Goal: Task Accomplishment & Management: Manage account settings

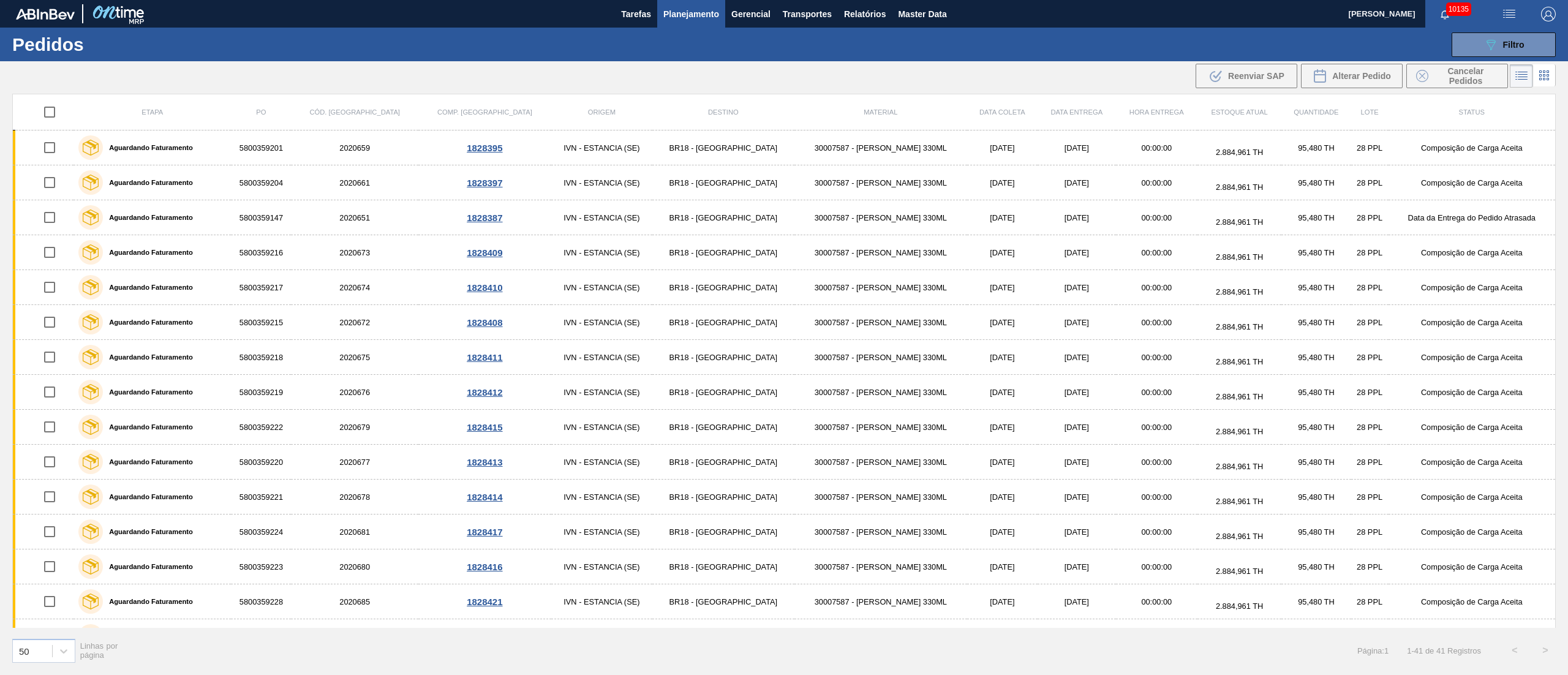
click at [1494, 43] on icon "089F7B8B-B2A5-4AFE-B5C0-19BA573D28AC" at bounding box center [1491, 45] width 15 height 15
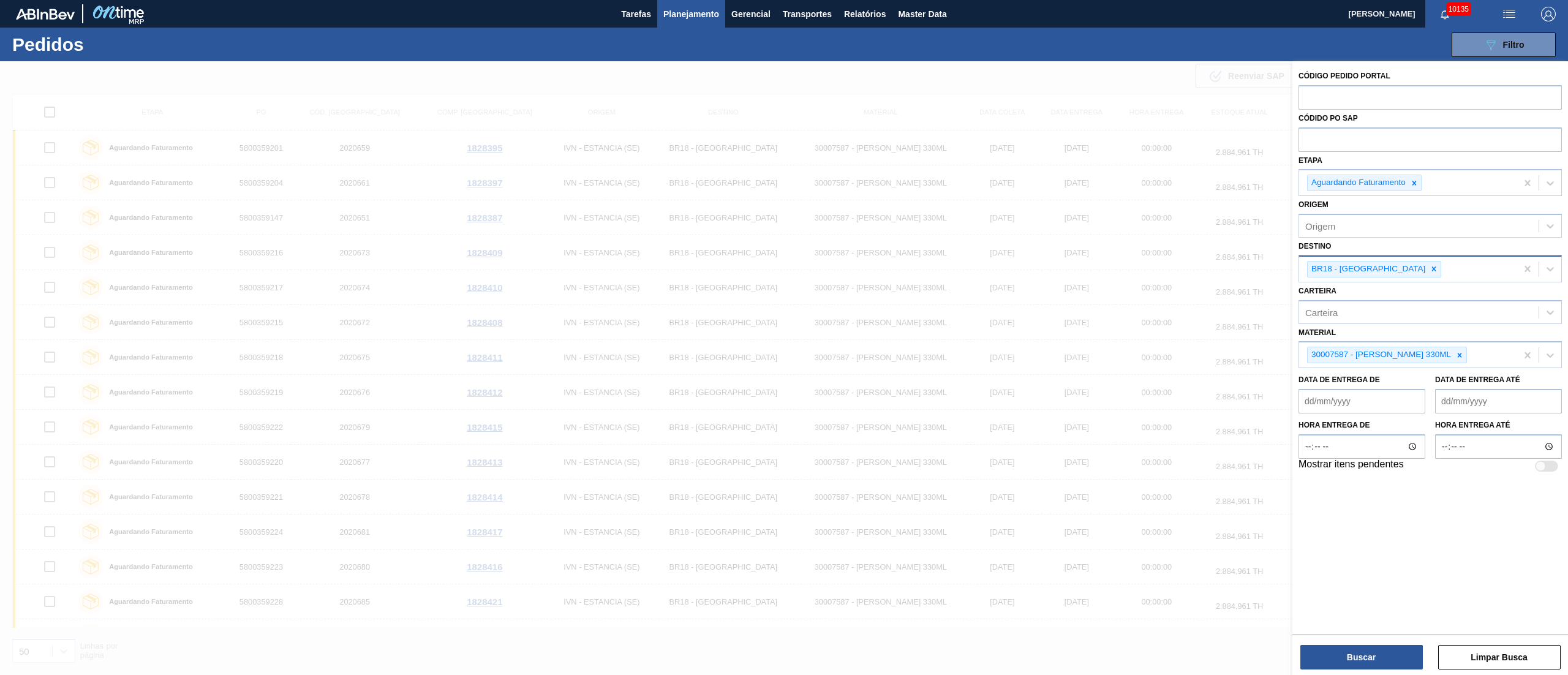
click at [1430, 269] on icon at bounding box center [1434, 269] width 9 height 9
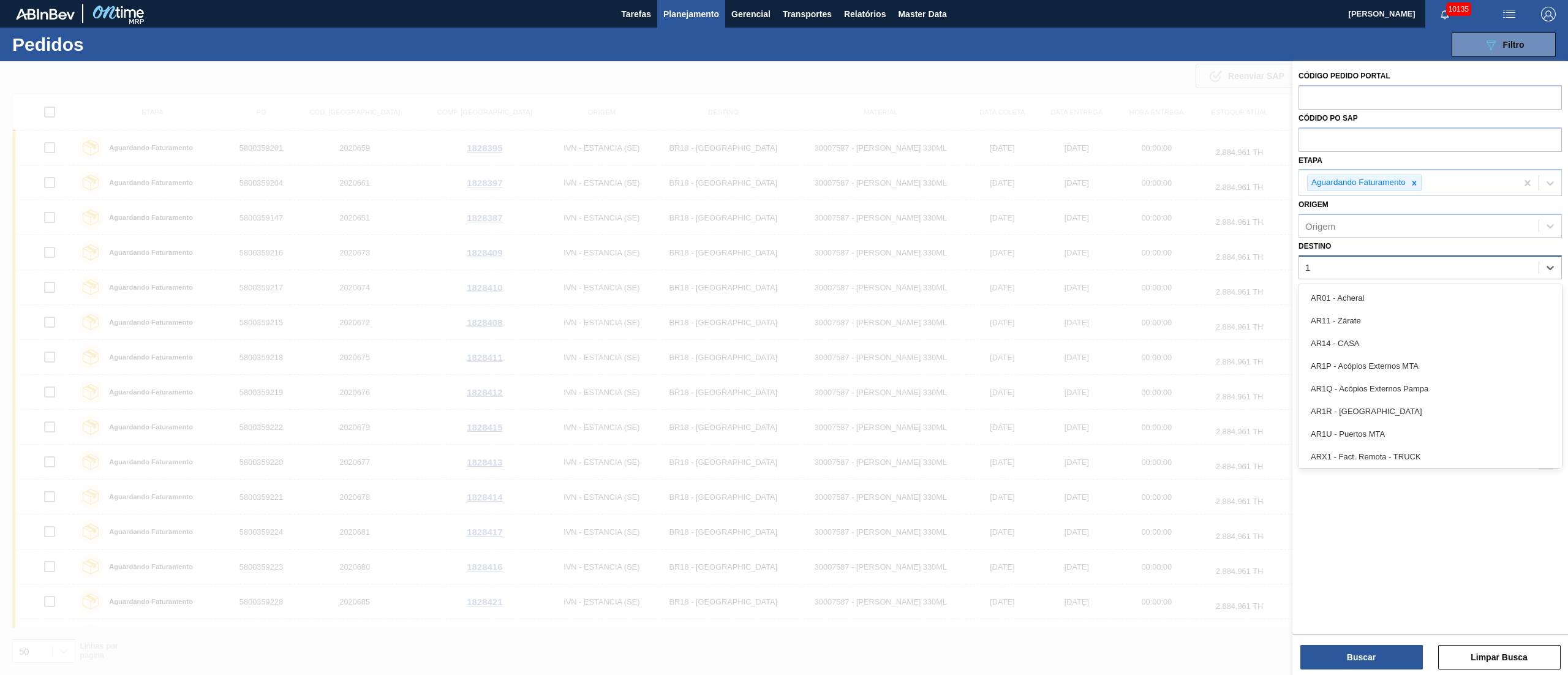
type input "16"
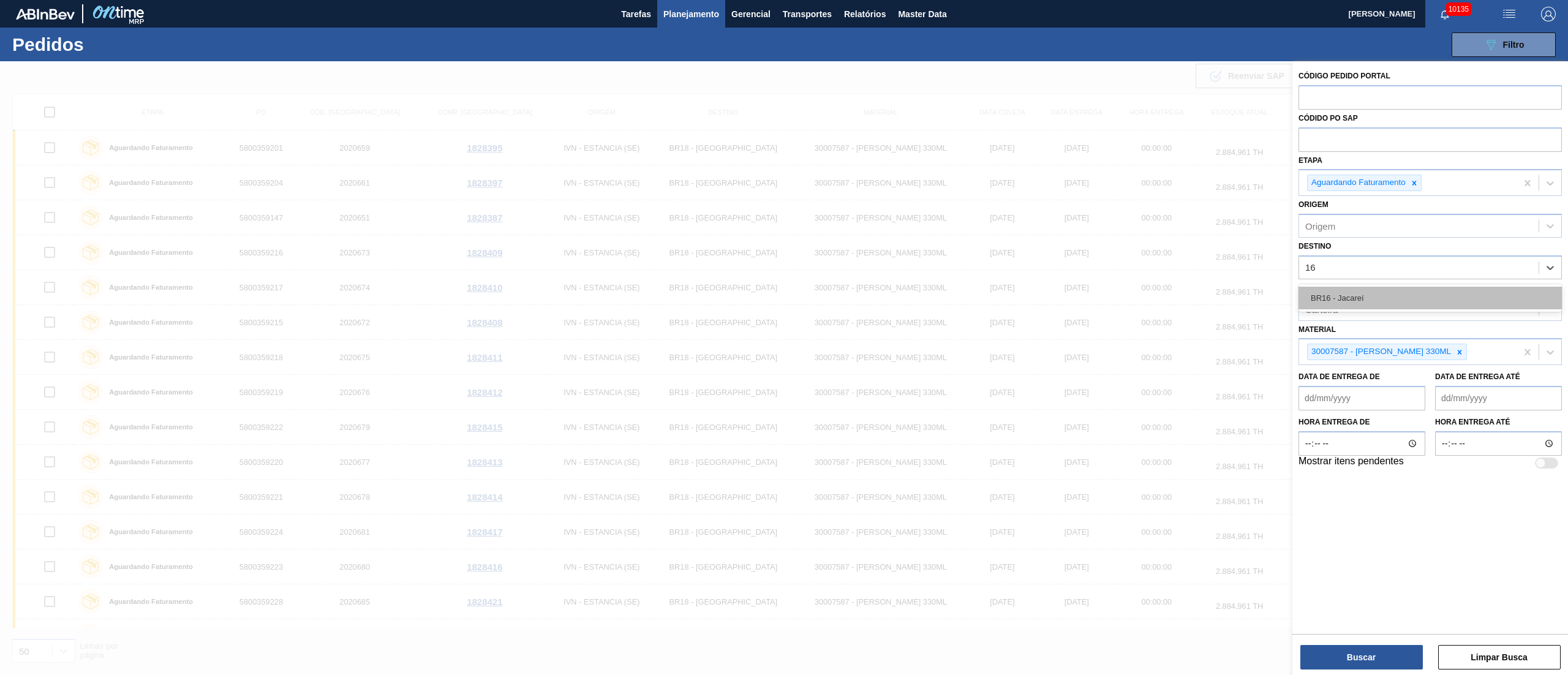
click at [1363, 304] on div "BR16 - Jacareí" at bounding box center [1430, 298] width 263 height 23
click at [1464, 355] on icon at bounding box center [1460, 355] width 9 height 9
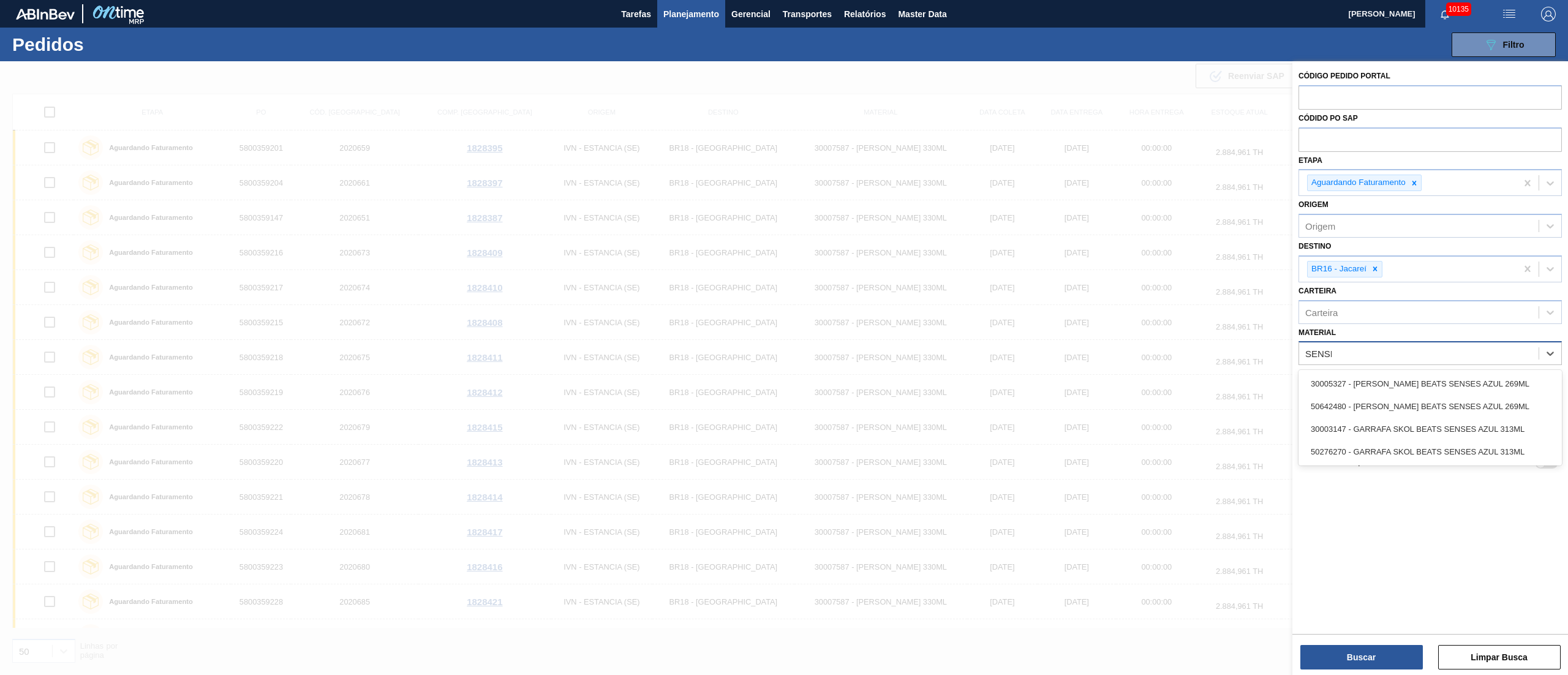
type input "SENSES"
click at [1434, 381] on div "30005327 - [PERSON_NAME] BEATS SENSES AZUL 269ML" at bounding box center [1430, 384] width 263 height 23
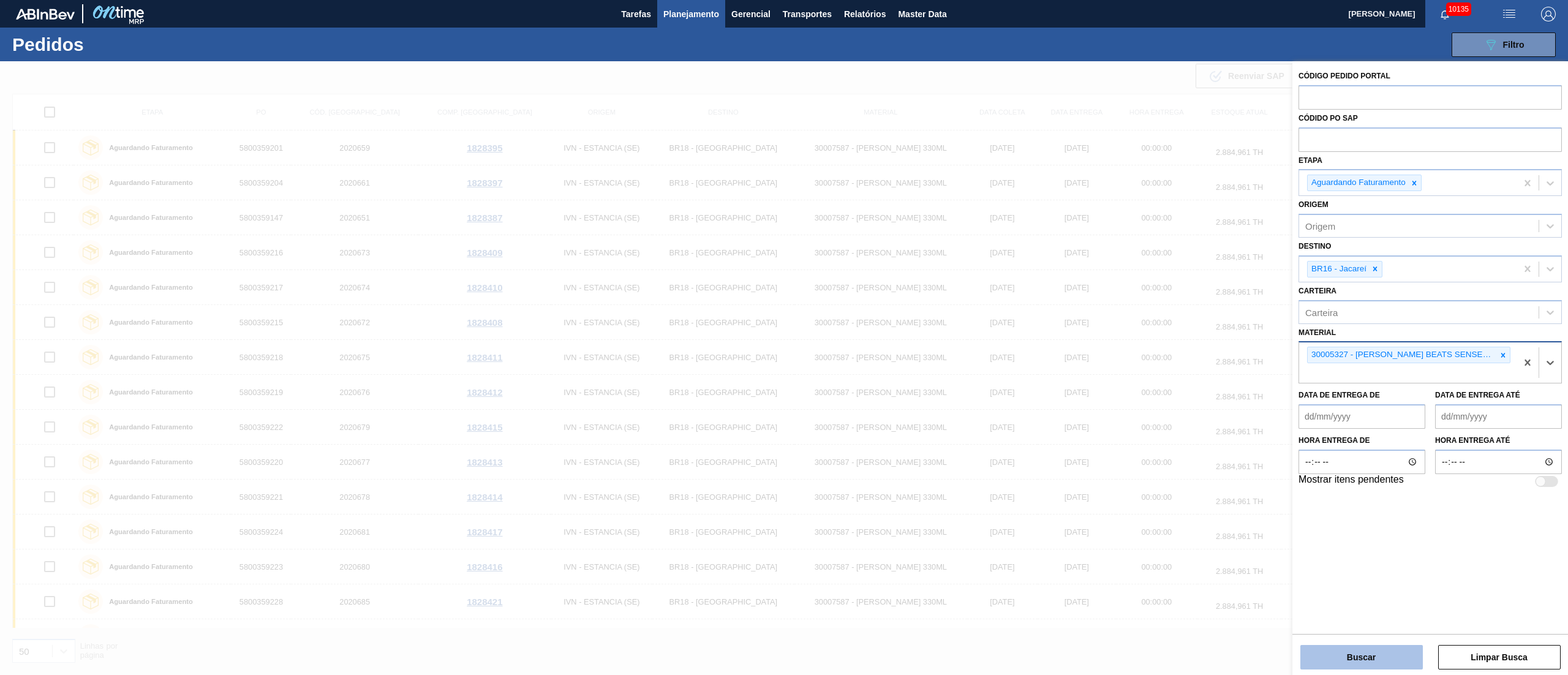
click at [1361, 652] on button "Buscar" at bounding box center [1361, 657] width 122 height 25
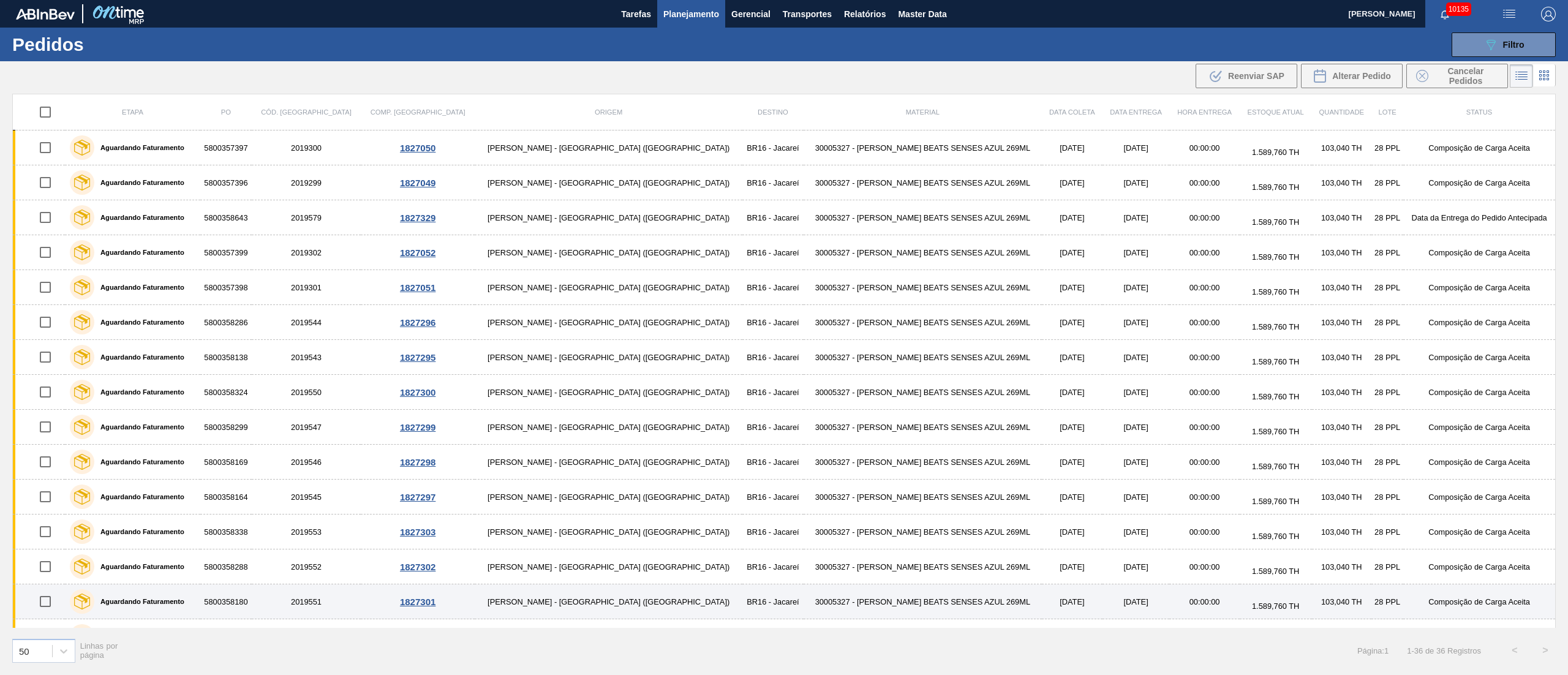
click at [47, 608] on input "checkbox" at bounding box center [45, 601] width 26 height 26
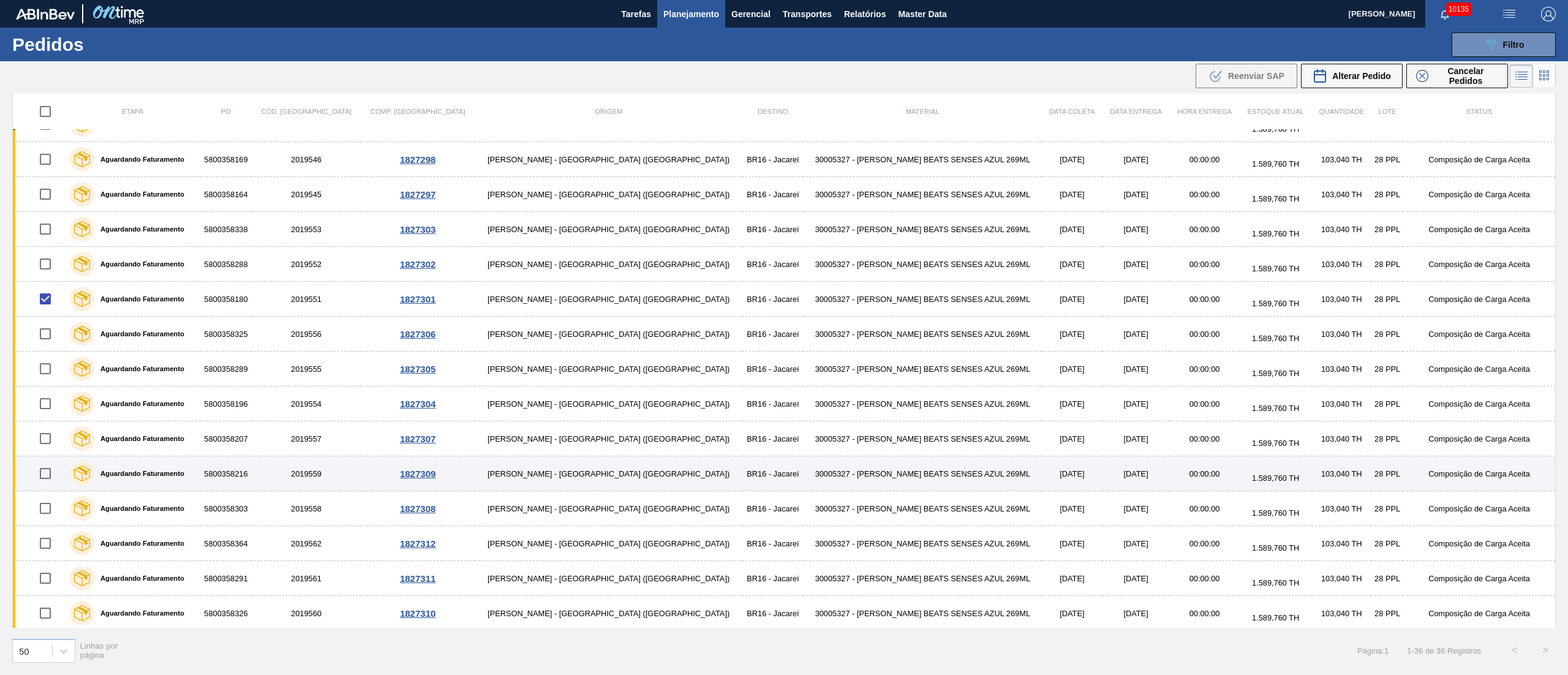
scroll to position [368, 0]
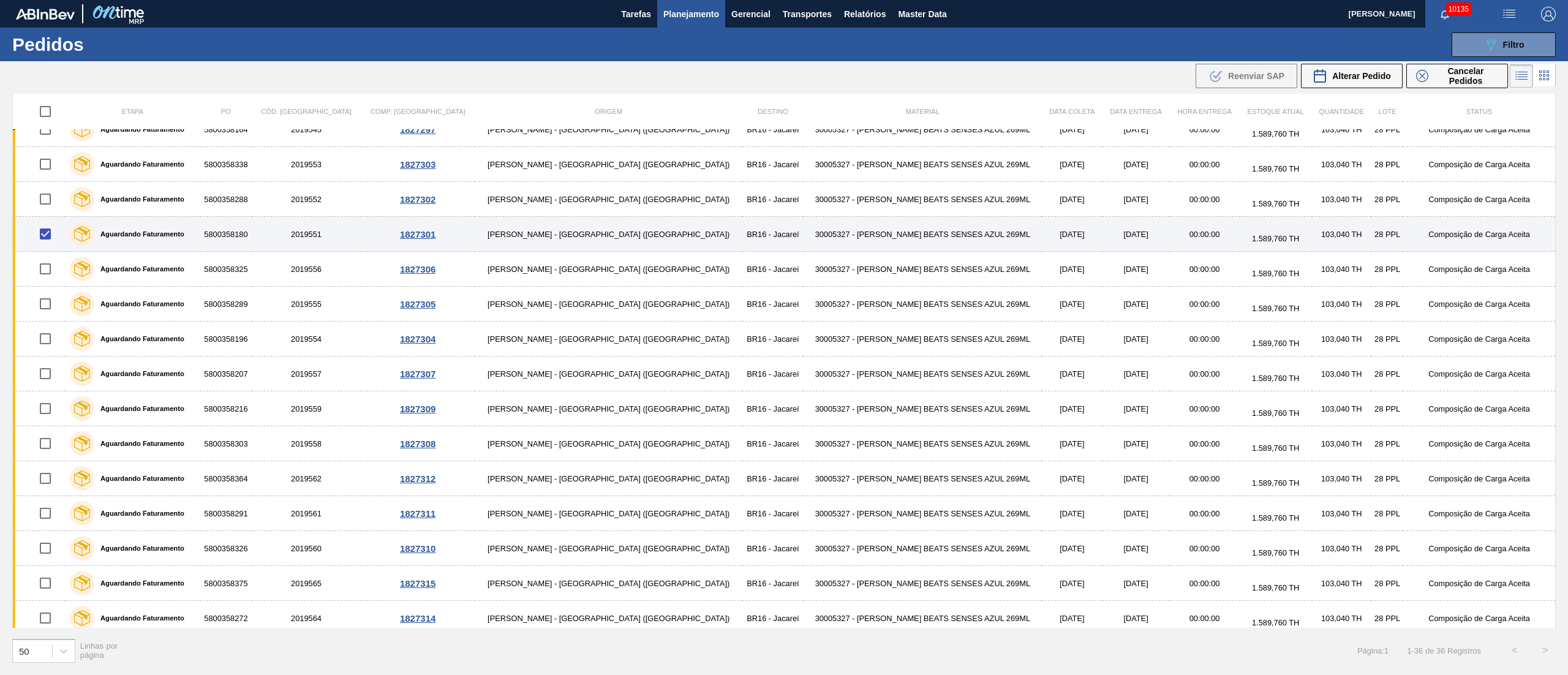
click at [49, 240] on input "checkbox" at bounding box center [45, 234] width 26 height 26
checkbox input "false"
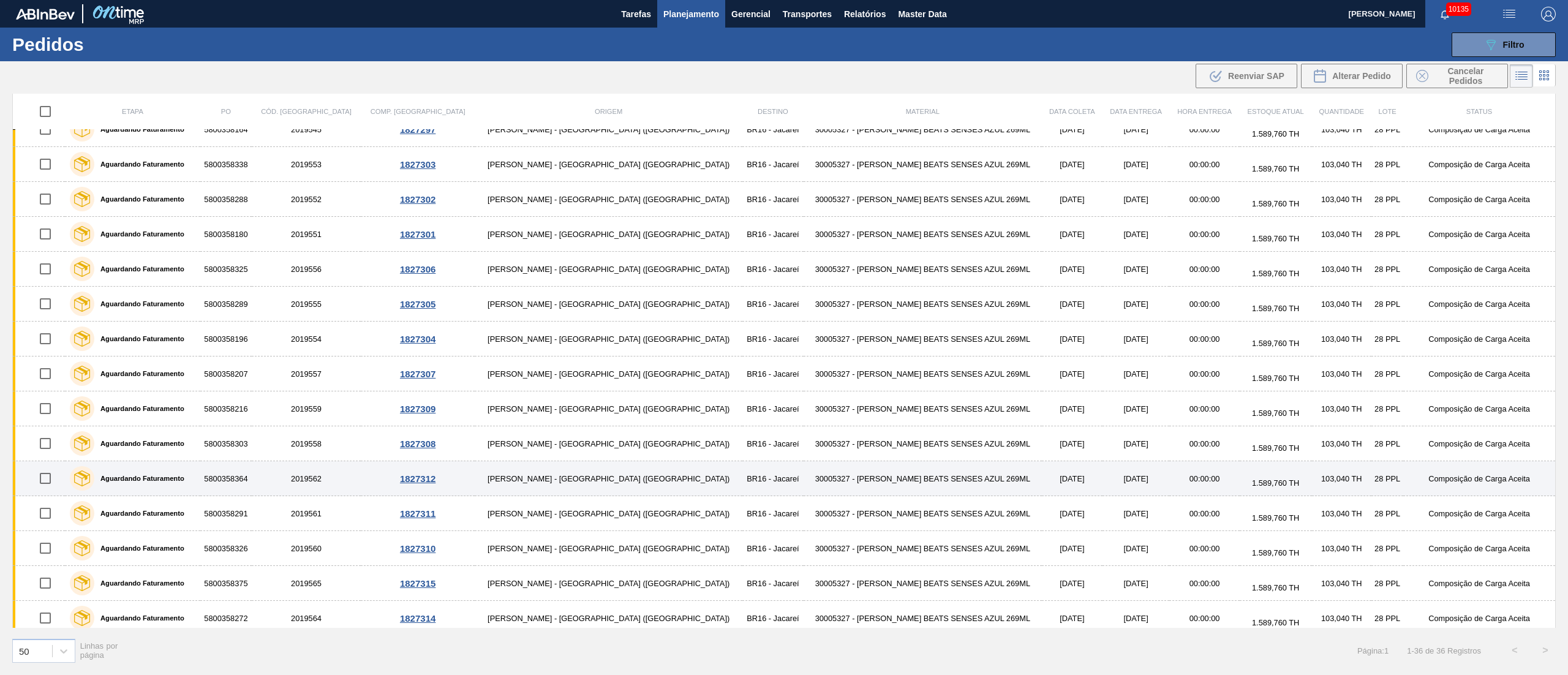
drag, startPoint x: 51, startPoint y: 482, endPoint x: 50, endPoint y: 494, distance: 12.0
click at [51, 483] on input "checkbox" at bounding box center [45, 478] width 26 height 26
checkbox input "true"
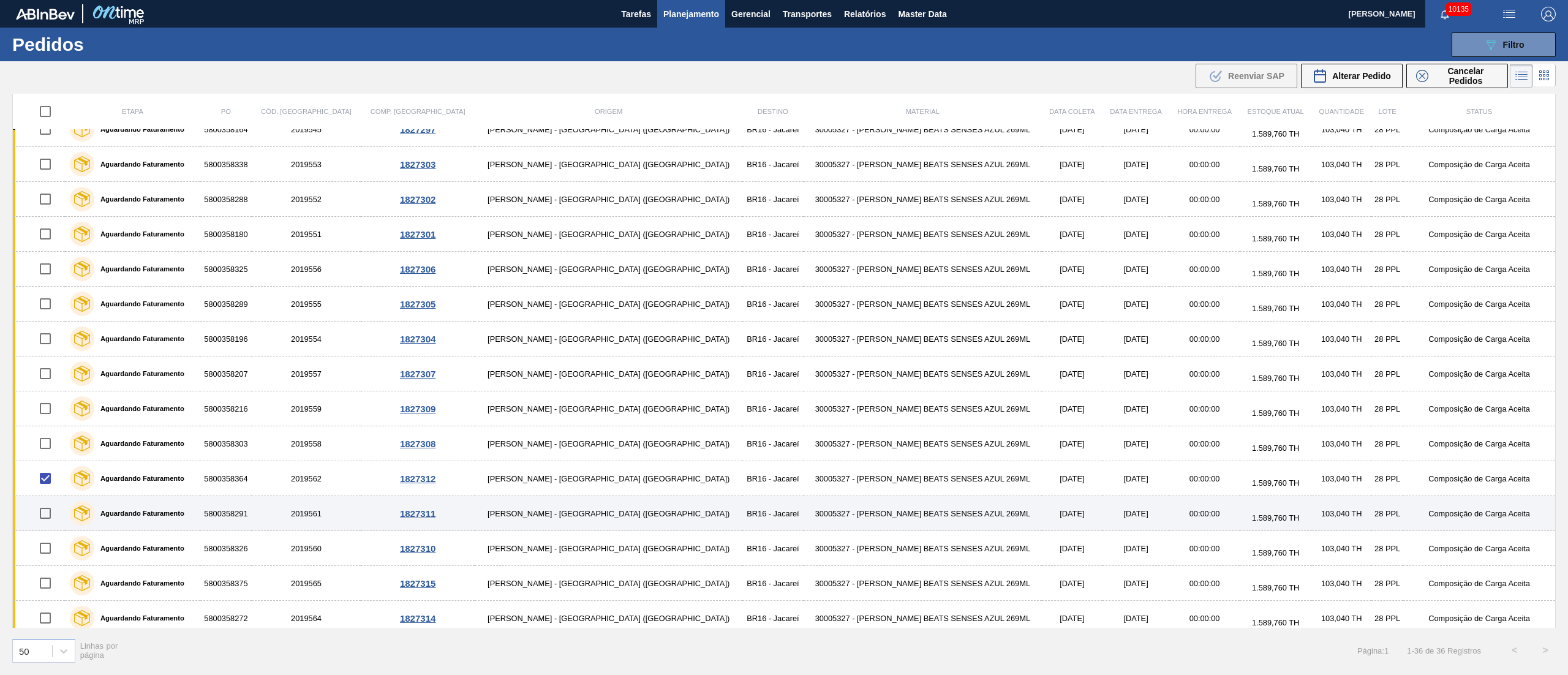
click at [47, 516] on input "checkbox" at bounding box center [45, 513] width 26 height 26
checkbox input "true"
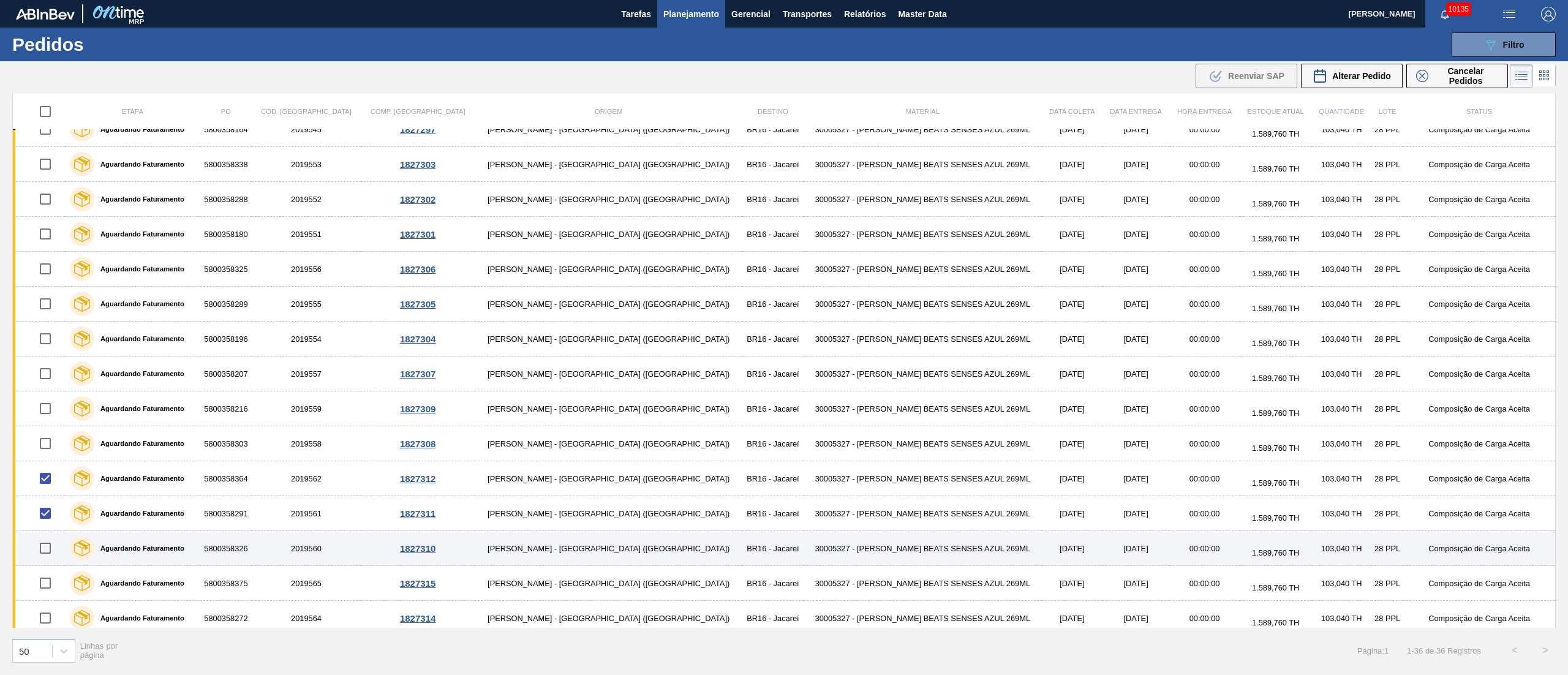
drag, startPoint x: 52, startPoint y: 543, endPoint x: 53, endPoint y: 551, distance: 8.1
click at [52, 546] on input "checkbox" at bounding box center [45, 548] width 26 height 26
checkbox input "true"
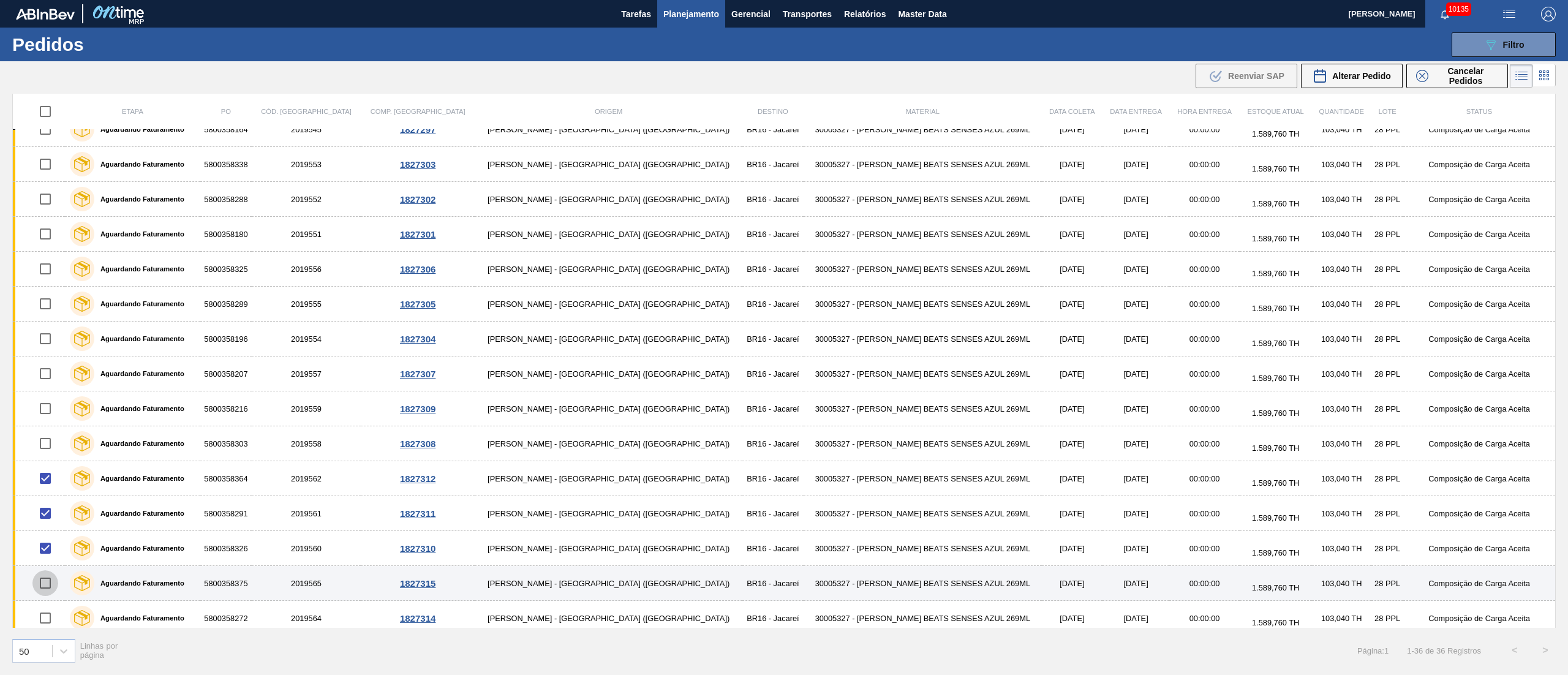
click at [49, 581] on input "checkbox" at bounding box center [45, 583] width 26 height 26
checkbox input "true"
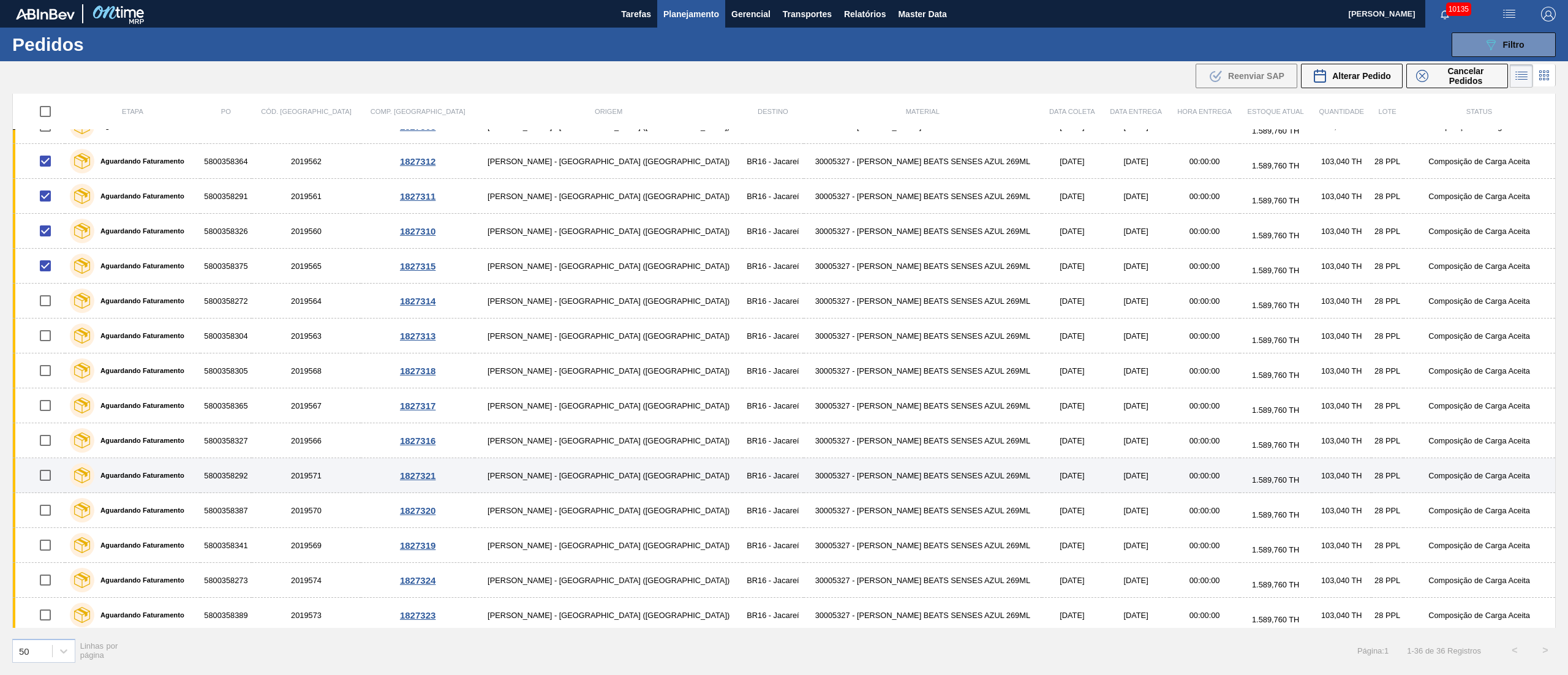
scroll to position [735, 0]
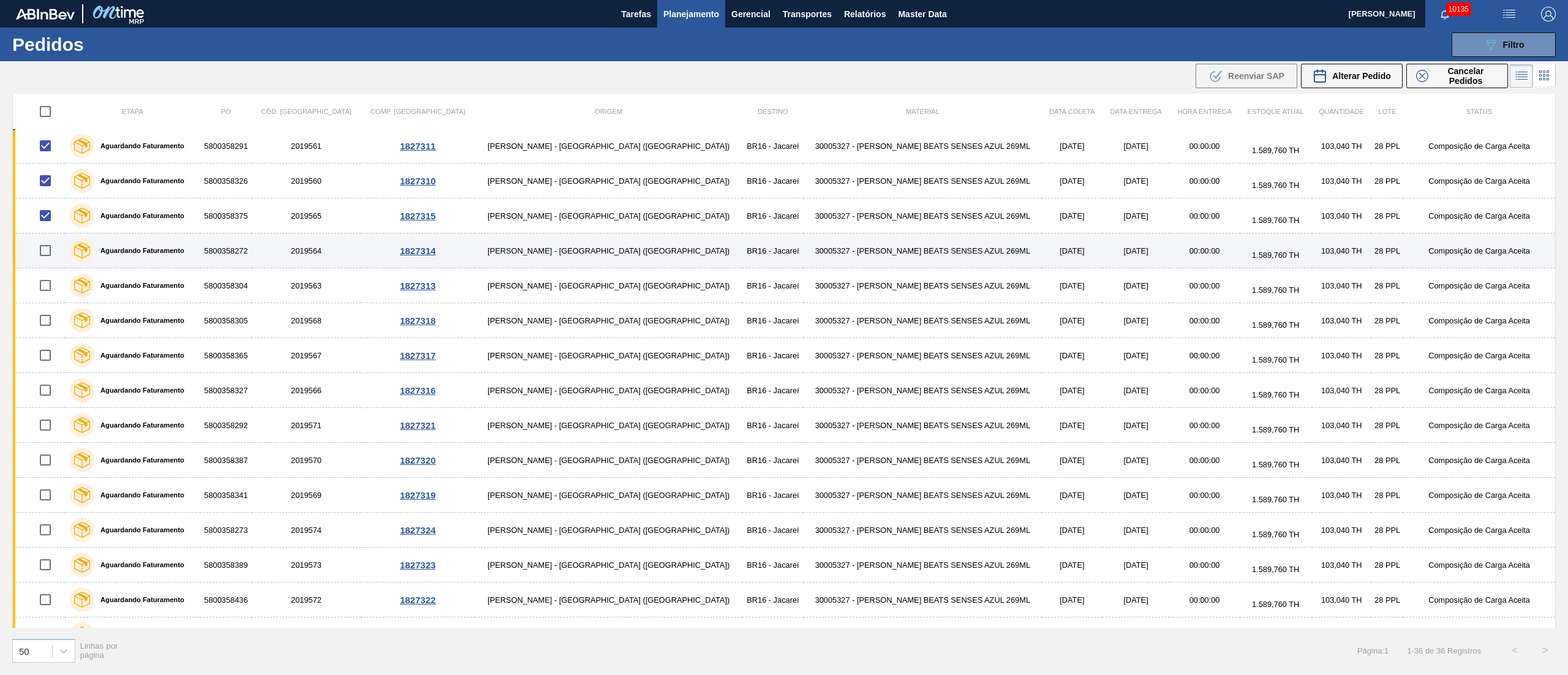
click at [53, 254] on input "checkbox" at bounding box center [45, 250] width 26 height 26
checkbox input "true"
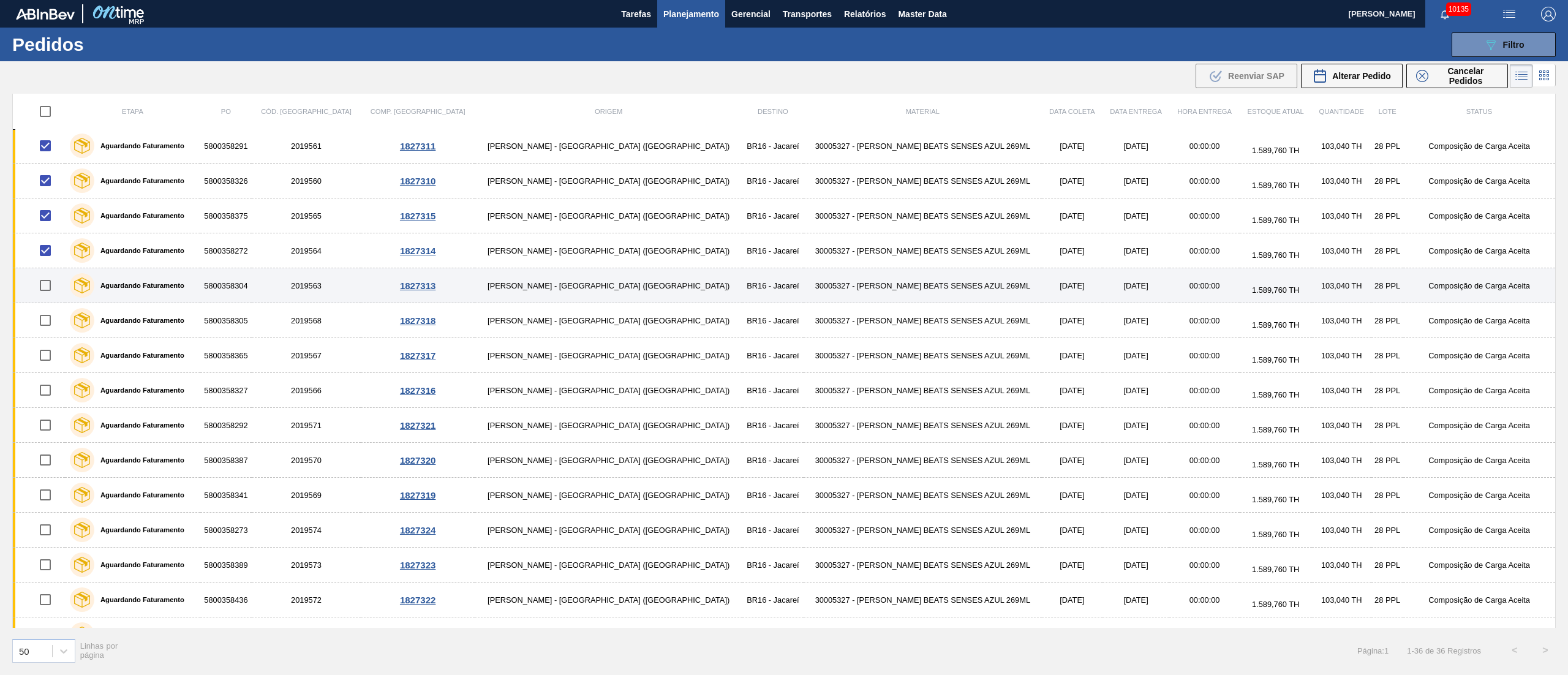
click at [49, 284] on input "checkbox" at bounding box center [45, 285] width 26 height 26
checkbox input "true"
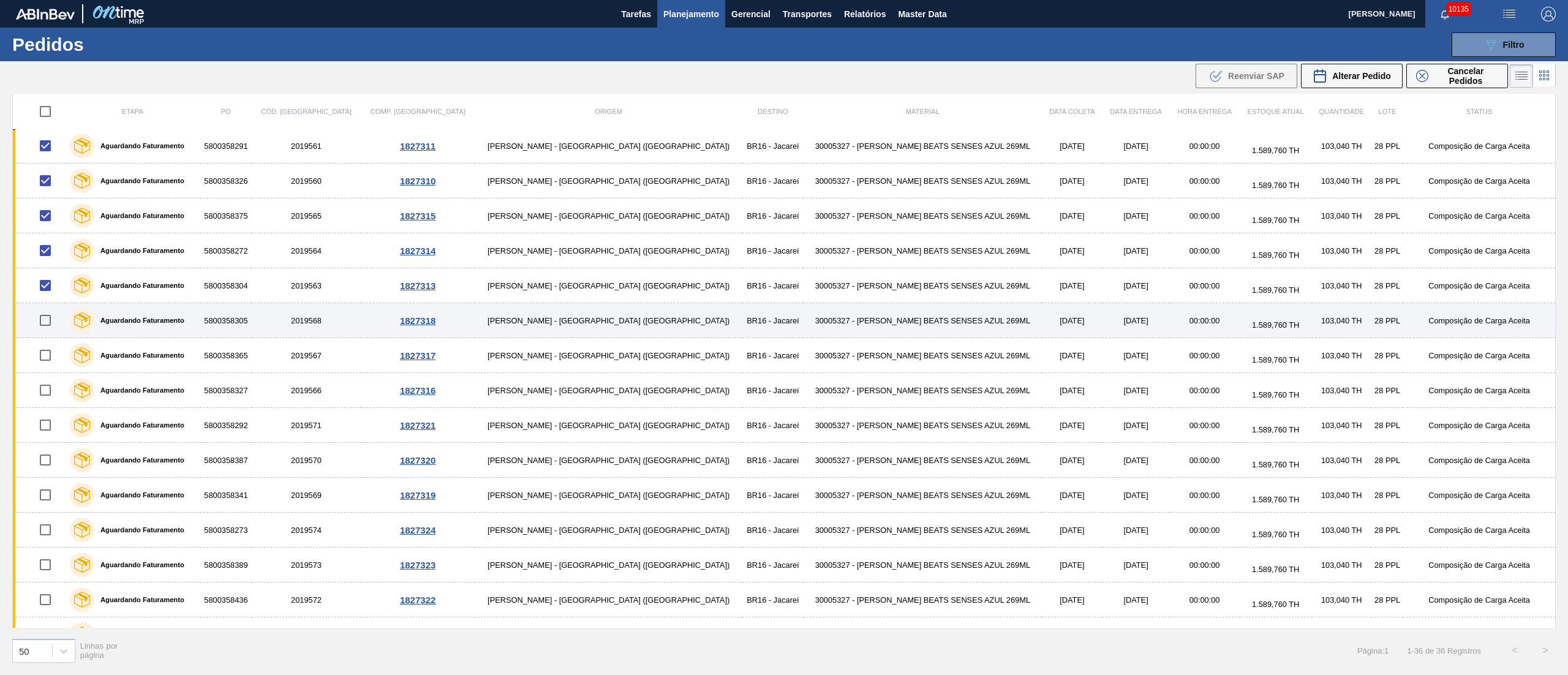
click at [51, 327] on input "checkbox" at bounding box center [45, 320] width 26 height 26
checkbox input "true"
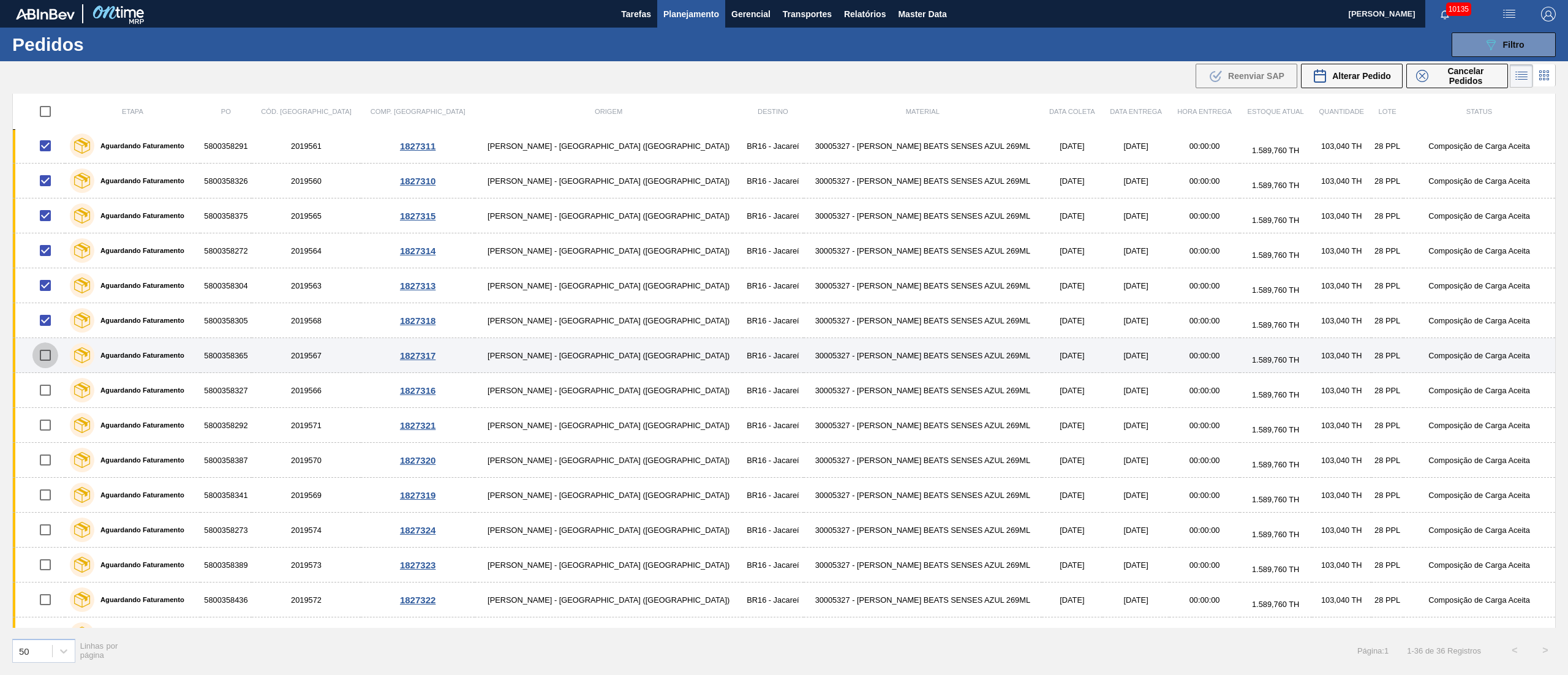
click at [50, 359] on input "checkbox" at bounding box center [45, 355] width 26 height 26
checkbox input "true"
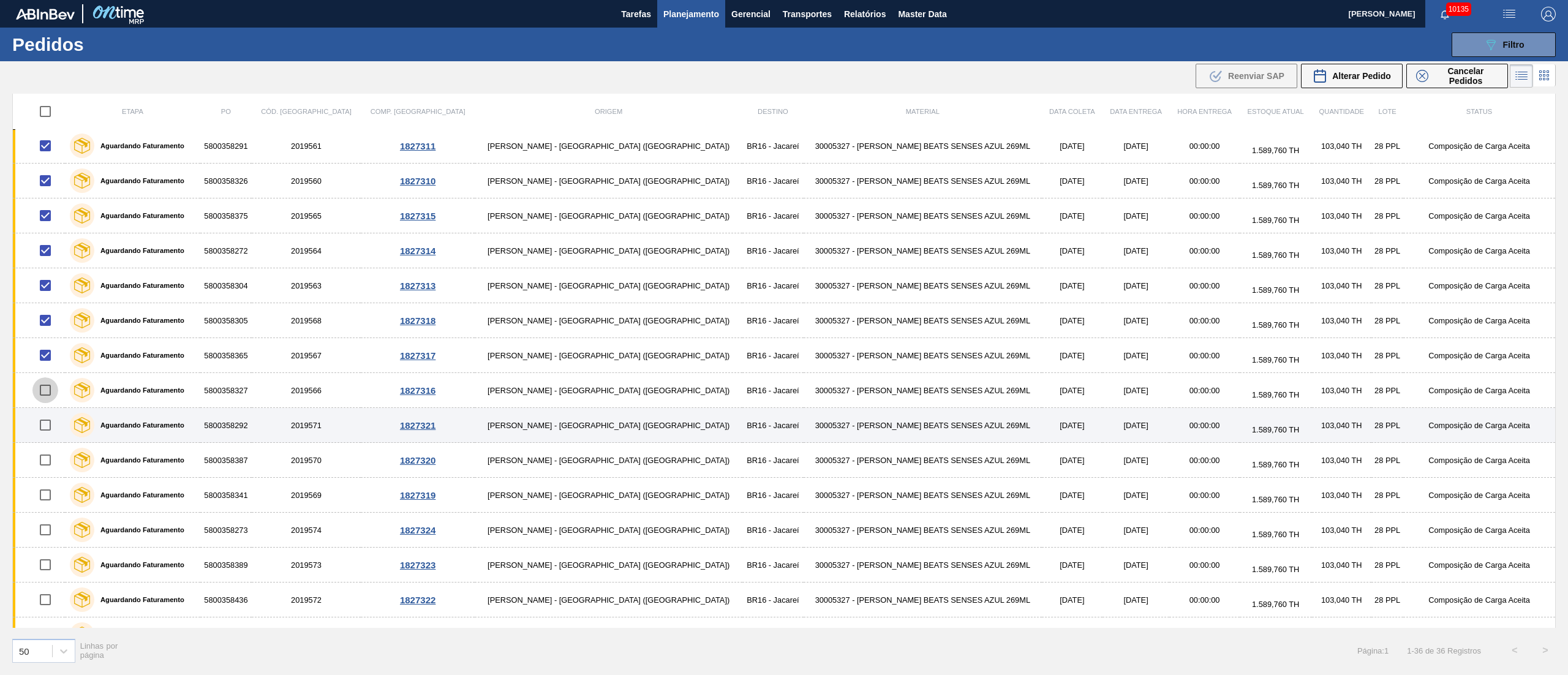
drag, startPoint x: 52, startPoint y: 393, endPoint x: 55, endPoint y: 422, distance: 29.2
click at [52, 396] on input "checkbox" at bounding box center [45, 390] width 26 height 26
checkbox input "true"
click at [54, 432] on input "checkbox" at bounding box center [45, 425] width 26 height 26
checkbox input "true"
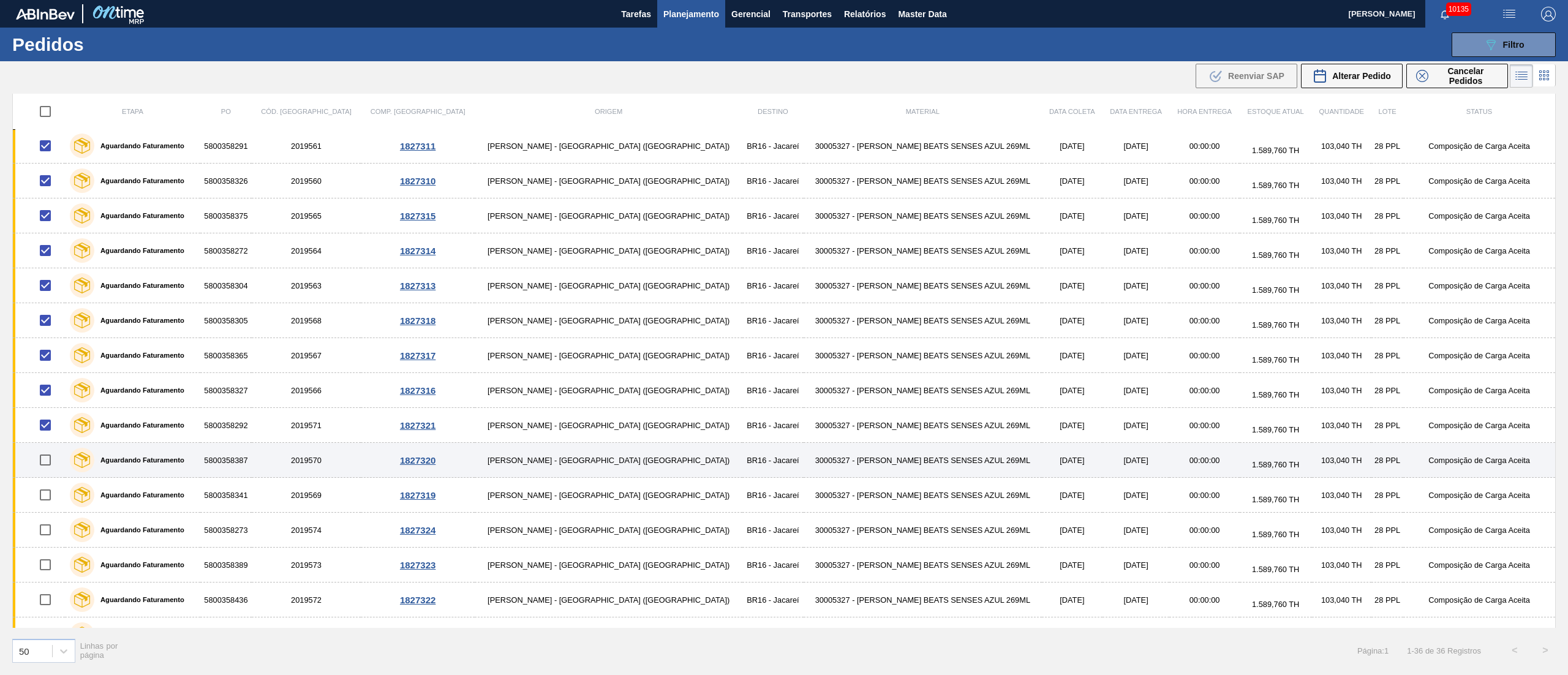
click at [49, 467] on input "checkbox" at bounding box center [45, 460] width 26 height 26
checkbox input "true"
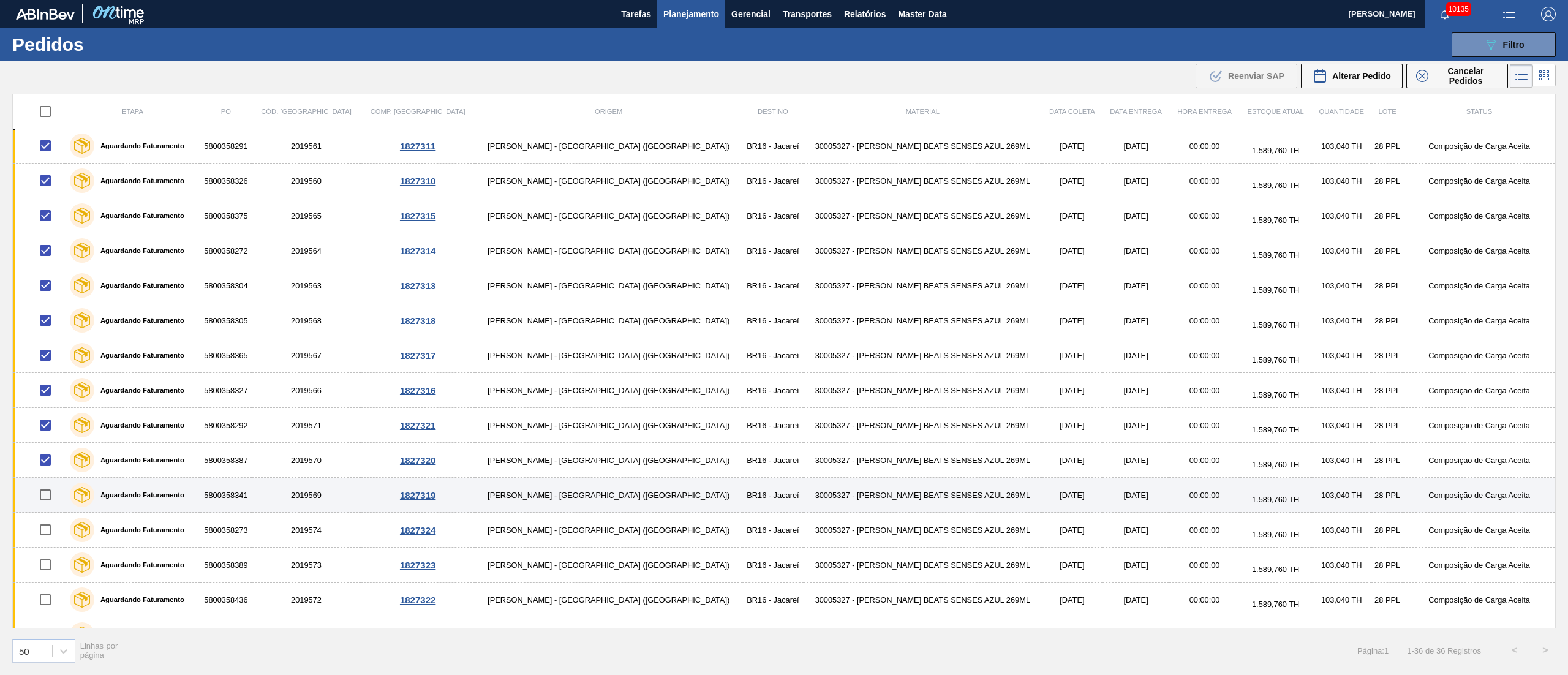
click at [51, 508] on input "checkbox" at bounding box center [45, 495] width 26 height 26
checkbox input "true"
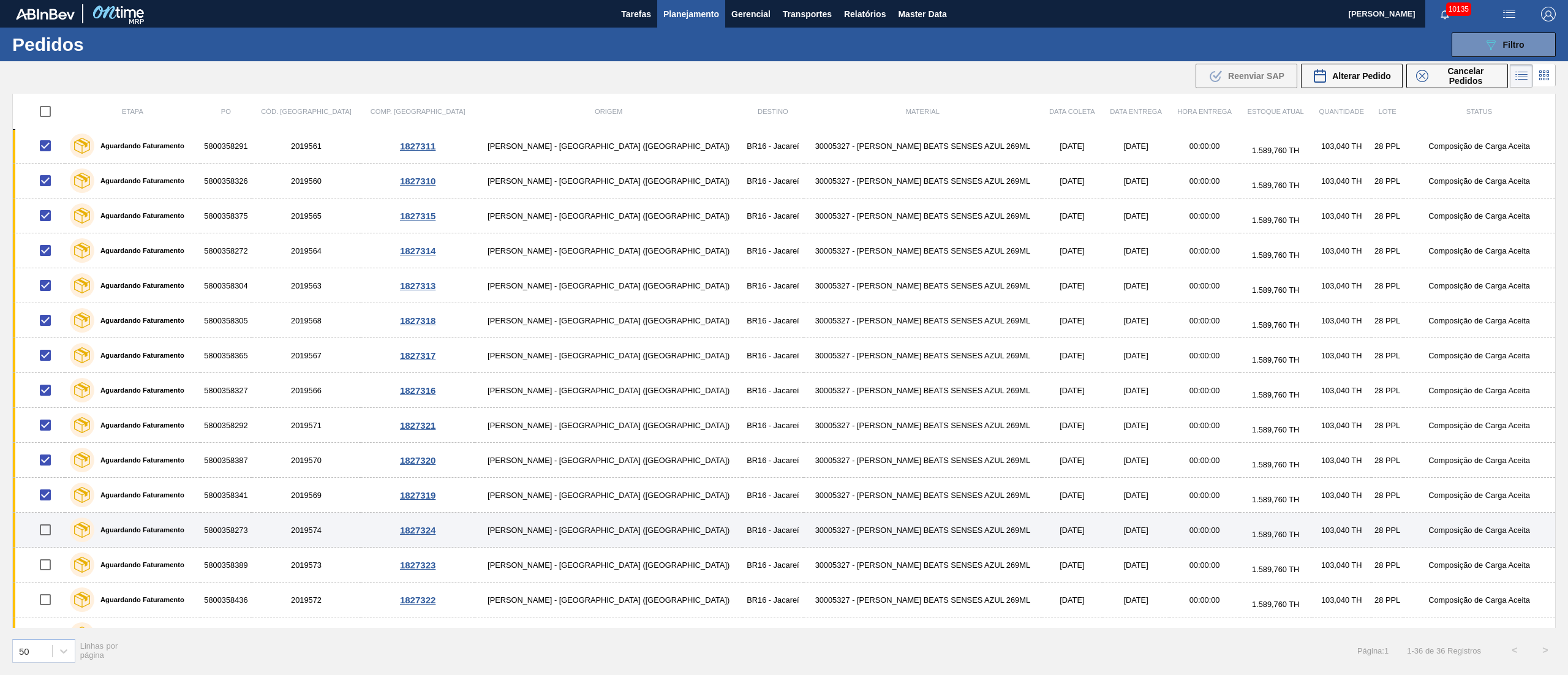
click at [48, 543] on input "checkbox" at bounding box center [45, 529] width 26 height 26
checkbox input "true"
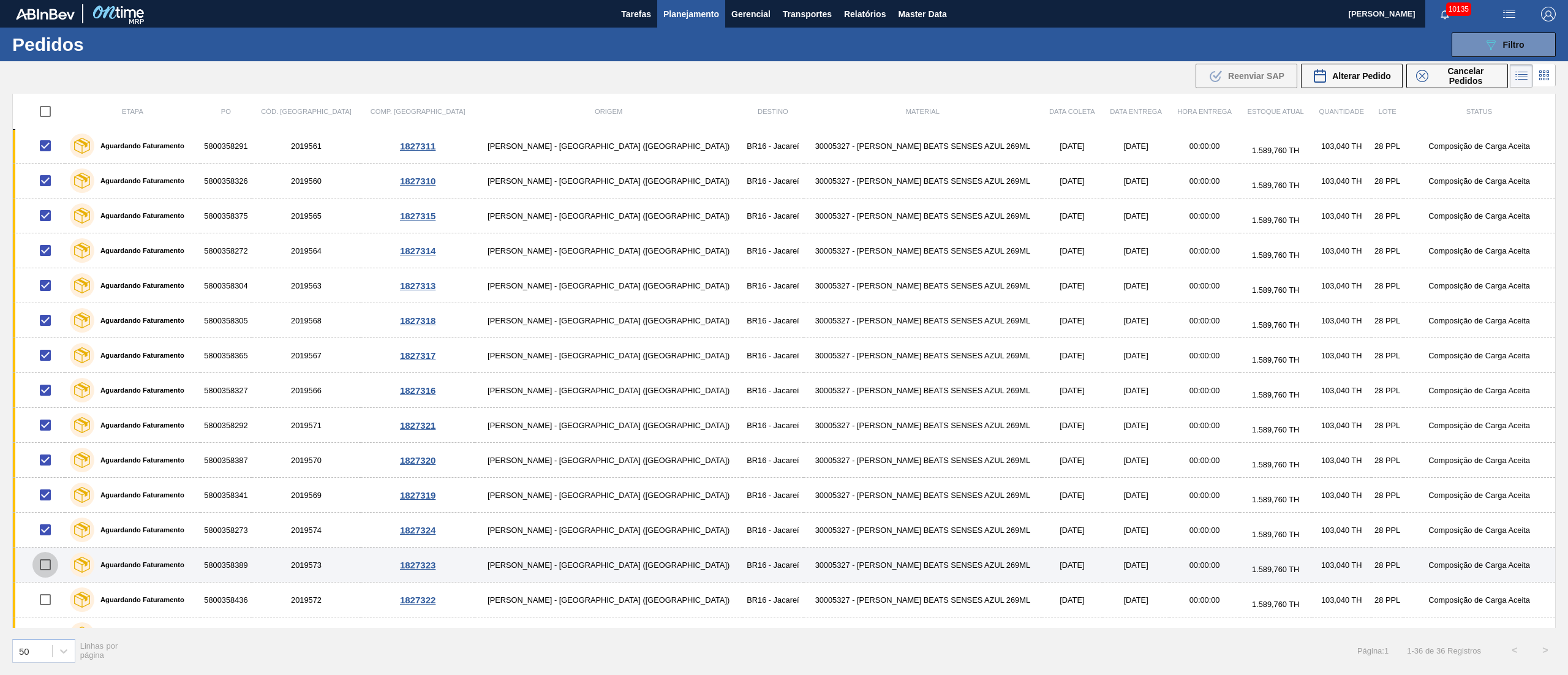
click at [47, 567] on input "checkbox" at bounding box center [45, 565] width 26 height 26
checkbox input "true"
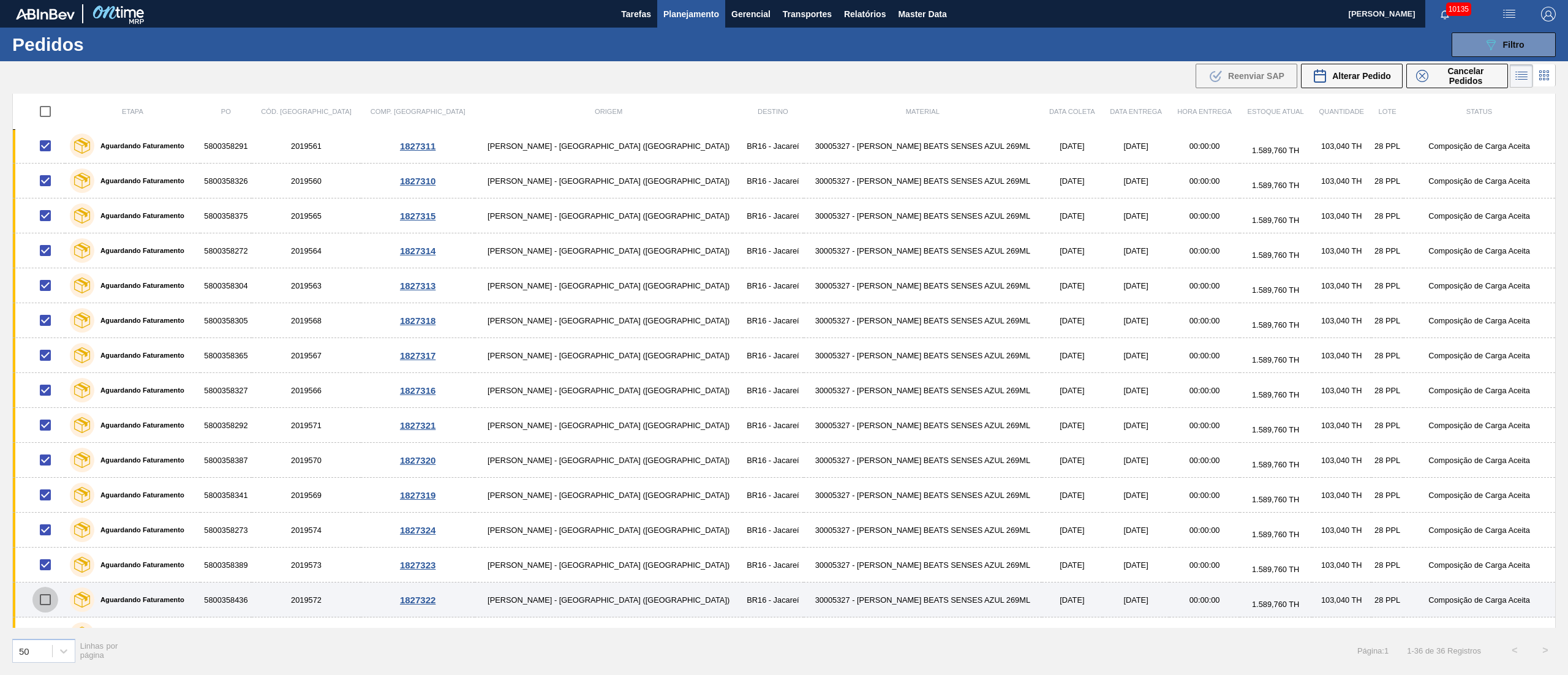
click at [51, 605] on input "checkbox" at bounding box center [45, 599] width 26 height 26
checkbox input "true"
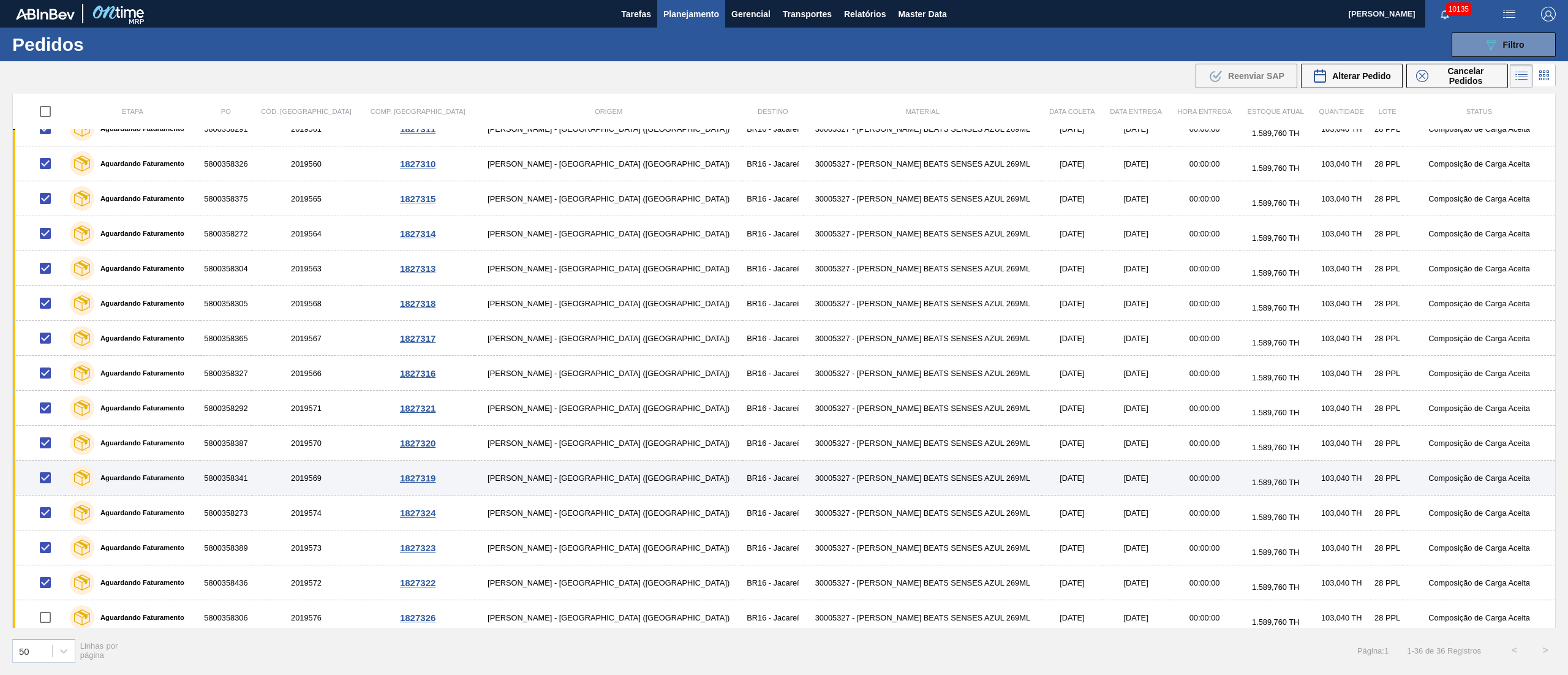
scroll to position [767, 0]
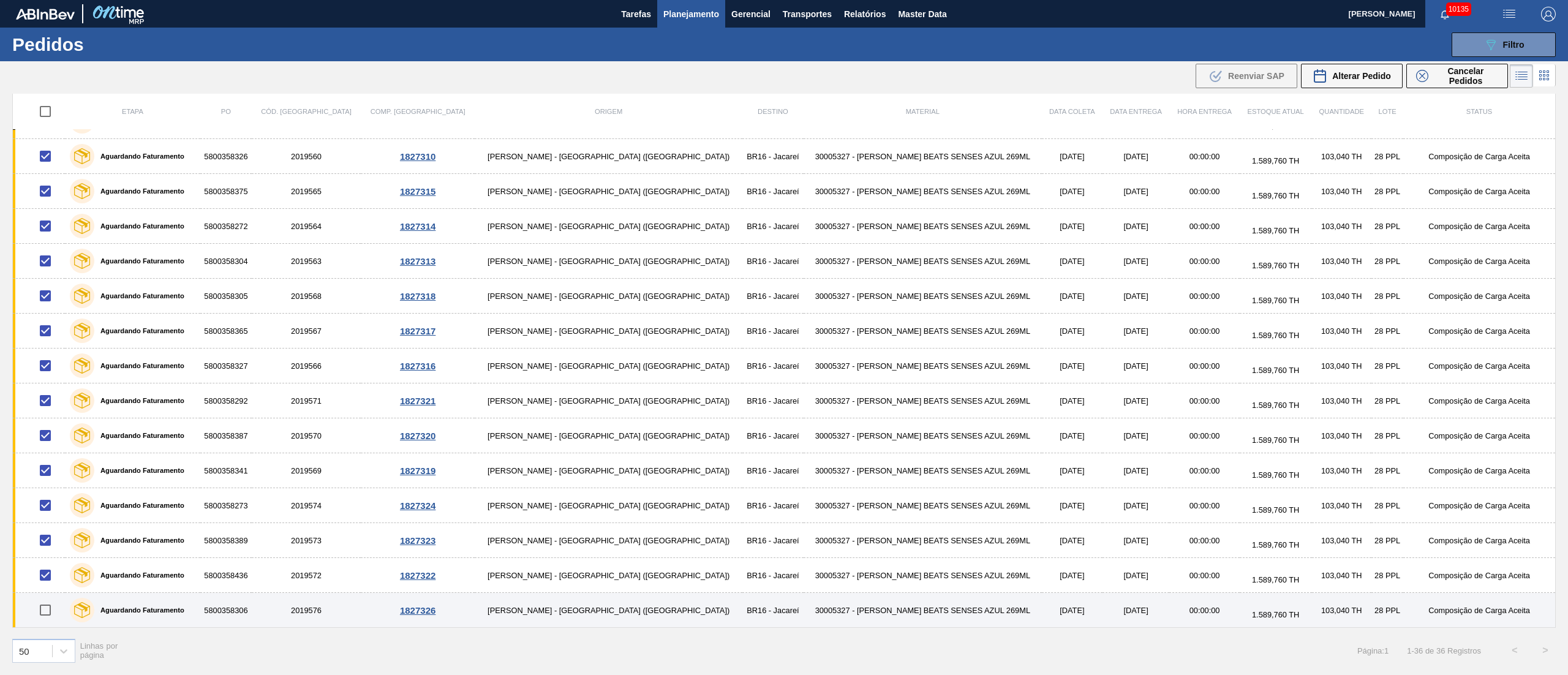
click at [49, 617] on input "checkbox" at bounding box center [45, 610] width 26 height 26
checkbox input "true"
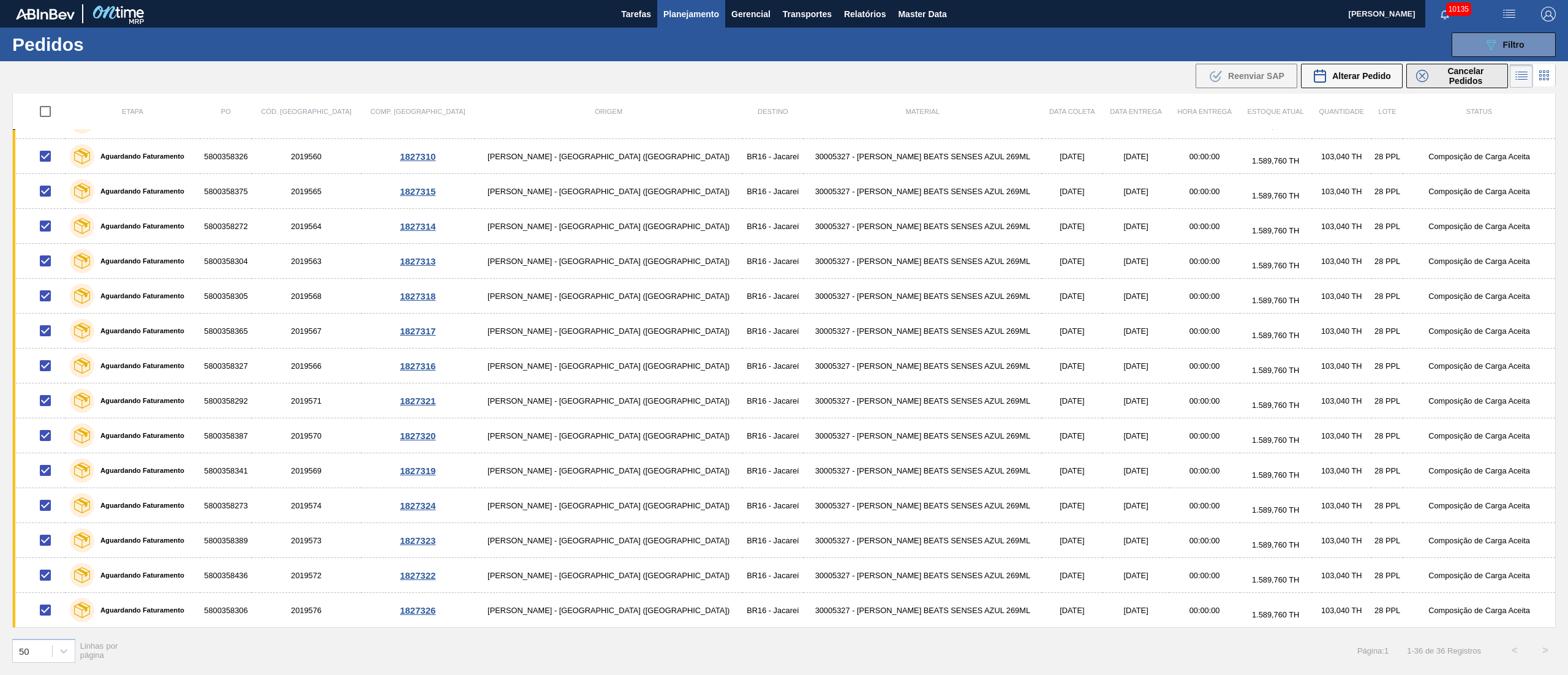
click at [1487, 83] on span "Cancelar Pedidos" at bounding box center [1466, 75] width 65 height 19
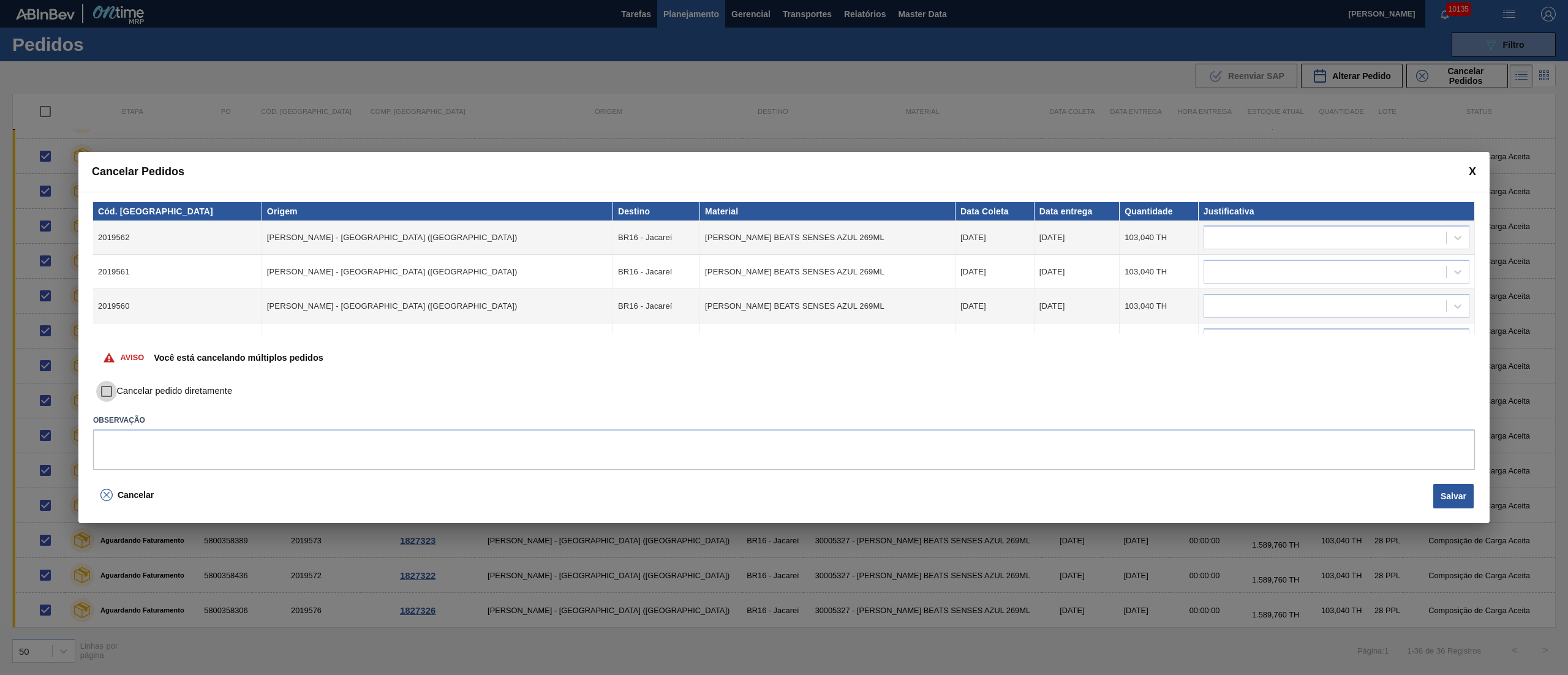
click at [109, 392] on input "Cancelar pedido diretamente" at bounding box center [106, 391] width 21 height 21
checkbox input "true"
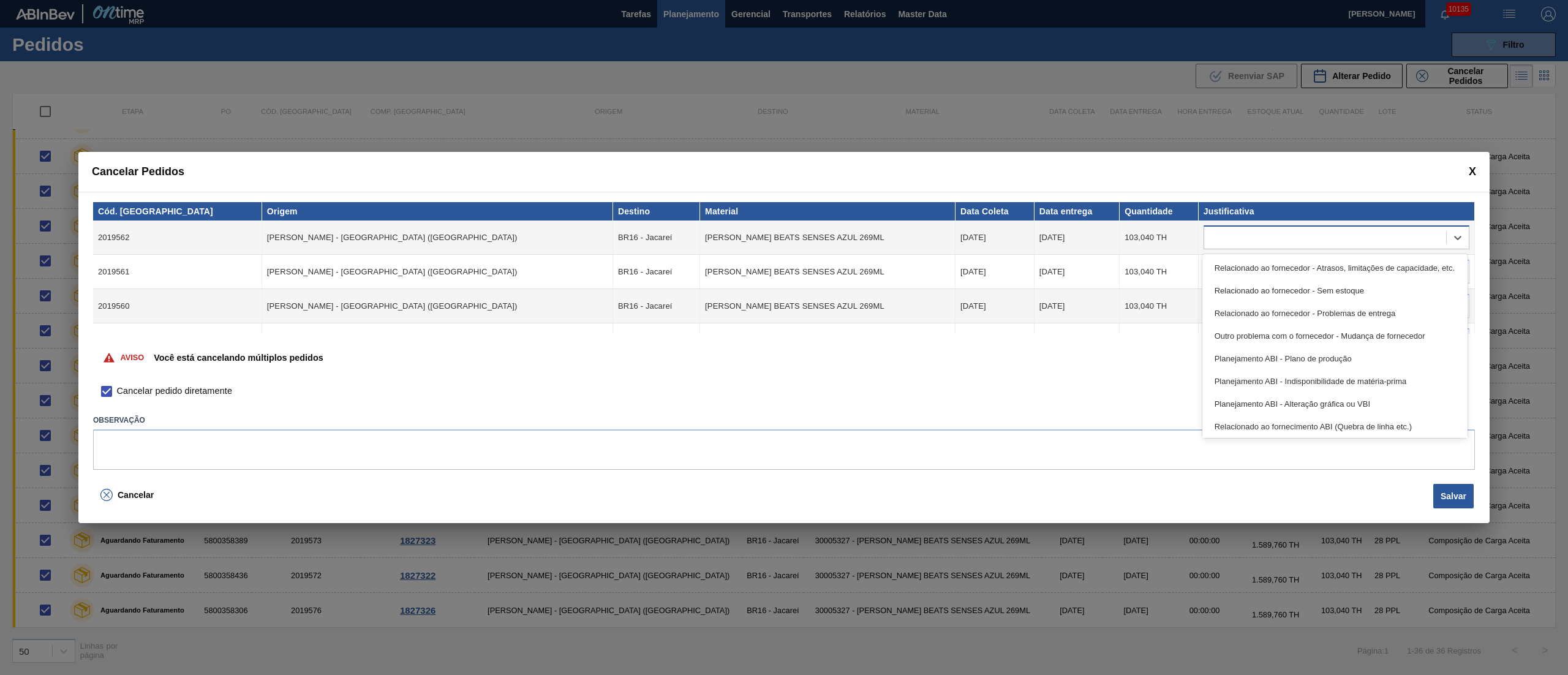
click at [1269, 243] on div at bounding box center [1325, 237] width 242 height 18
click at [1271, 266] on div "Relacionado ao fornecedor - Atrasos, limitações de capacidade, etc." at bounding box center [1335, 268] width 265 height 23
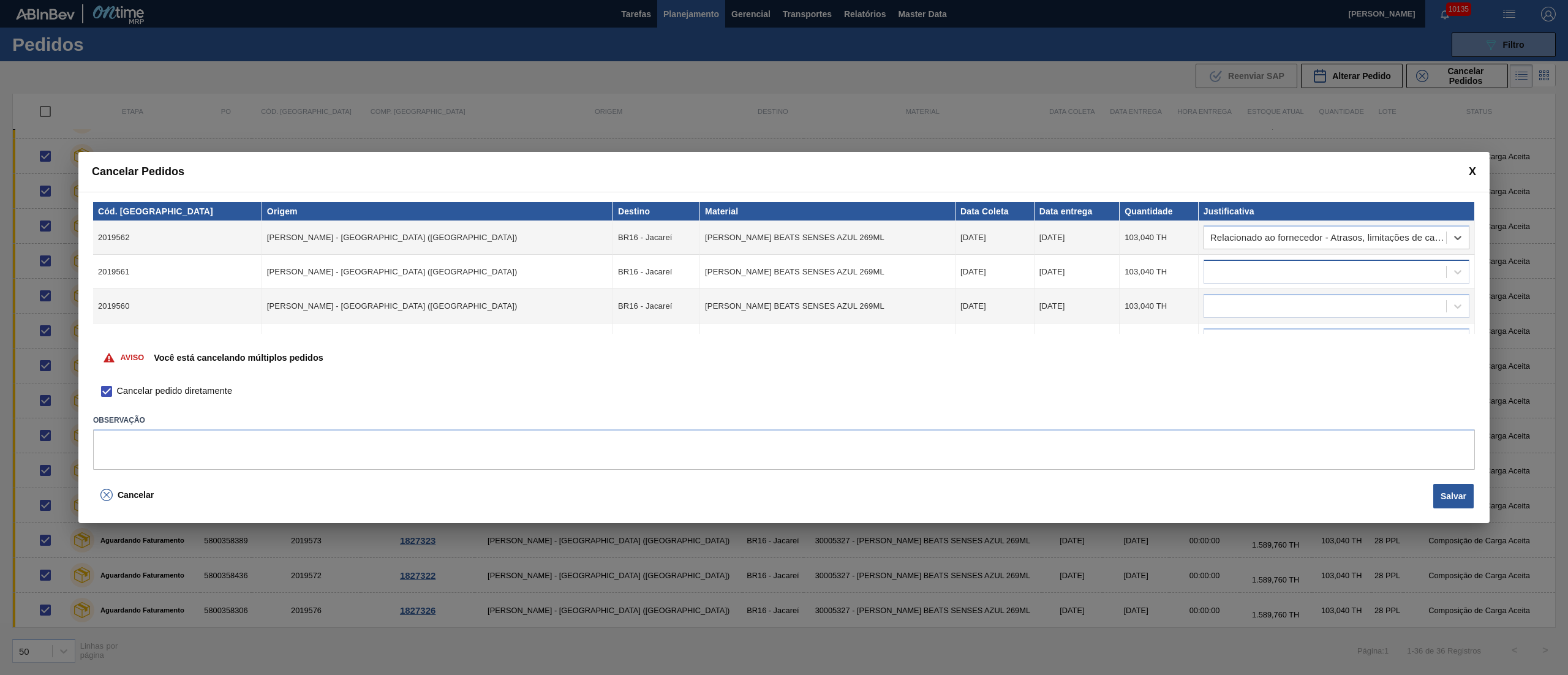
drag, startPoint x: 1277, startPoint y: 263, endPoint x: 1277, endPoint y: 275, distance: 12.0
click at [1277, 271] on div at bounding box center [1325, 272] width 242 height 18
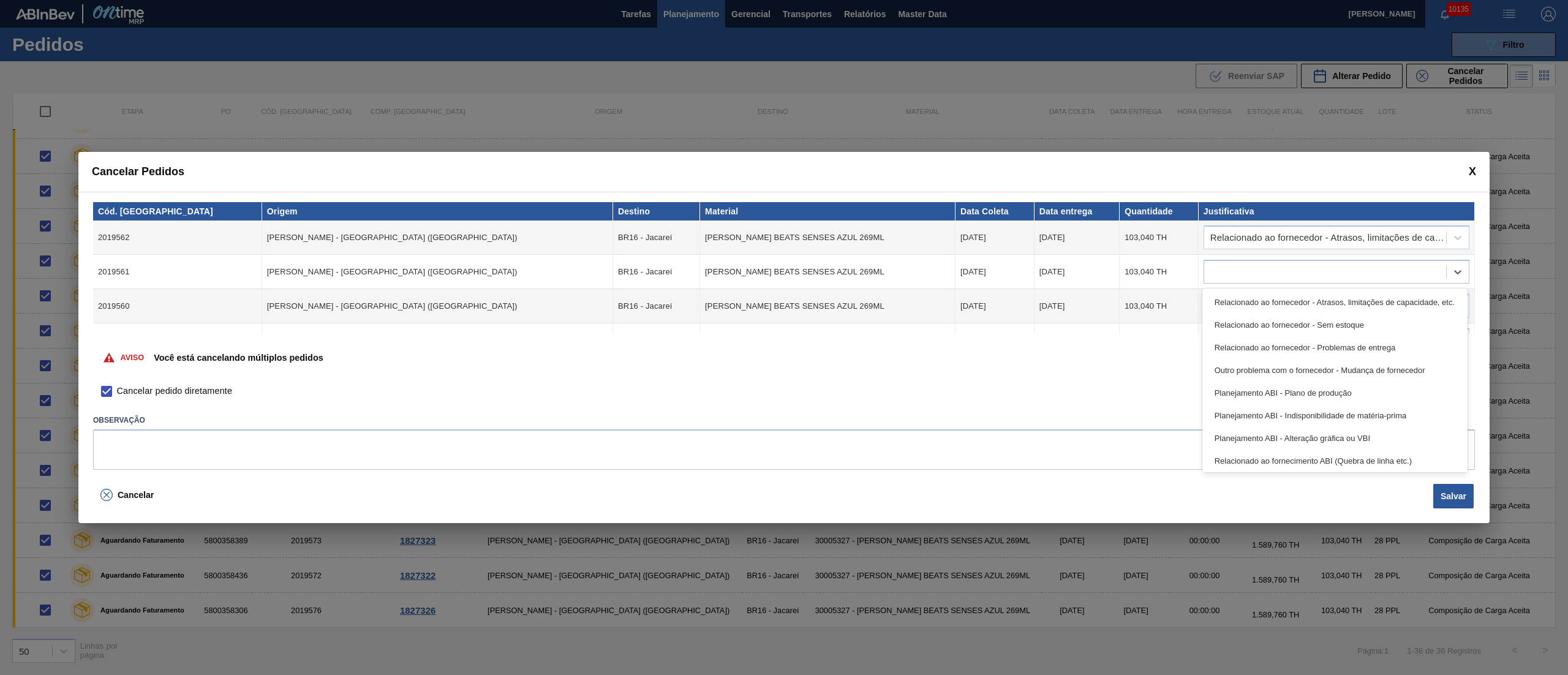
click at [1271, 284] on td "option Relacionado ao fornecedor - Atrasos, limitações de capacidade, etc. focu…" at bounding box center [1337, 272] width 276 height 35
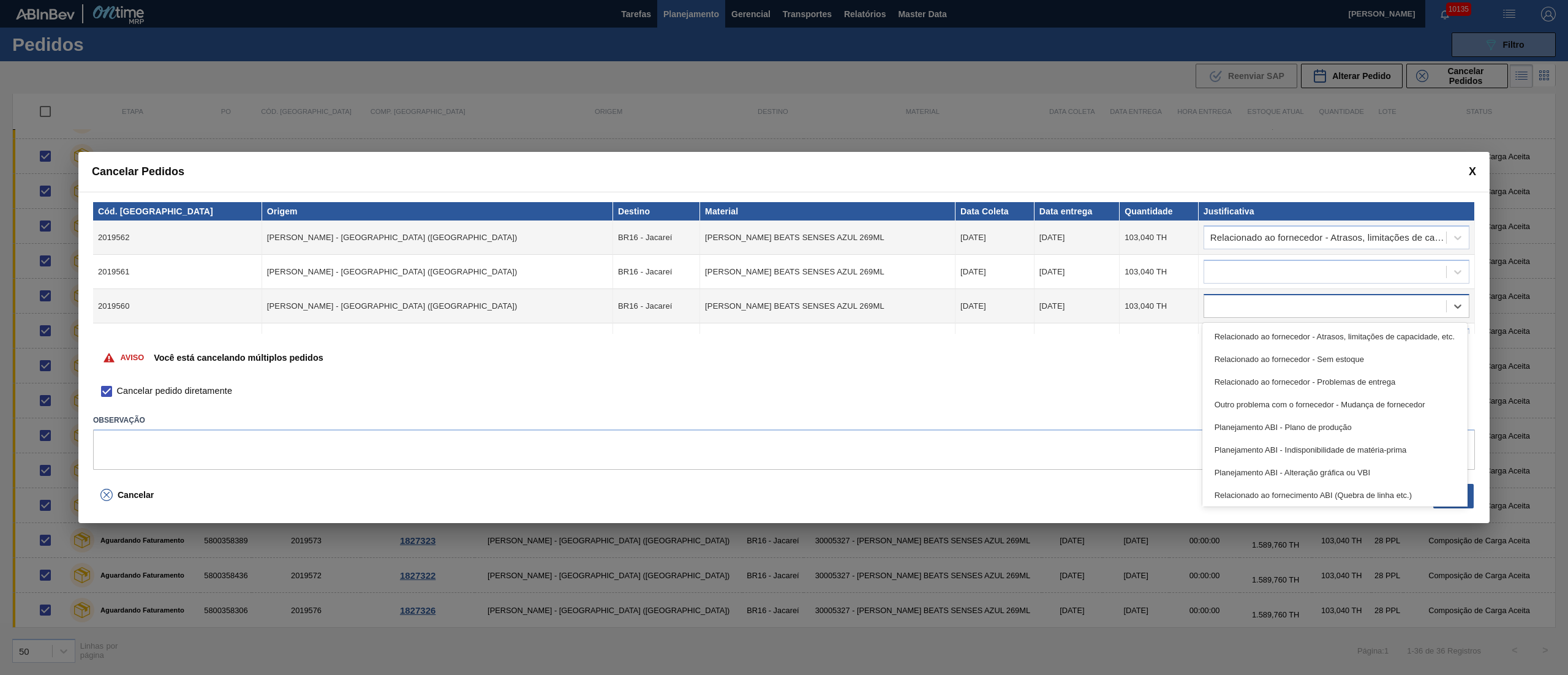
click at [1271, 299] on div at bounding box center [1325, 307] width 242 height 18
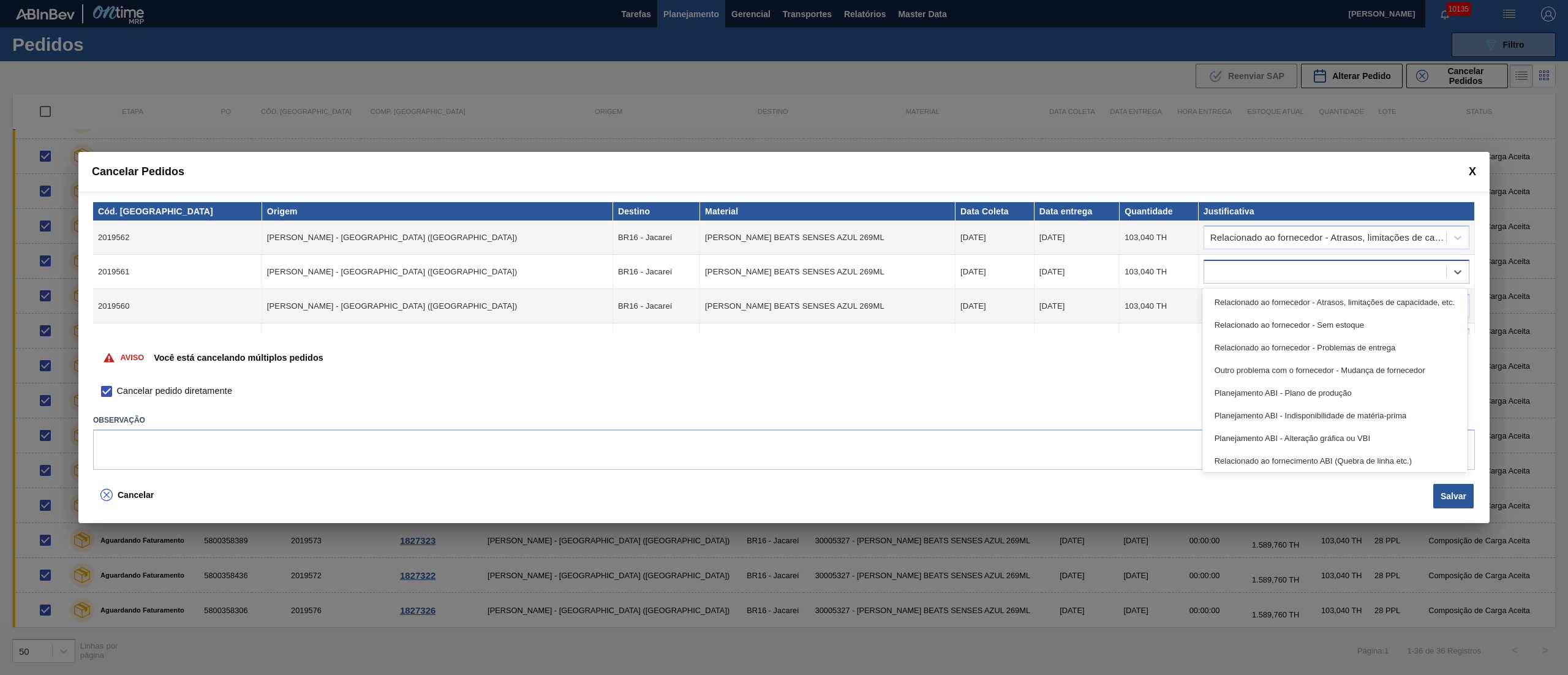
click at [1265, 267] on div at bounding box center [1325, 272] width 242 height 18
click at [1269, 298] on div "Relacionado ao fornecedor - Atrasos, limitações de capacidade, etc." at bounding box center [1335, 303] width 265 height 23
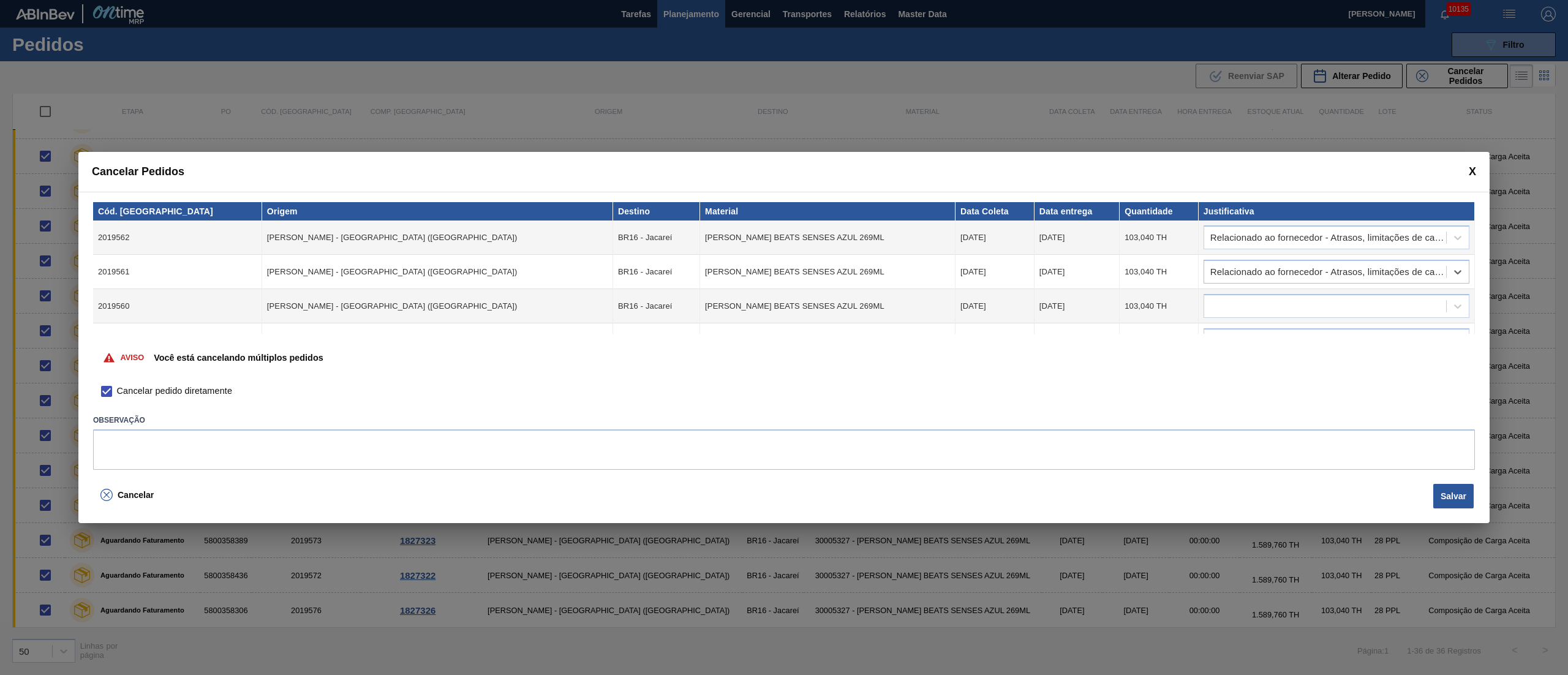
click at [1269, 298] on div at bounding box center [1325, 307] width 242 height 18
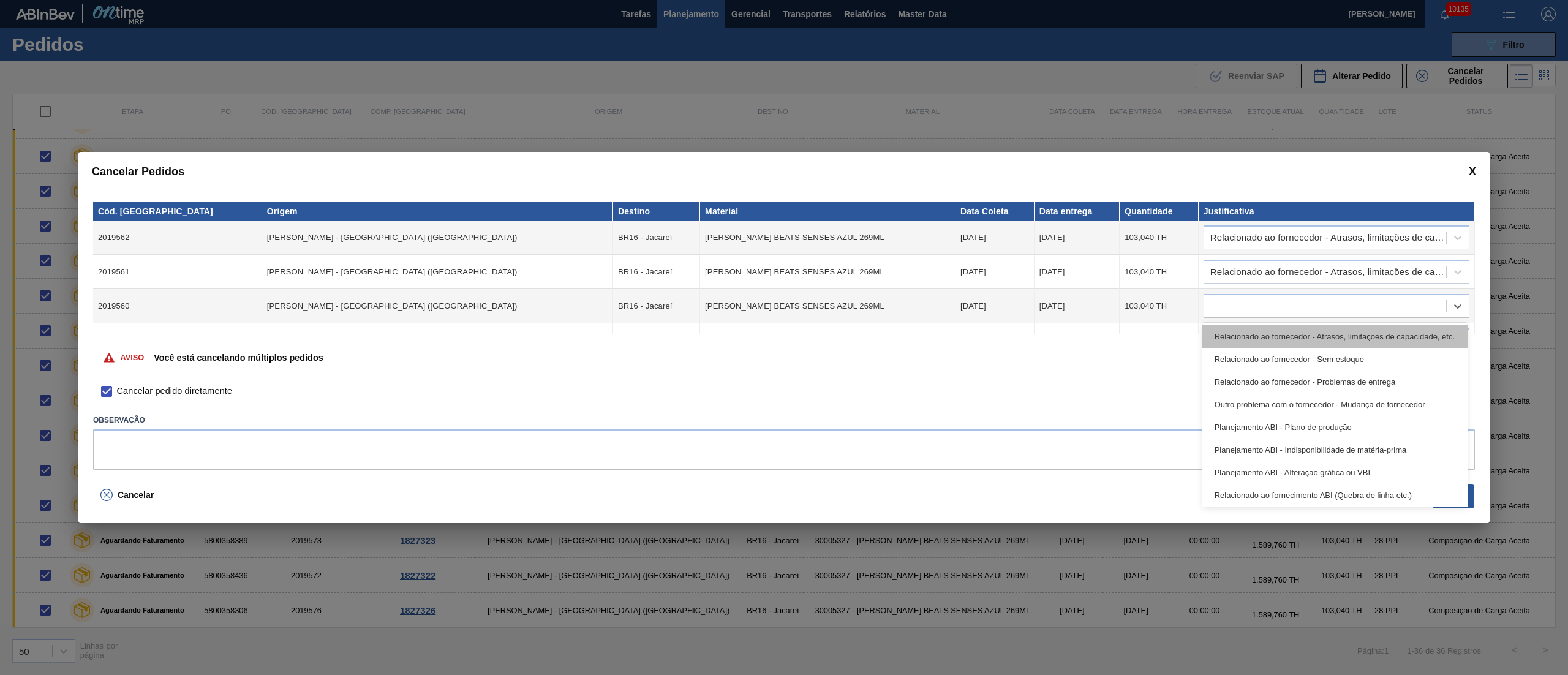
click at [1269, 328] on div "Relacionado ao fornecedor - Atrasos, limitações de capacidade, etc." at bounding box center [1335, 337] width 265 height 23
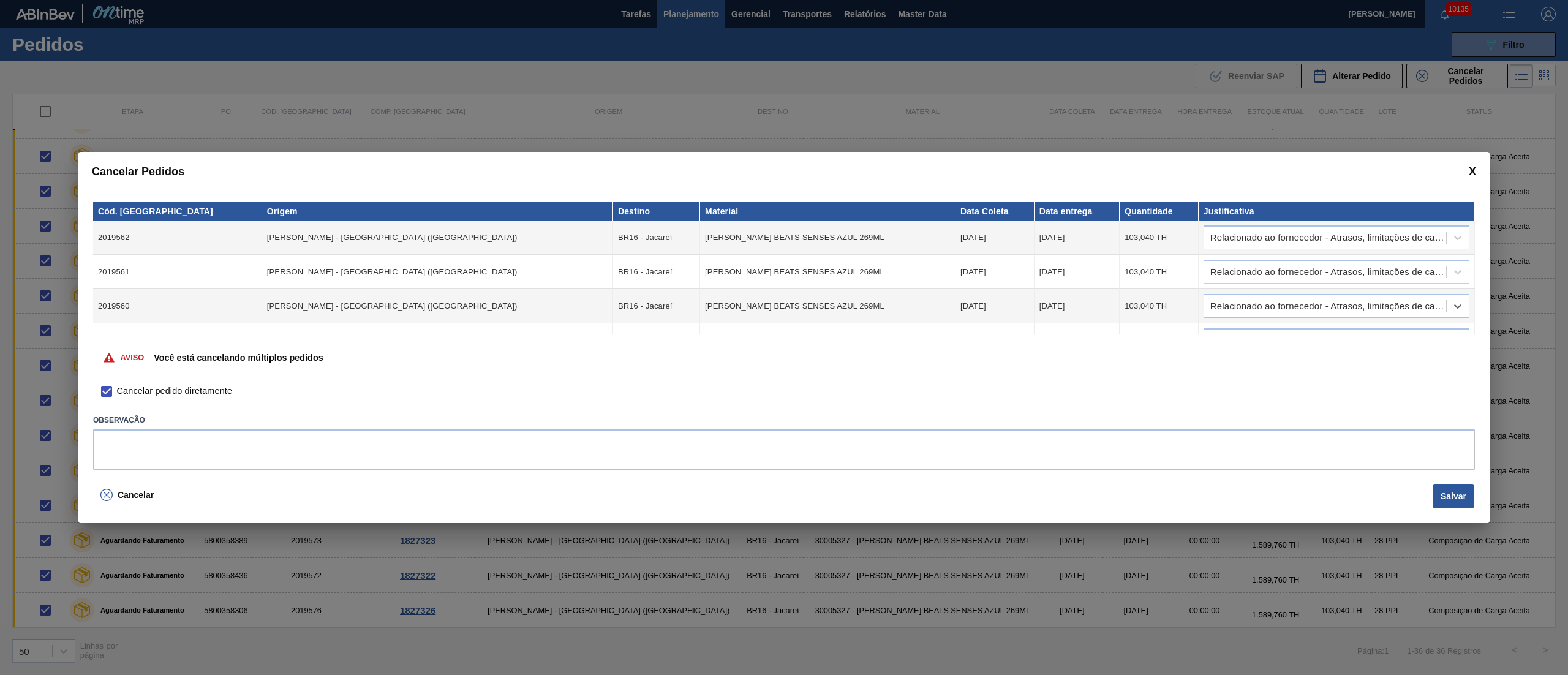
scroll to position [122, 0]
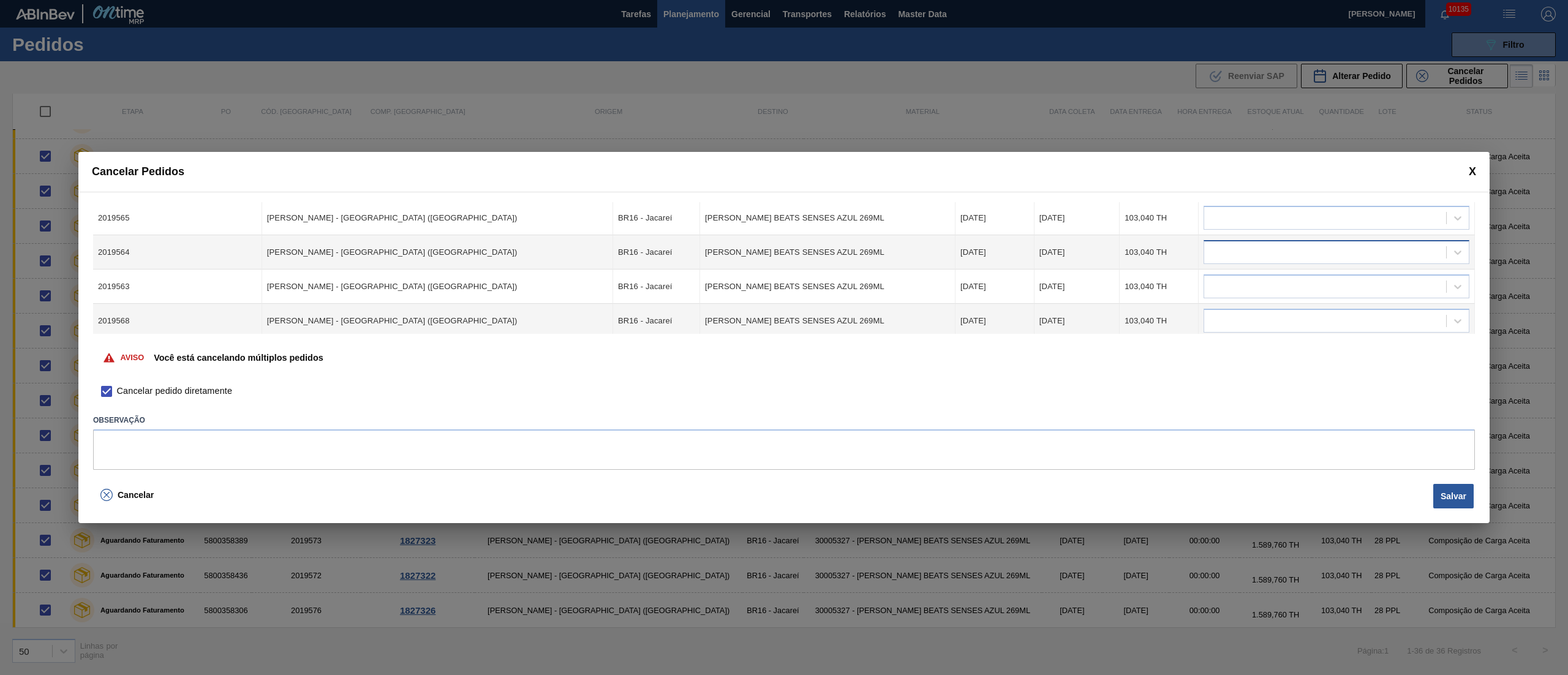
click at [1225, 242] on div at bounding box center [1337, 252] width 266 height 24
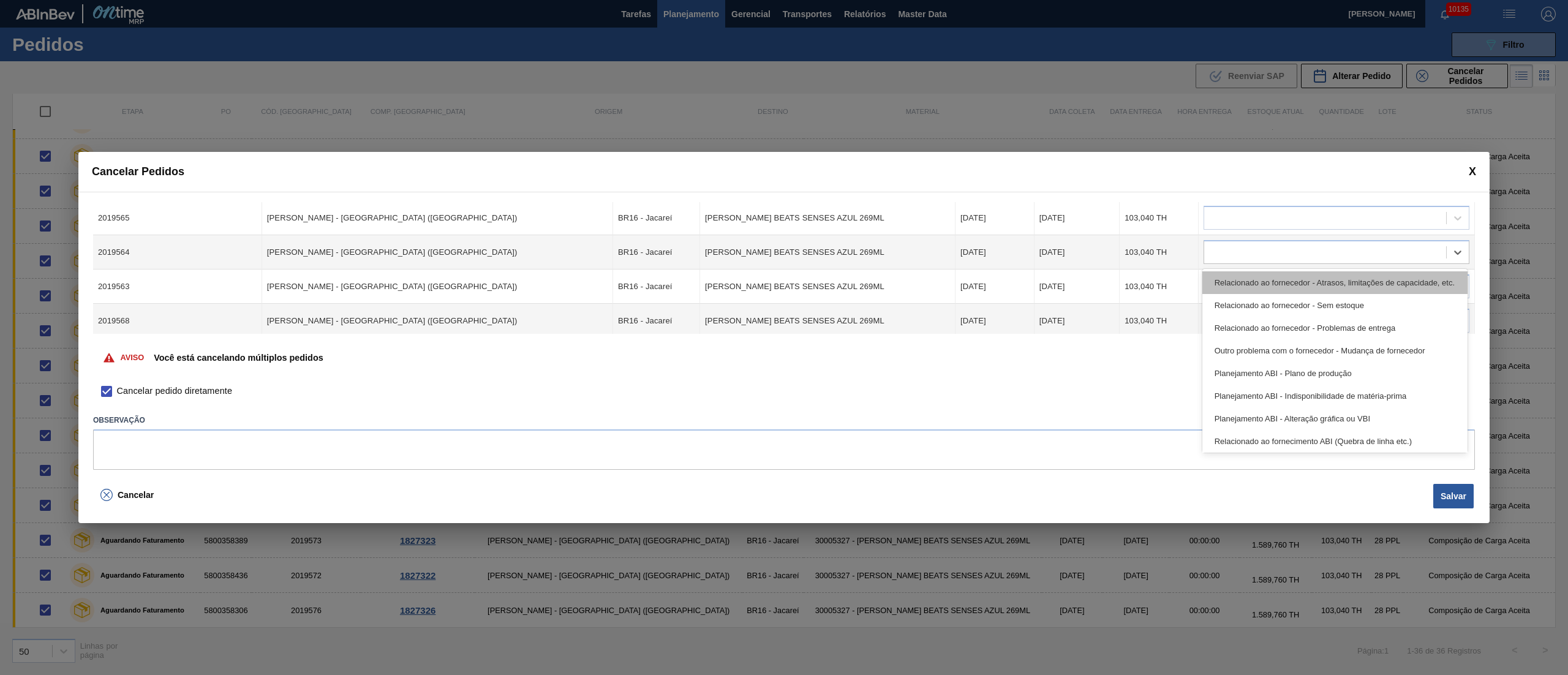
click at [1234, 291] on div "Relacionado ao fornecedor - Atrasos, limitações de capacidade, etc." at bounding box center [1335, 283] width 265 height 23
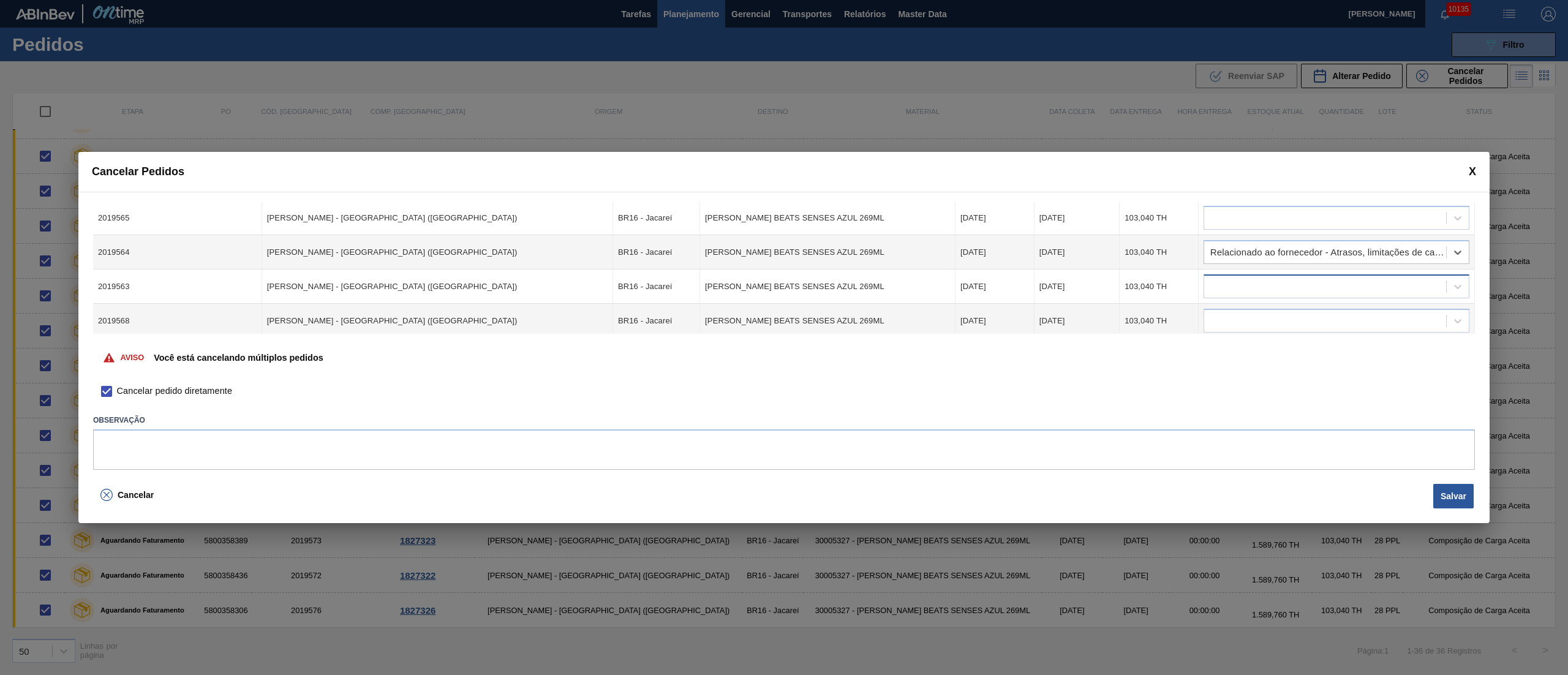
click at [1240, 284] on div at bounding box center [1325, 287] width 242 height 18
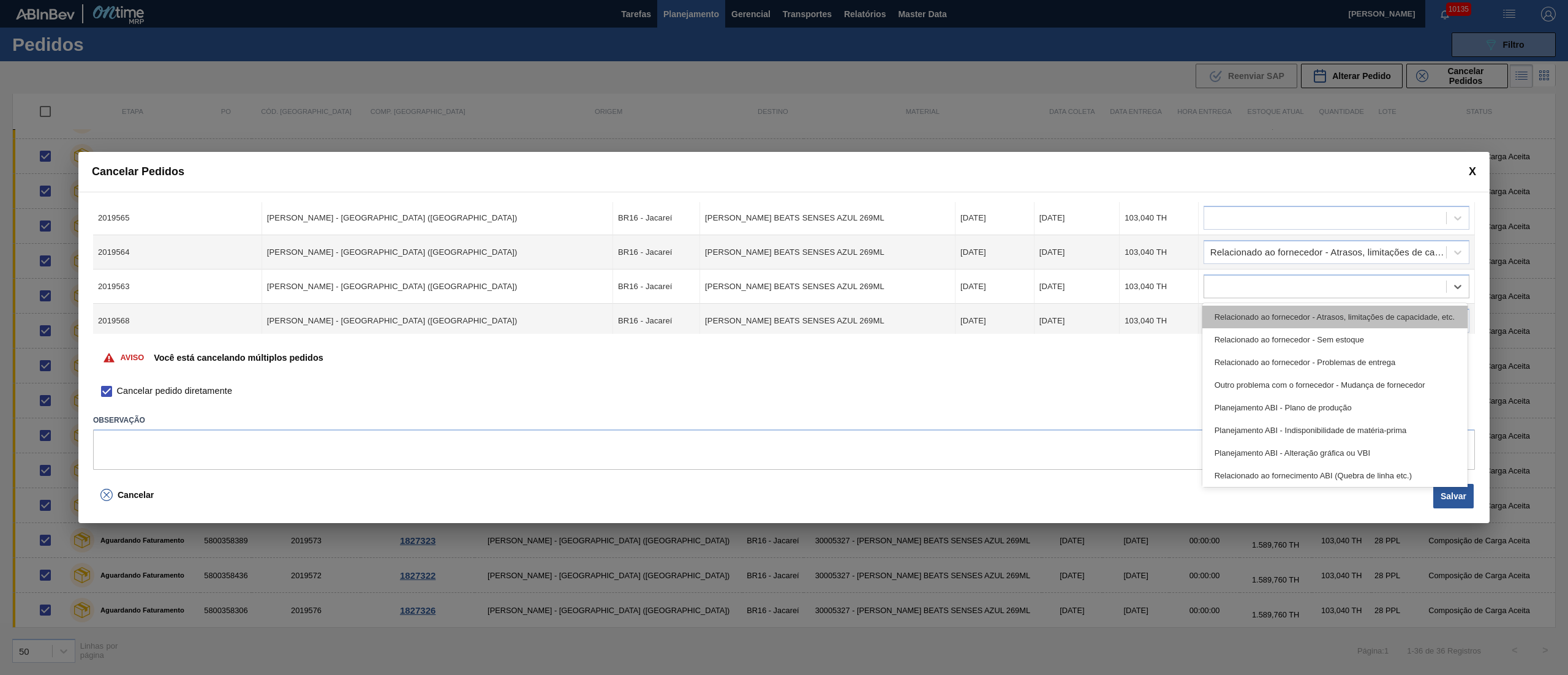
click at [1247, 318] on div "Relacionado ao fornecedor - Atrasos, limitações de capacidade, etc." at bounding box center [1335, 317] width 265 height 23
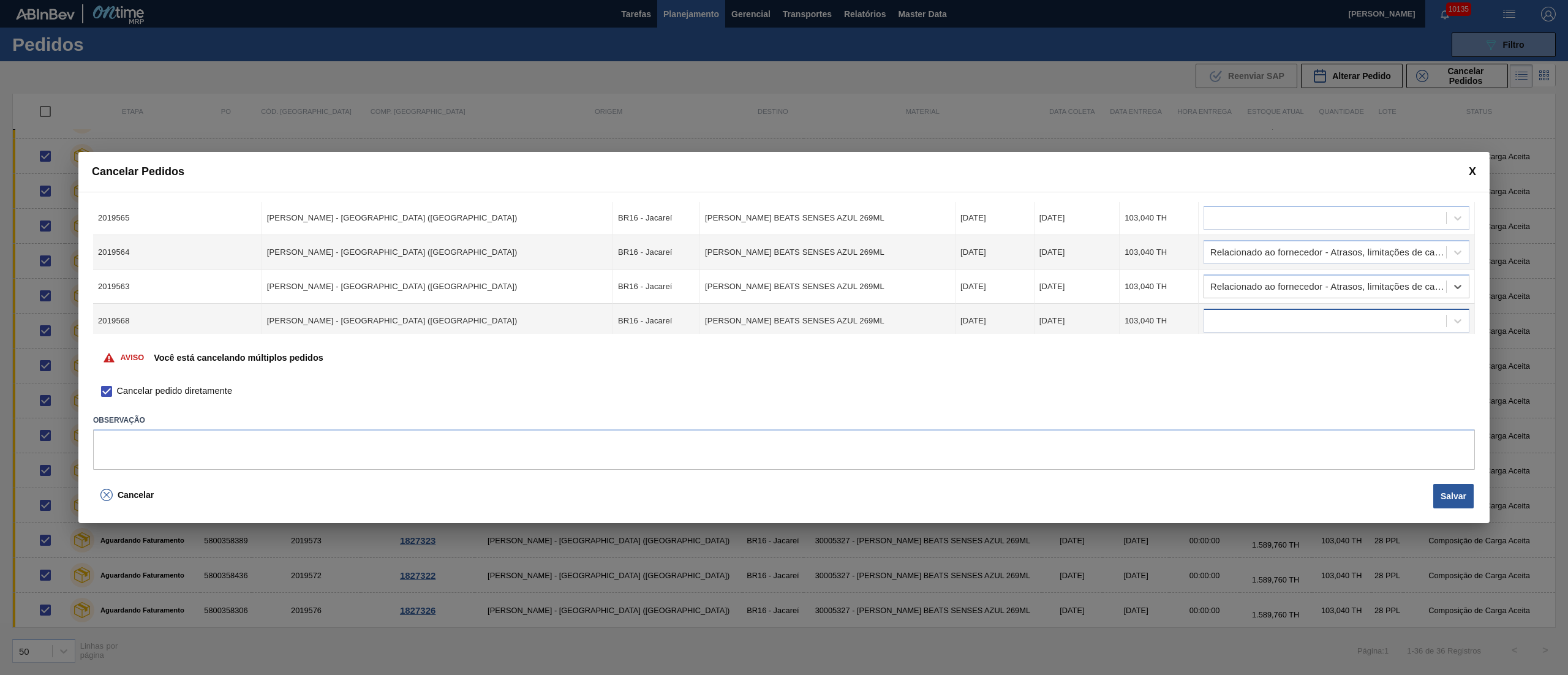
click at [1229, 320] on div at bounding box center [1325, 321] width 242 height 18
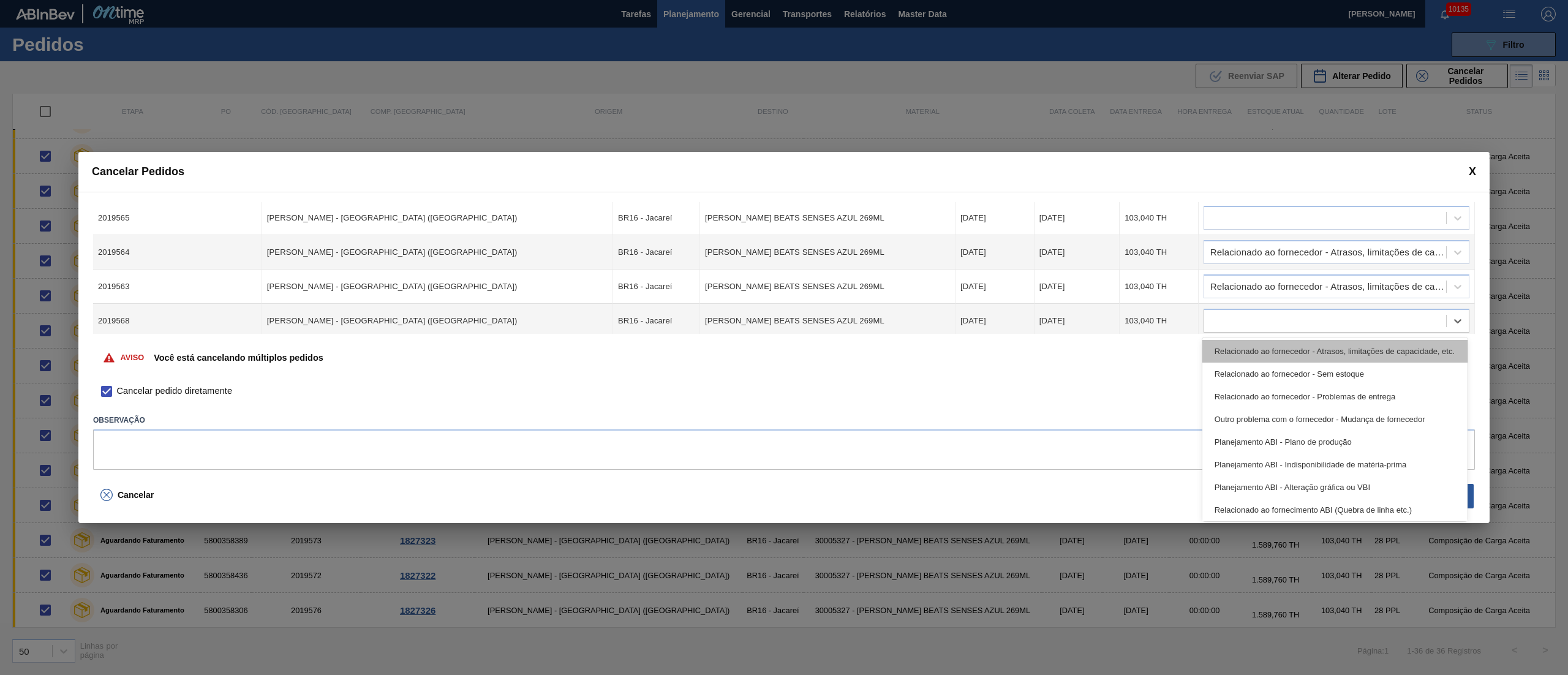
click at [1253, 350] on div "Relacionado ao fornecedor - Atrasos, limitações de capacidade, etc." at bounding box center [1335, 351] width 265 height 23
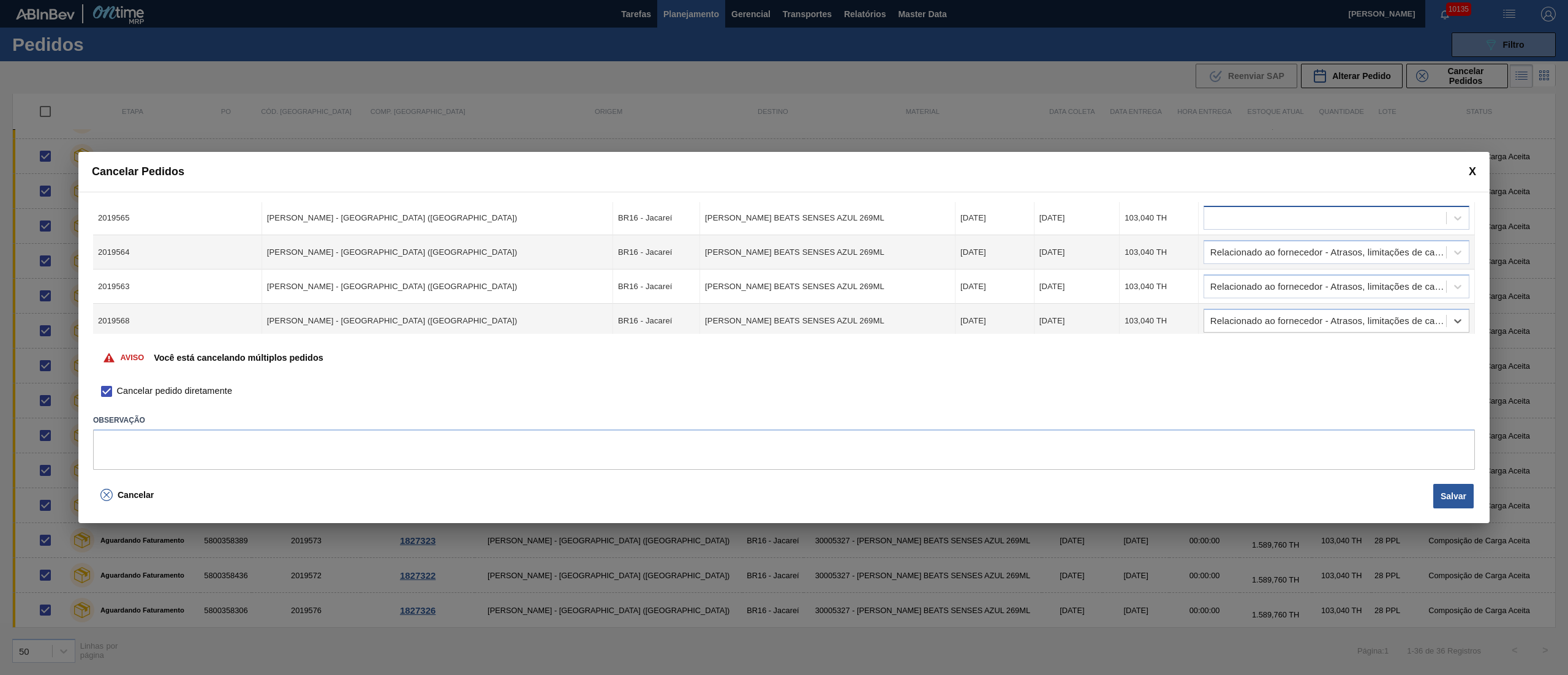
click at [1222, 222] on div at bounding box center [1325, 218] width 242 height 18
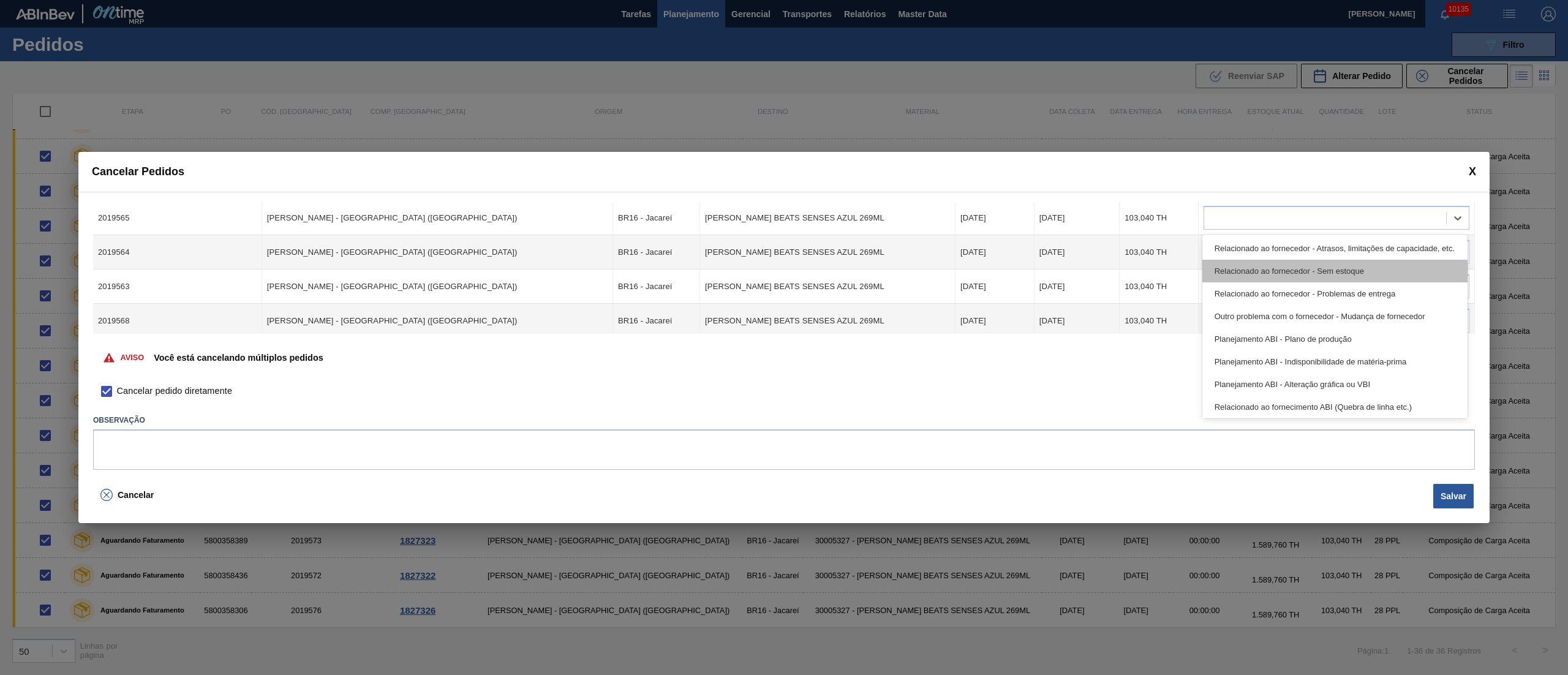
click at [1238, 269] on div "Relacionado ao fornecedor - Sem estoque" at bounding box center [1335, 271] width 265 height 23
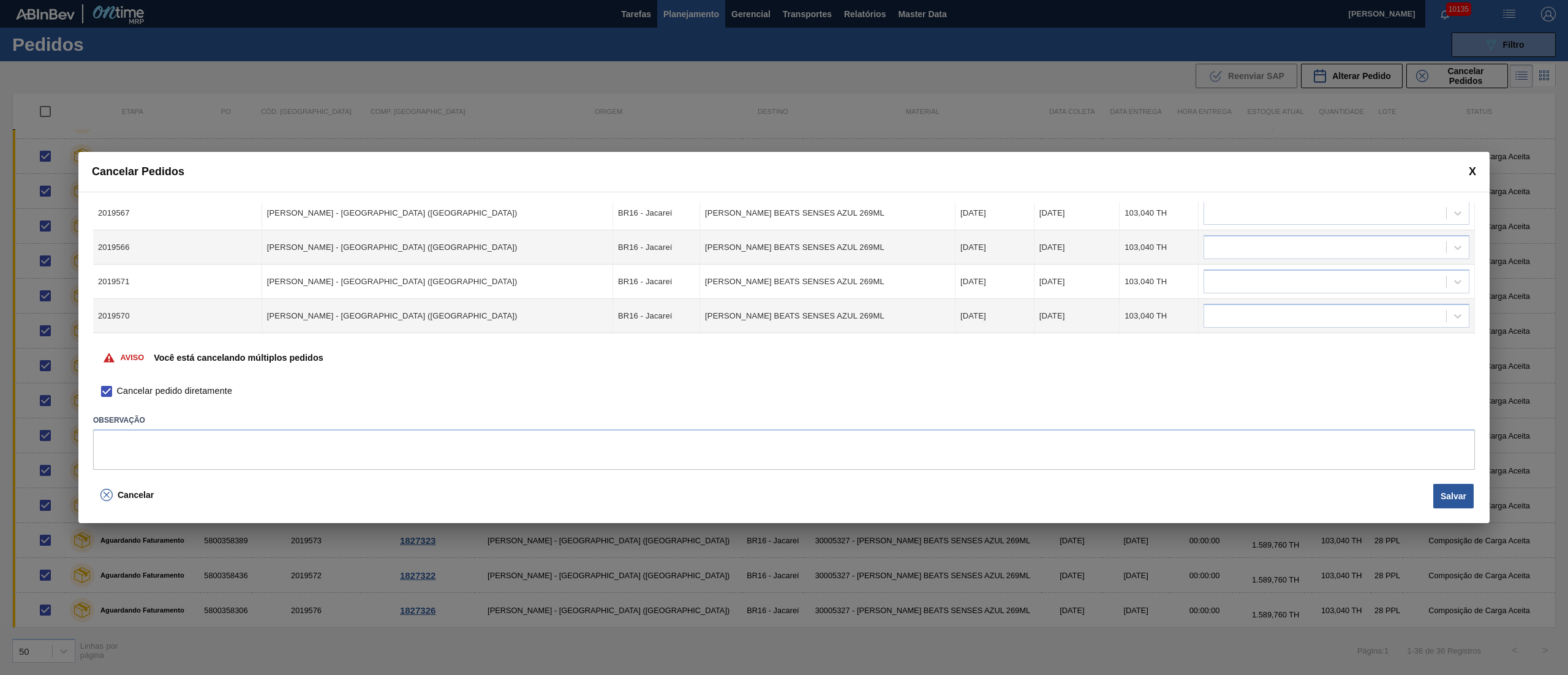
scroll to position [368, 0]
click at [1226, 247] on div at bounding box center [1325, 247] width 242 height 18
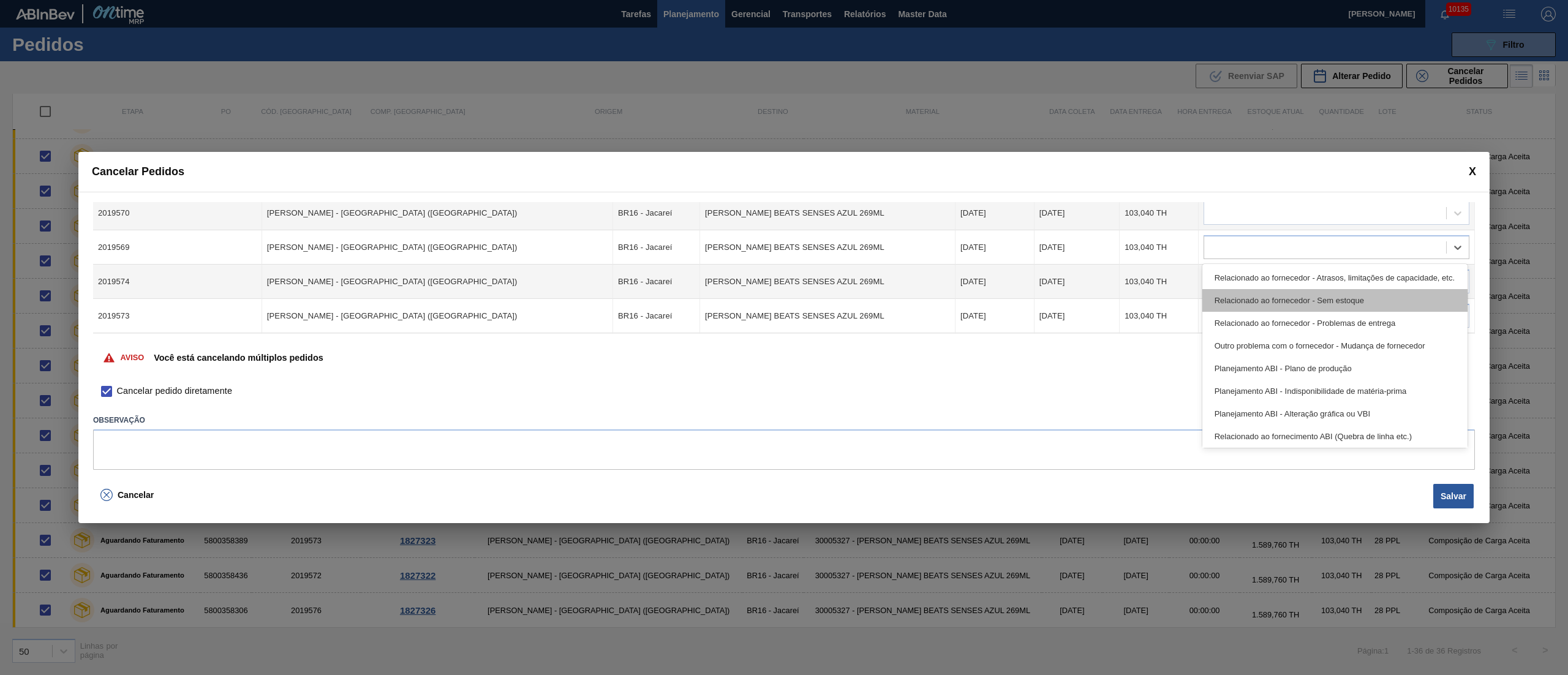
click at [1247, 301] on div "Relacionado ao fornecedor - Sem estoque" at bounding box center [1335, 301] width 265 height 23
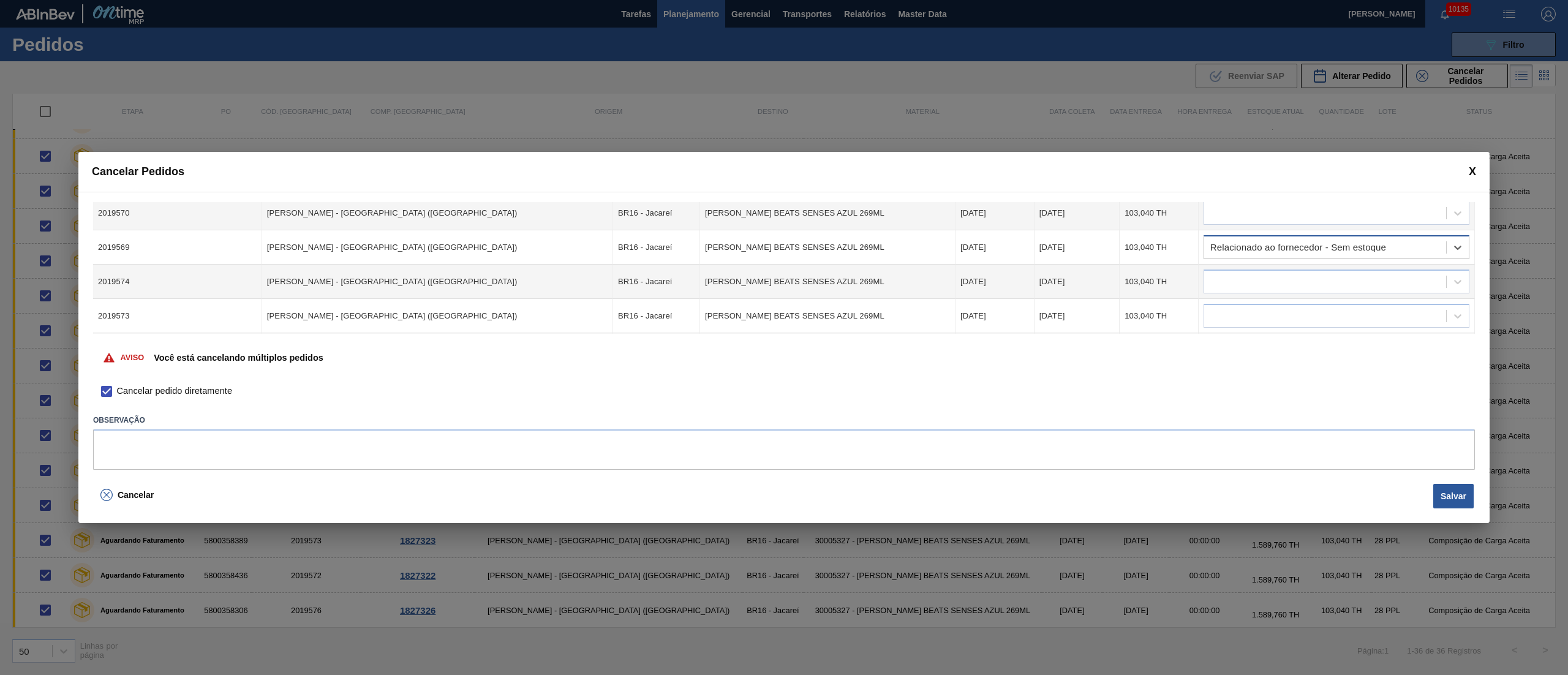
click at [1247, 242] on div "Relacionado ao fornecedor - Sem estoque" at bounding box center [1325, 247] width 242 height 18
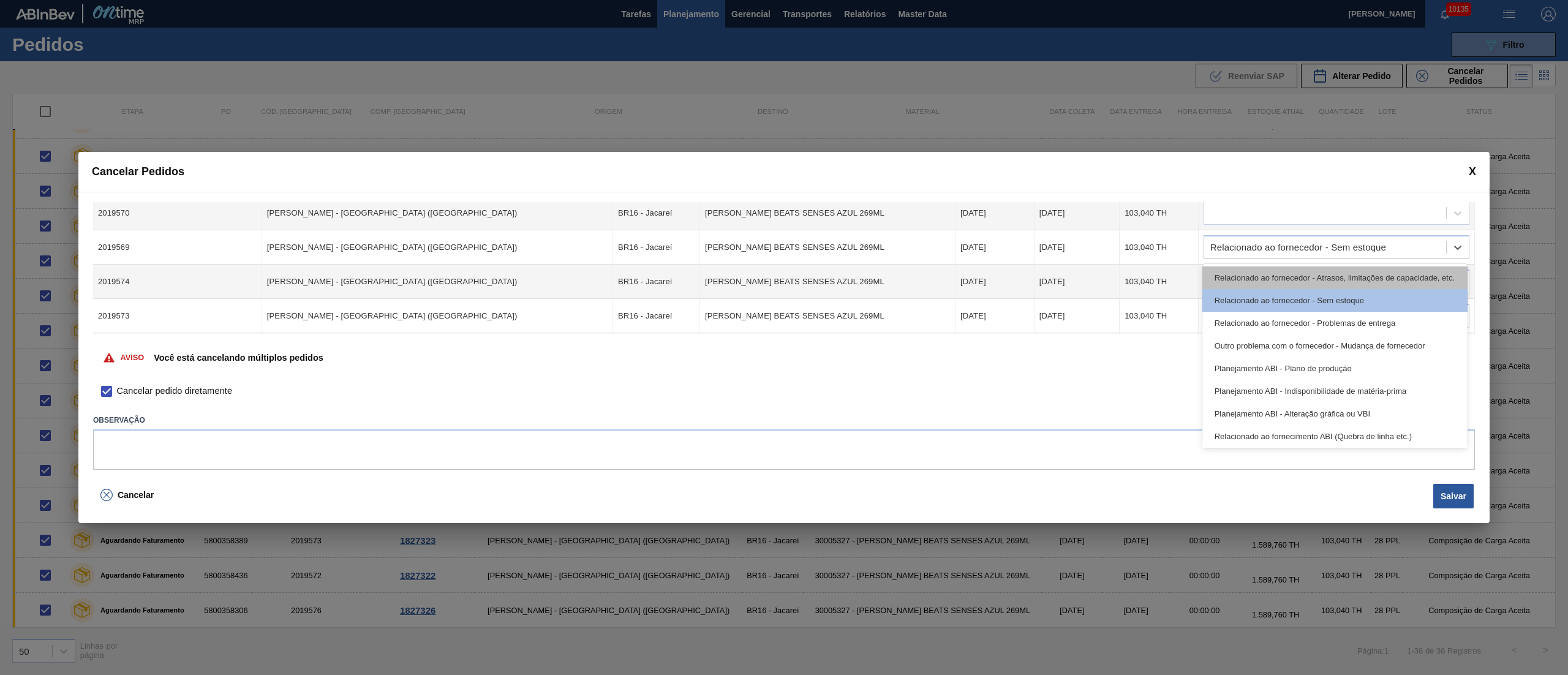
click at [1253, 276] on div "Relacionado ao fornecedor - Atrasos, limitações de capacidade, etc." at bounding box center [1335, 278] width 265 height 23
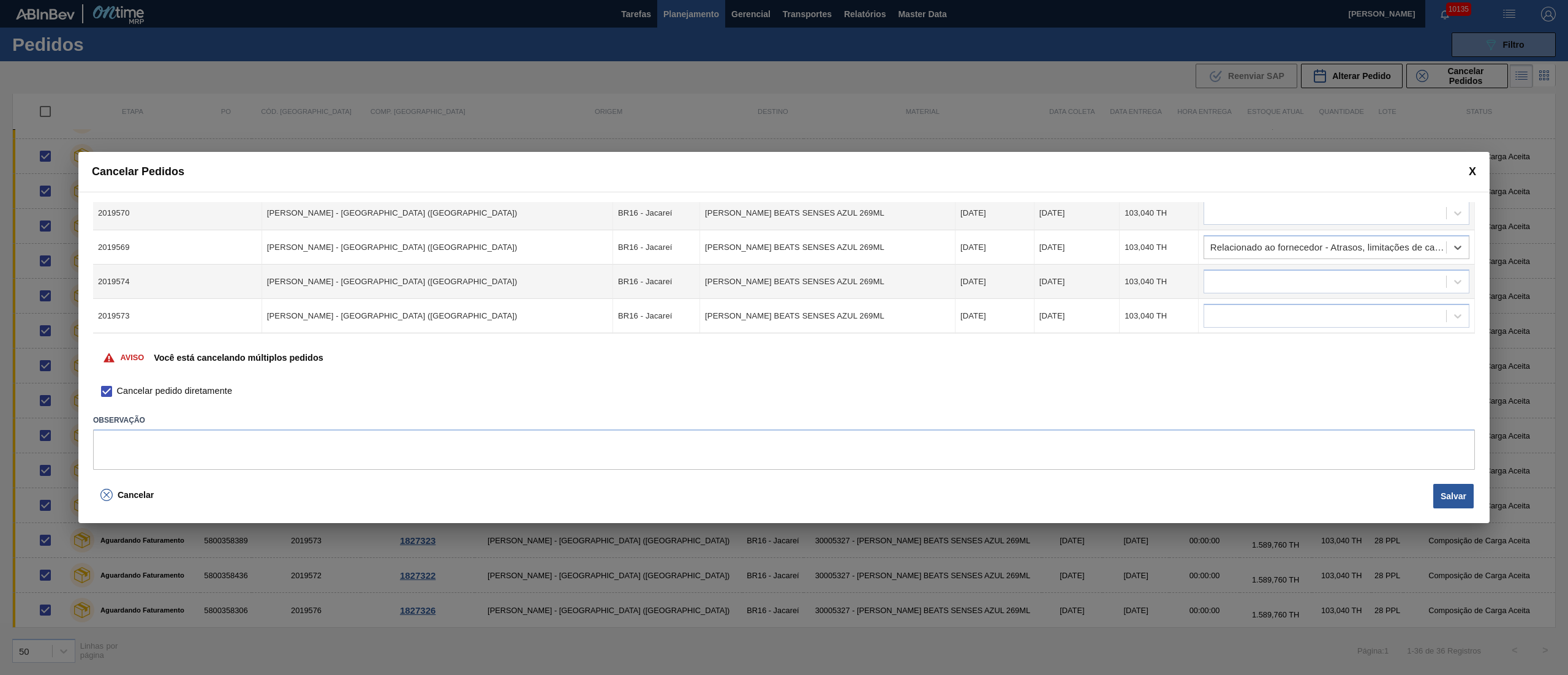
click at [1247, 219] on div at bounding box center [1325, 213] width 242 height 18
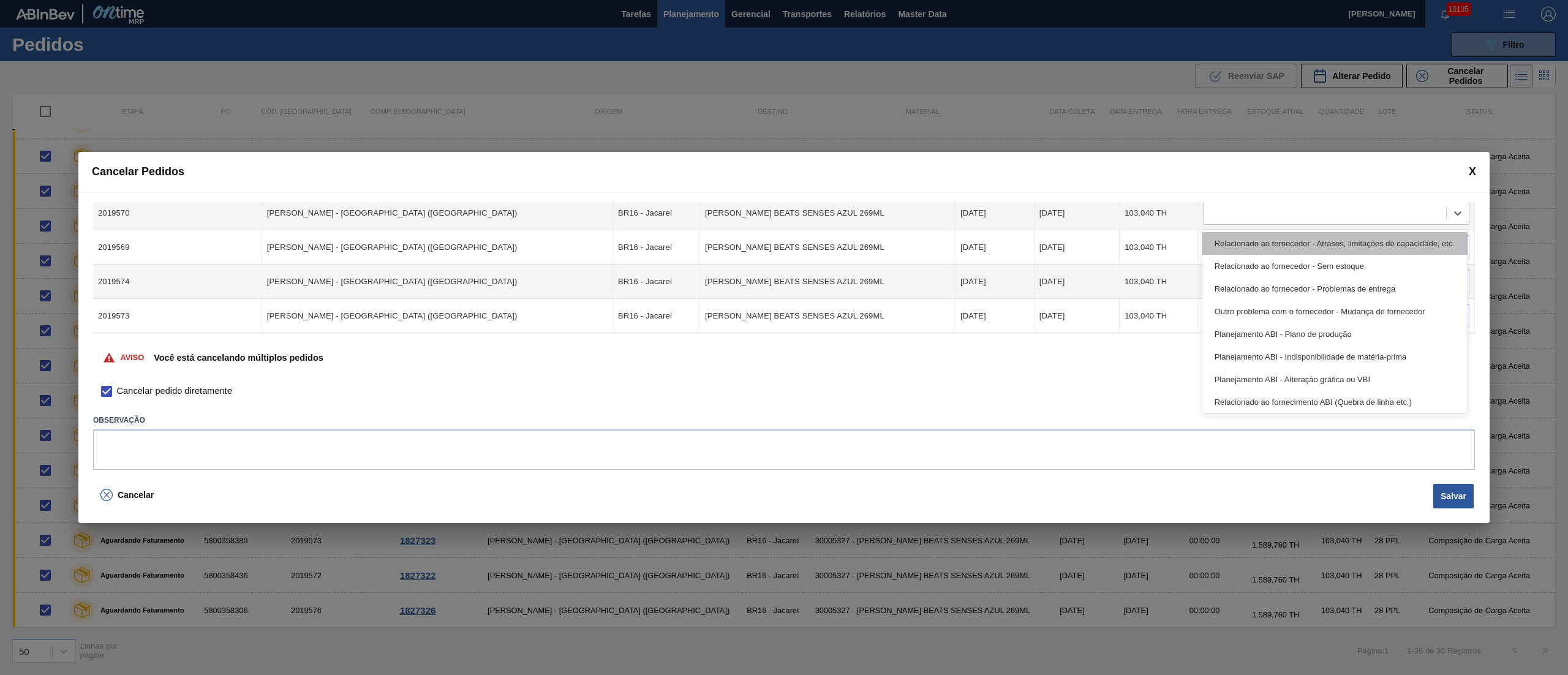
click at [1242, 249] on div "Relacionado ao fornecedor - Atrasos, limitações de capacidade, etc." at bounding box center [1335, 243] width 265 height 23
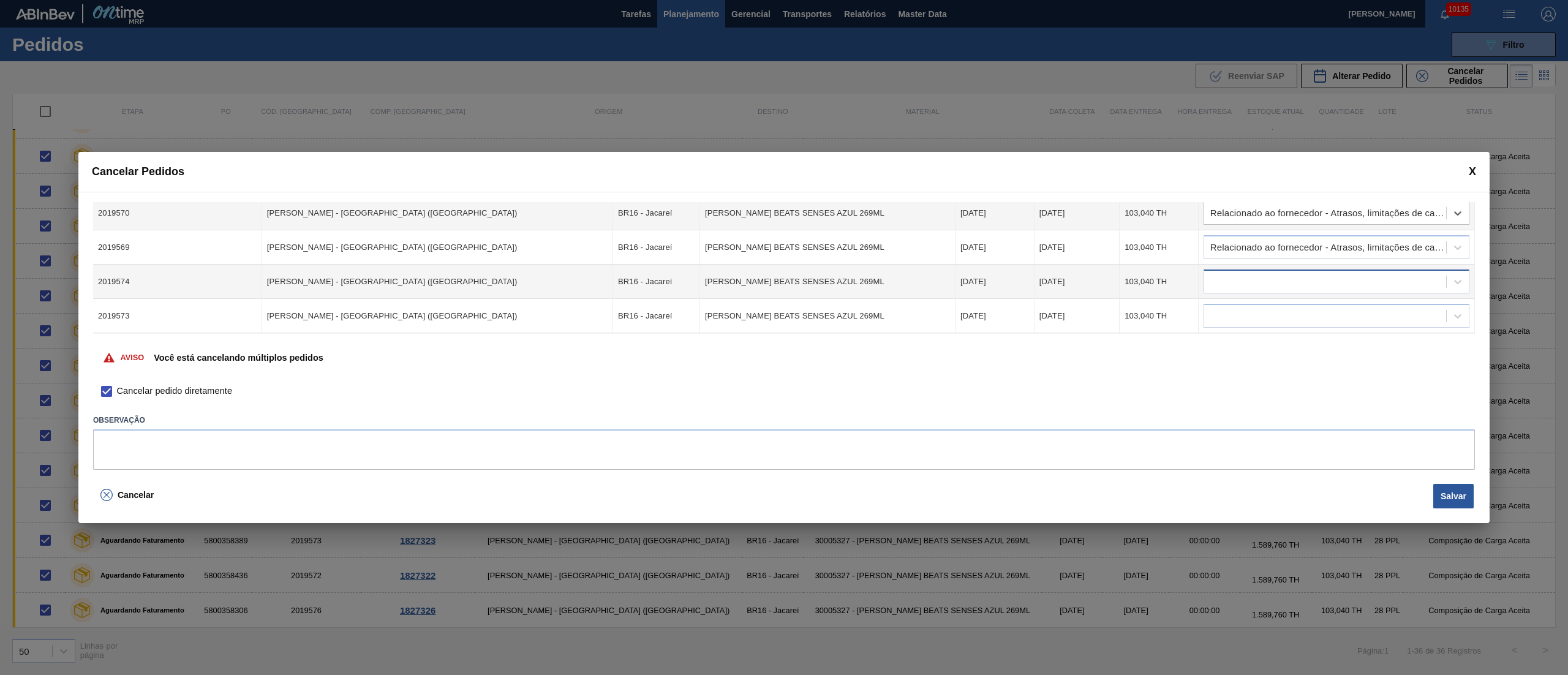
click at [1240, 273] on div at bounding box center [1325, 282] width 242 height 18
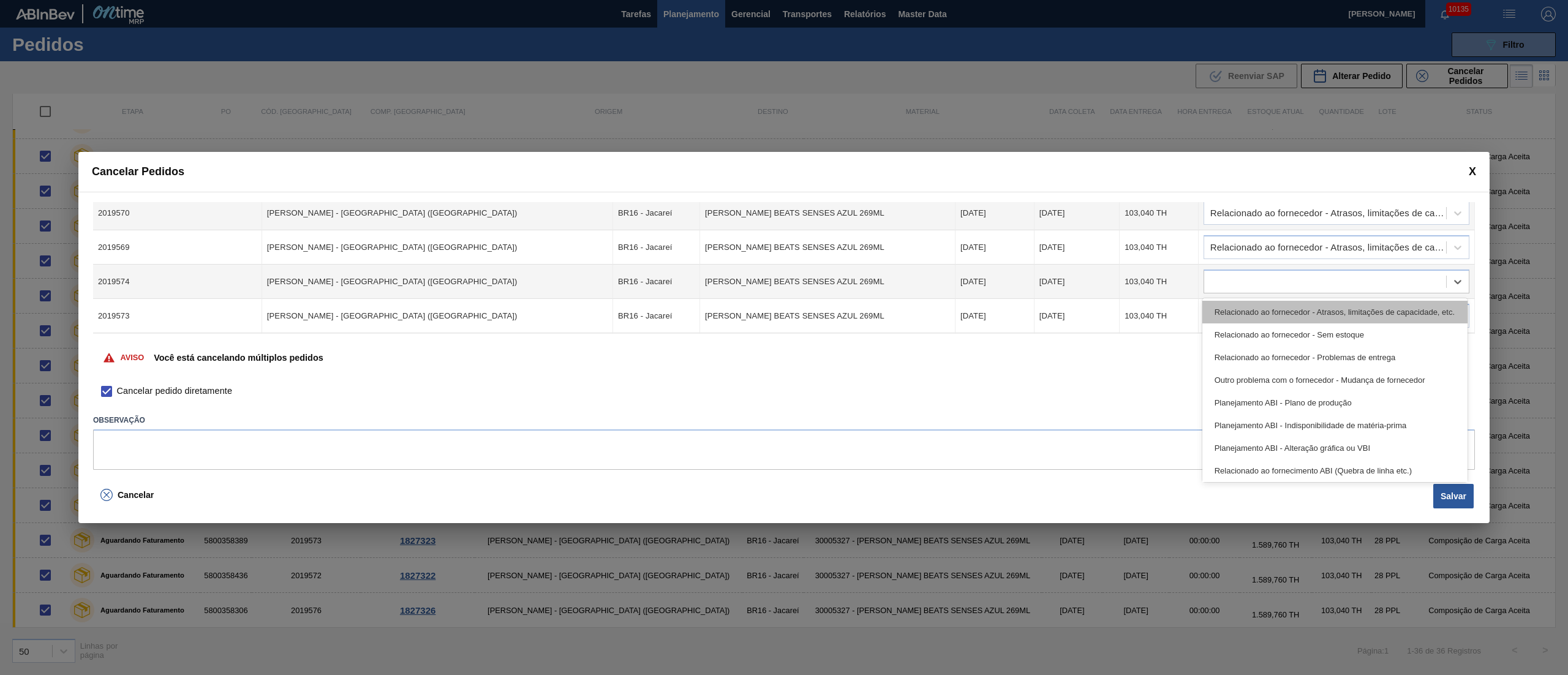
click at [1242, 305] on div "Relacionado ao fornecedor - Atrasos, limitações de capacidade, etc." at bounding box center [1335, 312] width 265 height 23
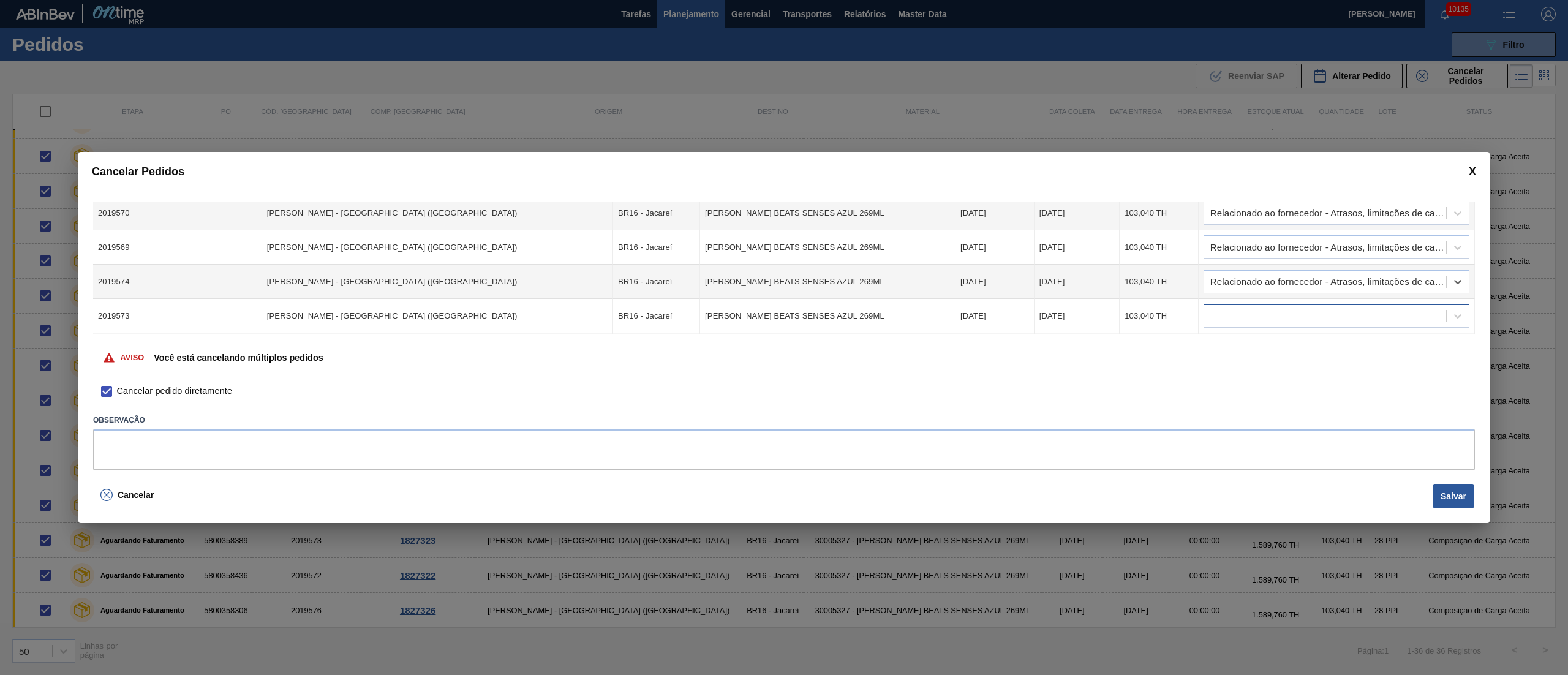
click at [1241, 316] on div at bounding box center [1325, 316] width 242 height 18
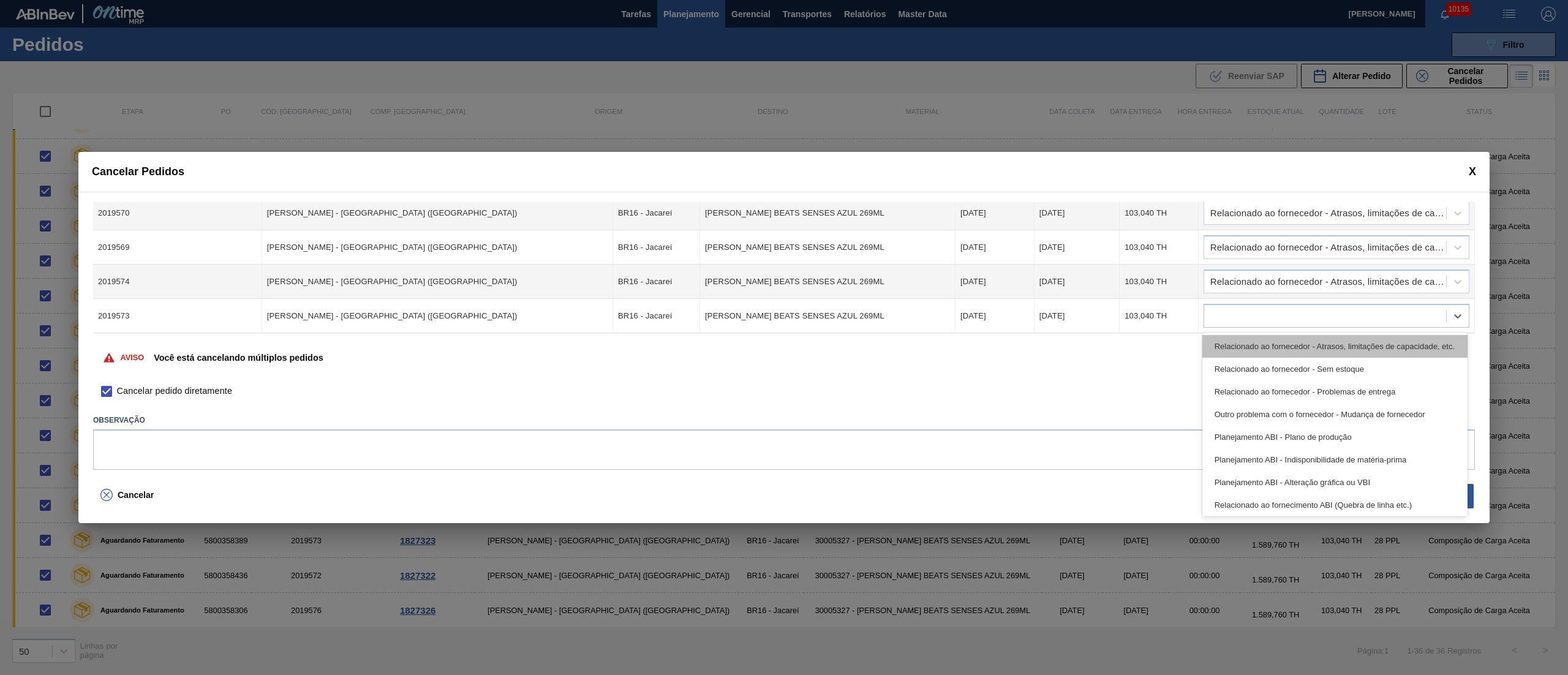
click at [1242, 338] on div "Relacionado ao fornecedor - Atrasos, limitações de capacidade, etc." at bounding box center [1335, 346] width 265 height 23
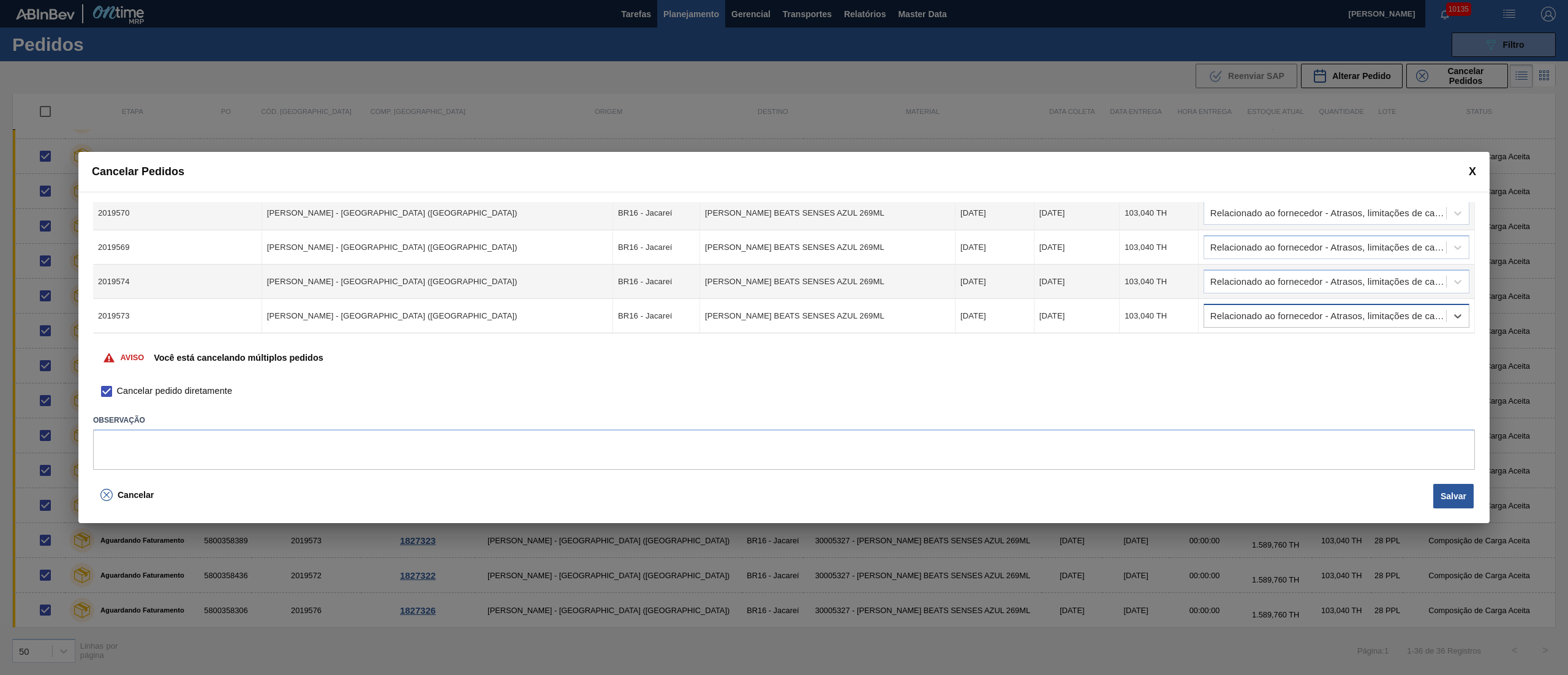
scroll to position [435, 0]
click at [1233, 275] on div at bounding box center [1325, 283] width 242 height 18
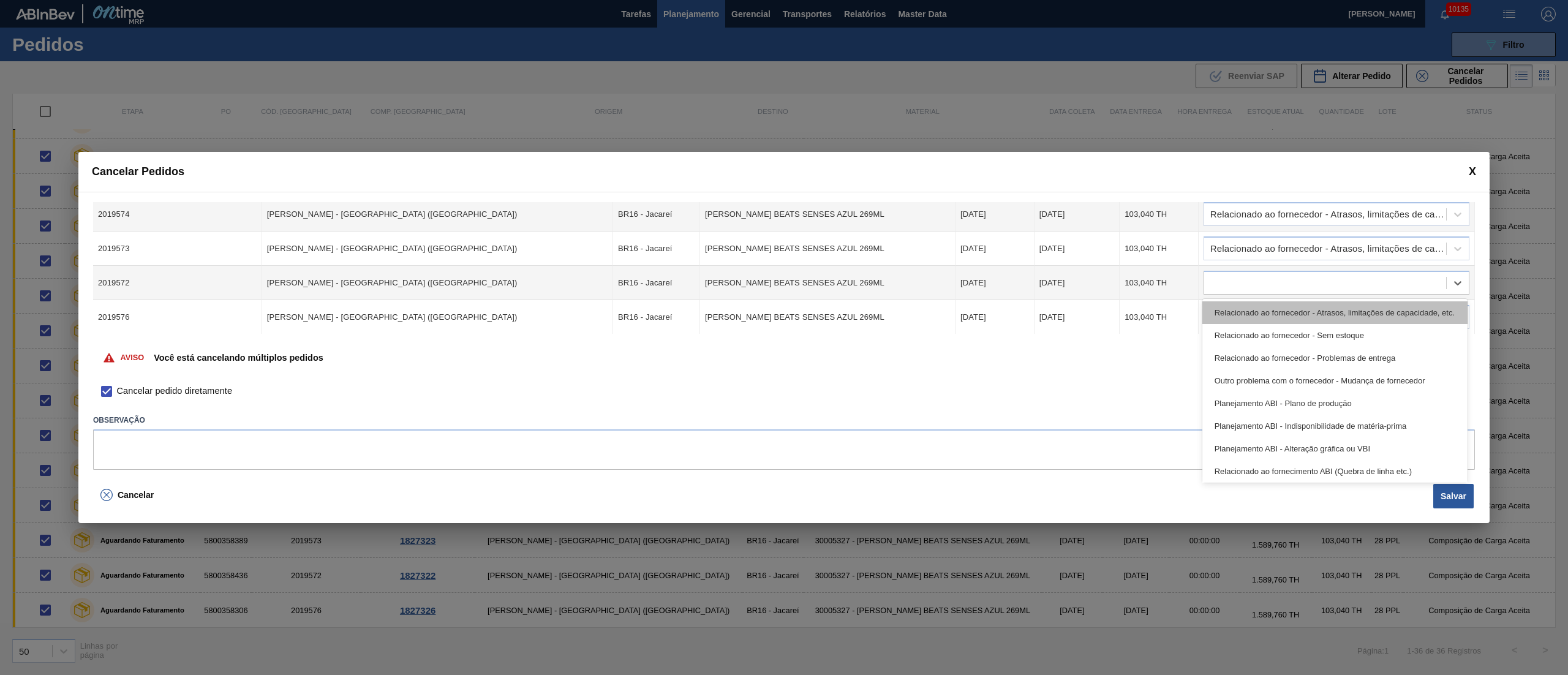
click at [1241, 314] on div "Relacionado ao fornecedor - Atrasos, limitações de capacidade, etc." at bounding box center [1335, 313] width 265 height 23
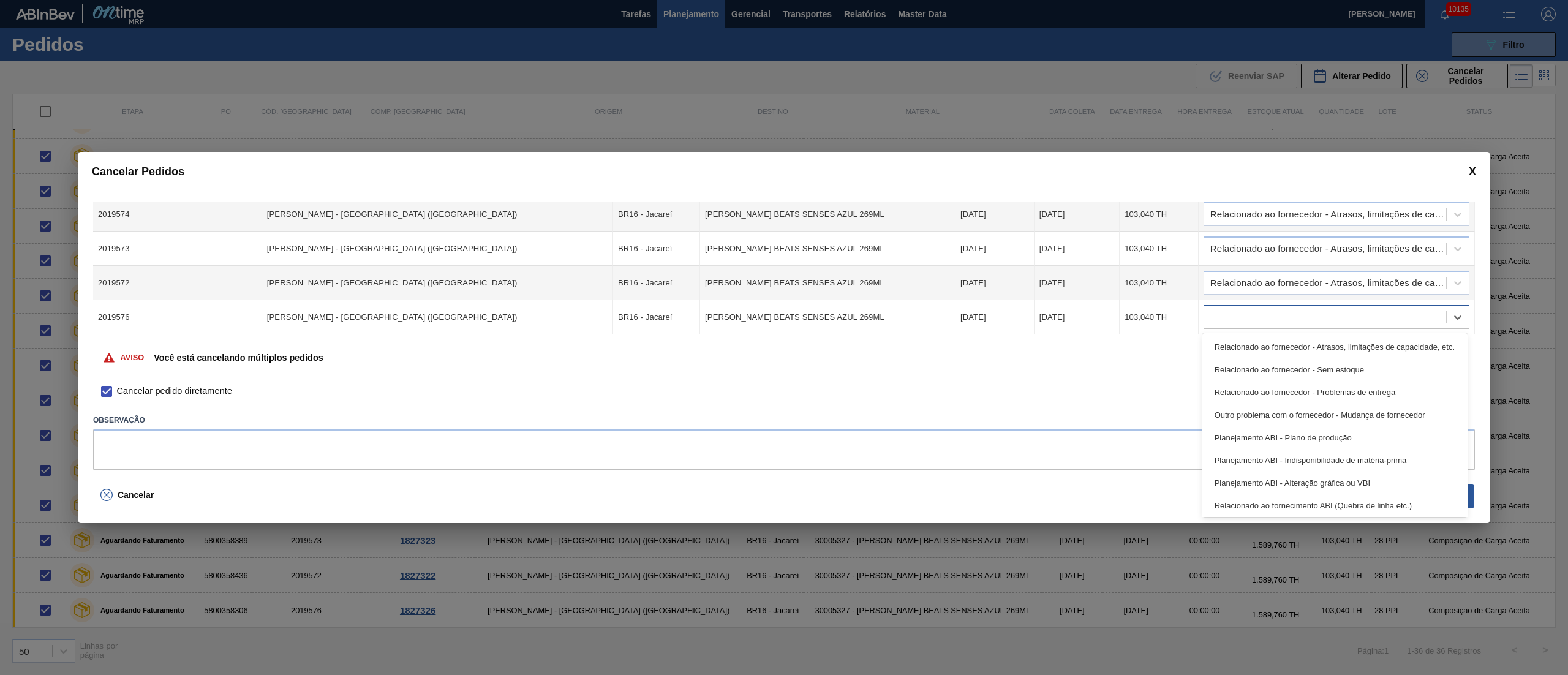
click at [1241, 320] on div at bounding box center [1325, 317] width 242 height 18
click at [1243, 343] on div "Relacionado ao fornecedor - Atrasos, limitações de capacidade, etc." at bounding box center [1335, 347] width 265 height 23
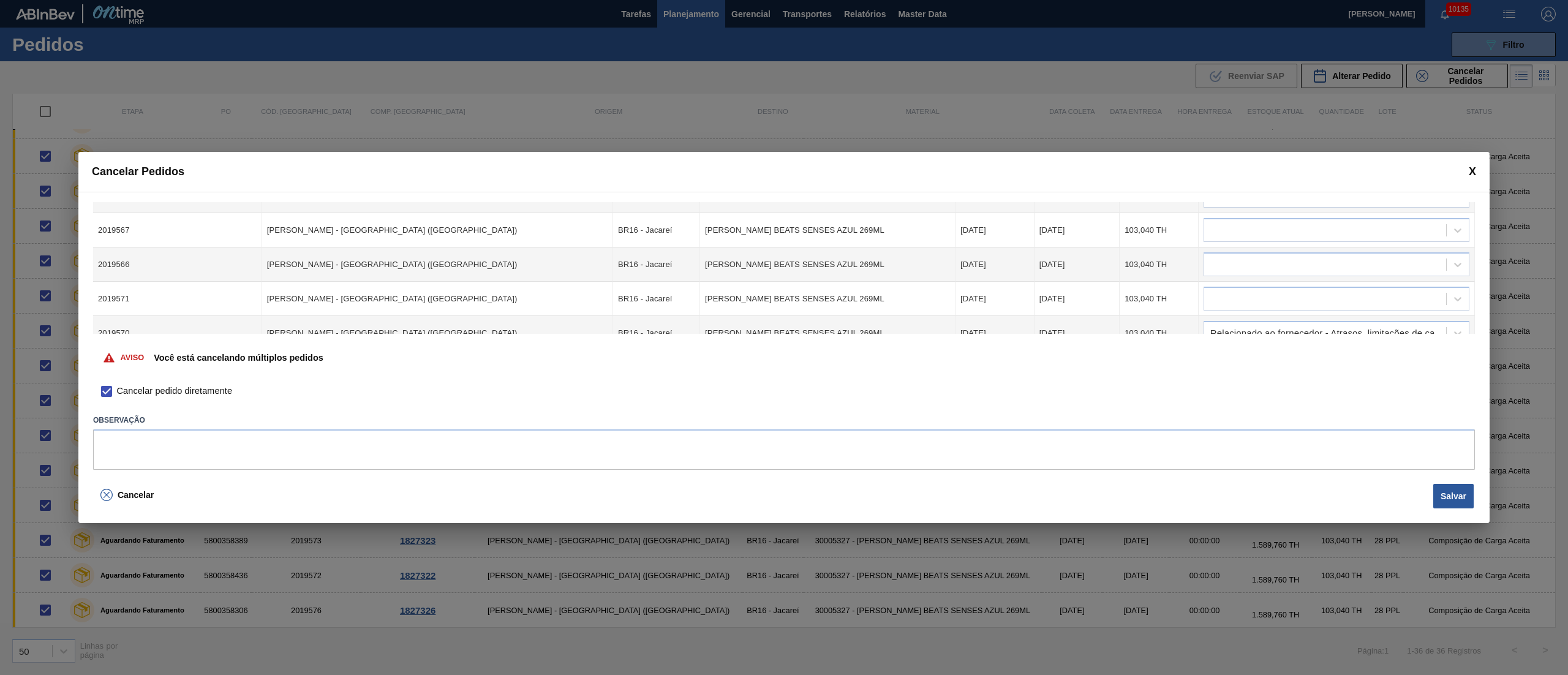
scroll to position [190, 0]
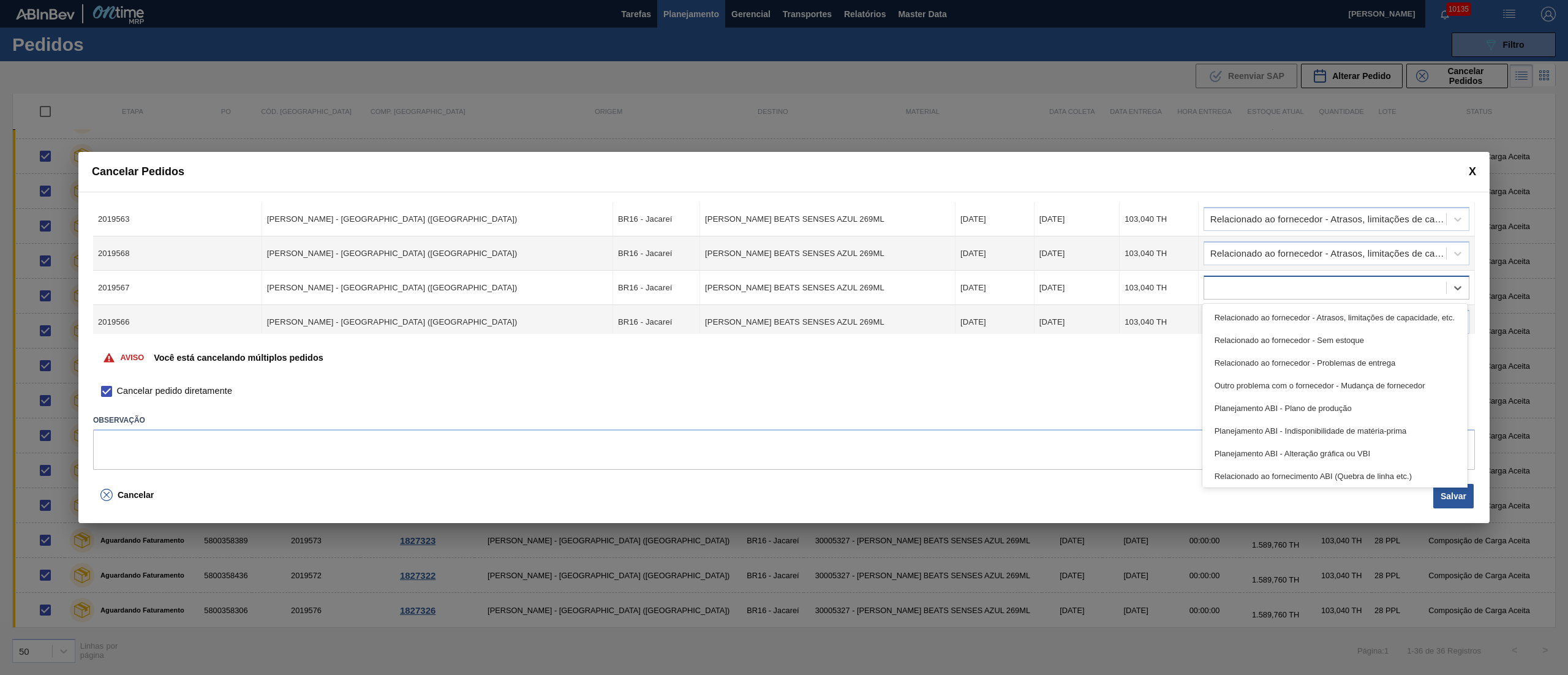
click at [1243, 286] on div at bounding box center [1325, 288] width 242 height 18
click at [1241, 313] on div "Relacionado ao fornecedor - Atrasos, limitações de capacidade, etc." at bounding box center [1335, 318] width 265 height 23
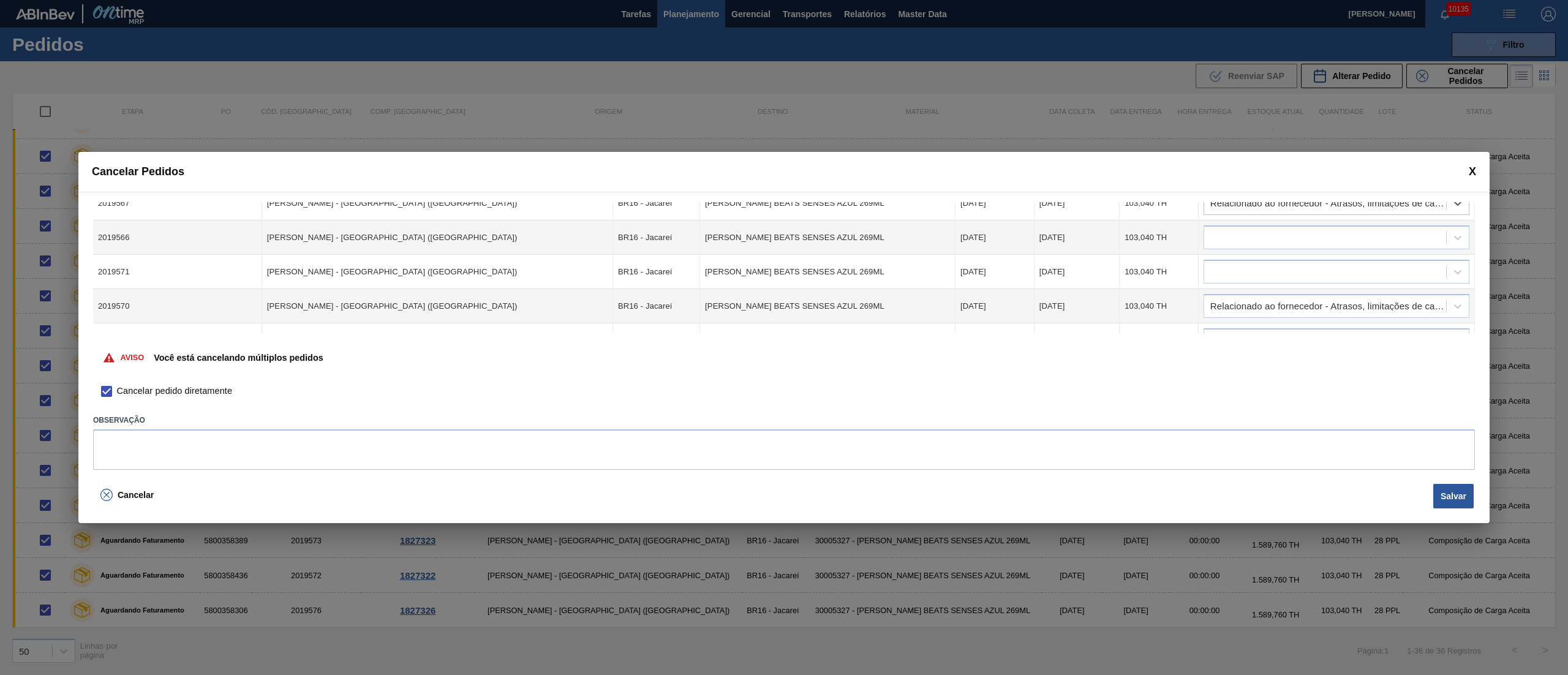
scroll to position [313, 0]
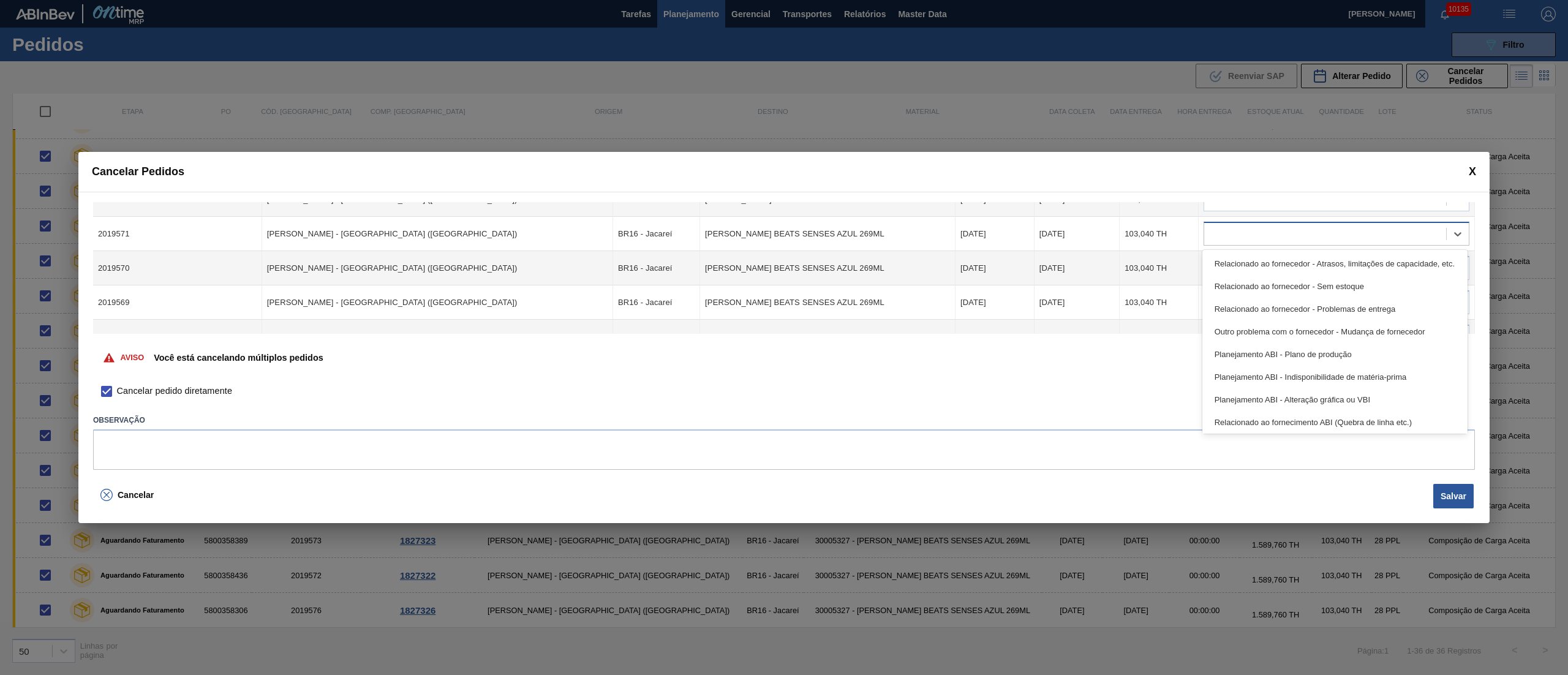
click at [1236, 239] on div at bounding box center [1325, 234] width 242 height 18
click at [1254, 289] on div "Relacionado ao fornecedor - Sem estoque" at bounding box center [1335, 287] width 265 height 23
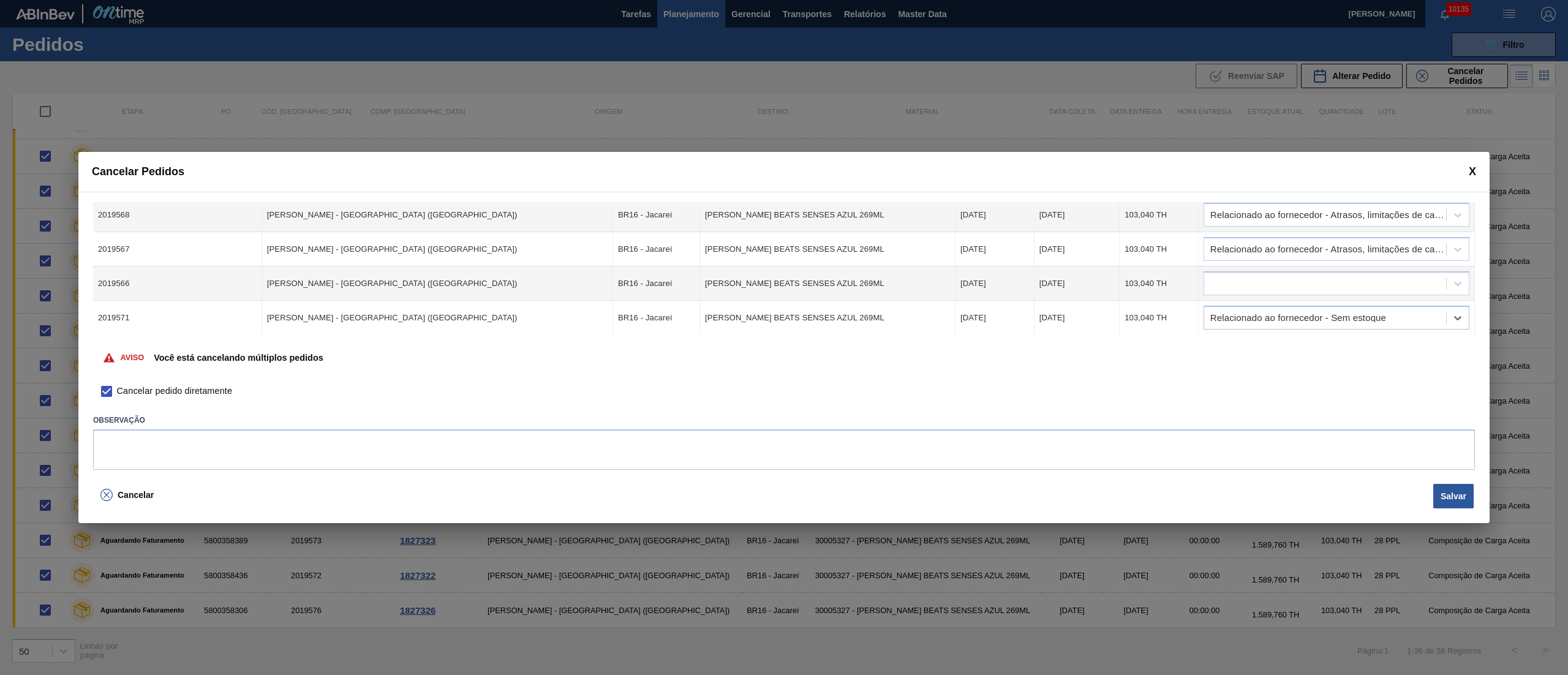
scroll to position [190, 0]
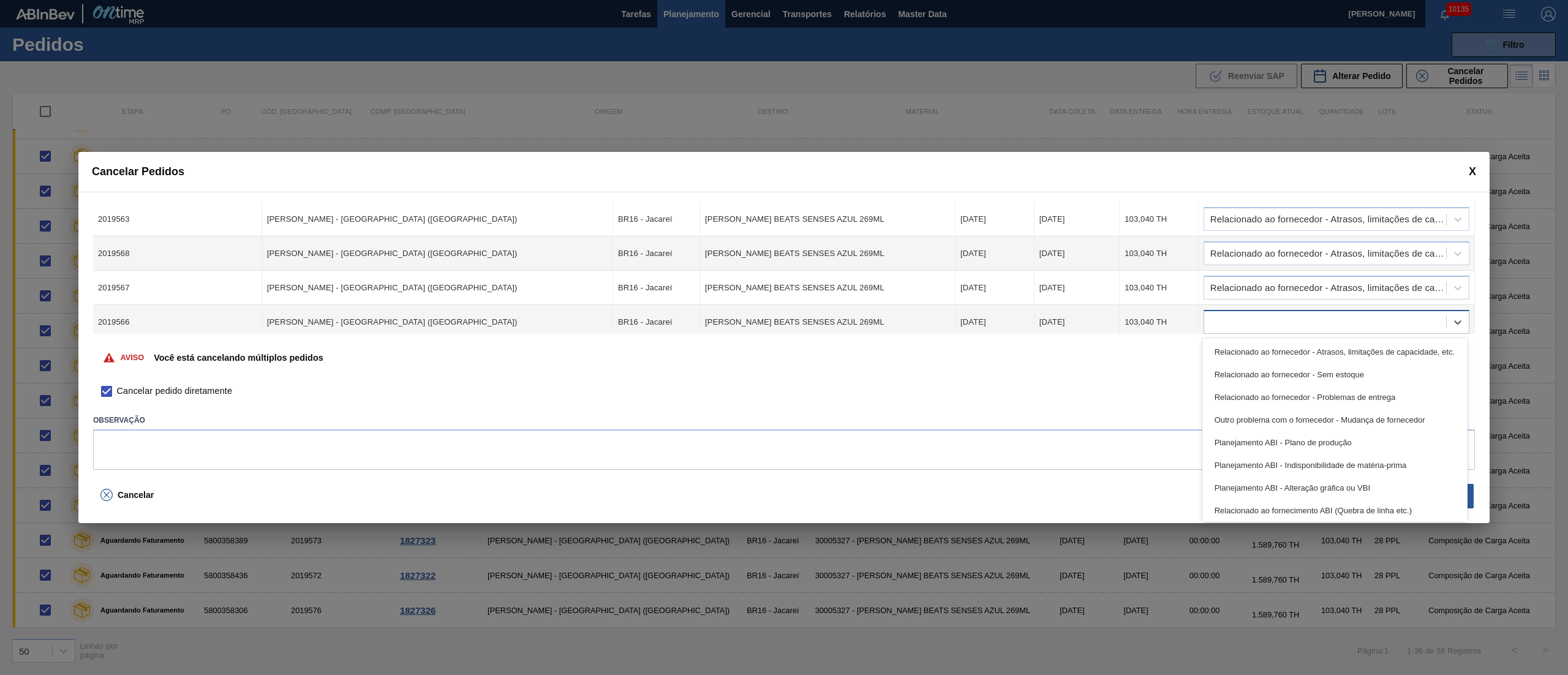
click at [1228, 316] on div at bounding box center [1325, 323] width 242 height 18
click at [1257, 344] on div "Relacionado ao fornecedor - Atrasos, limitações de capacidade, etc." at bounding box center [1335, 352] width 265 height 23
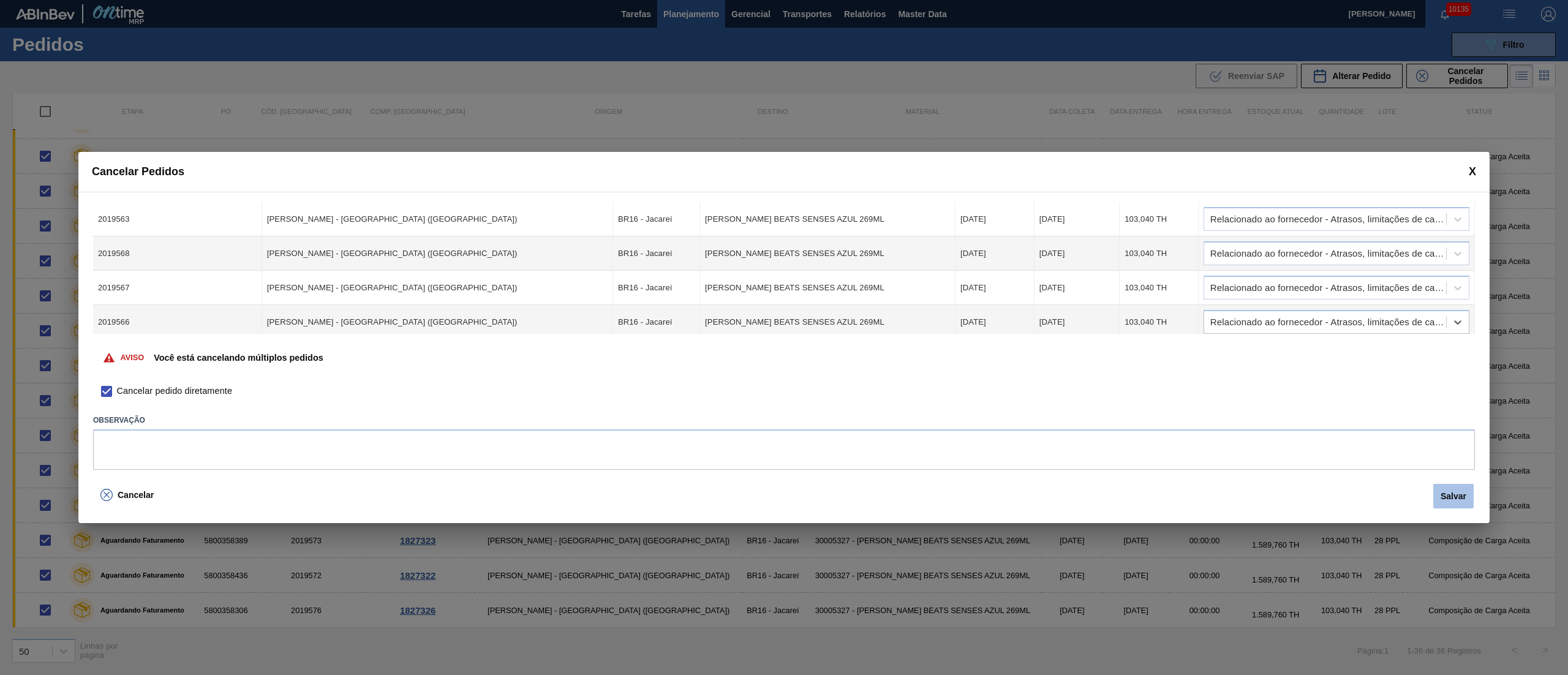
click at [1439, 497] on button "Salvar" at bounding box center [1453, 496] width 41 height 25
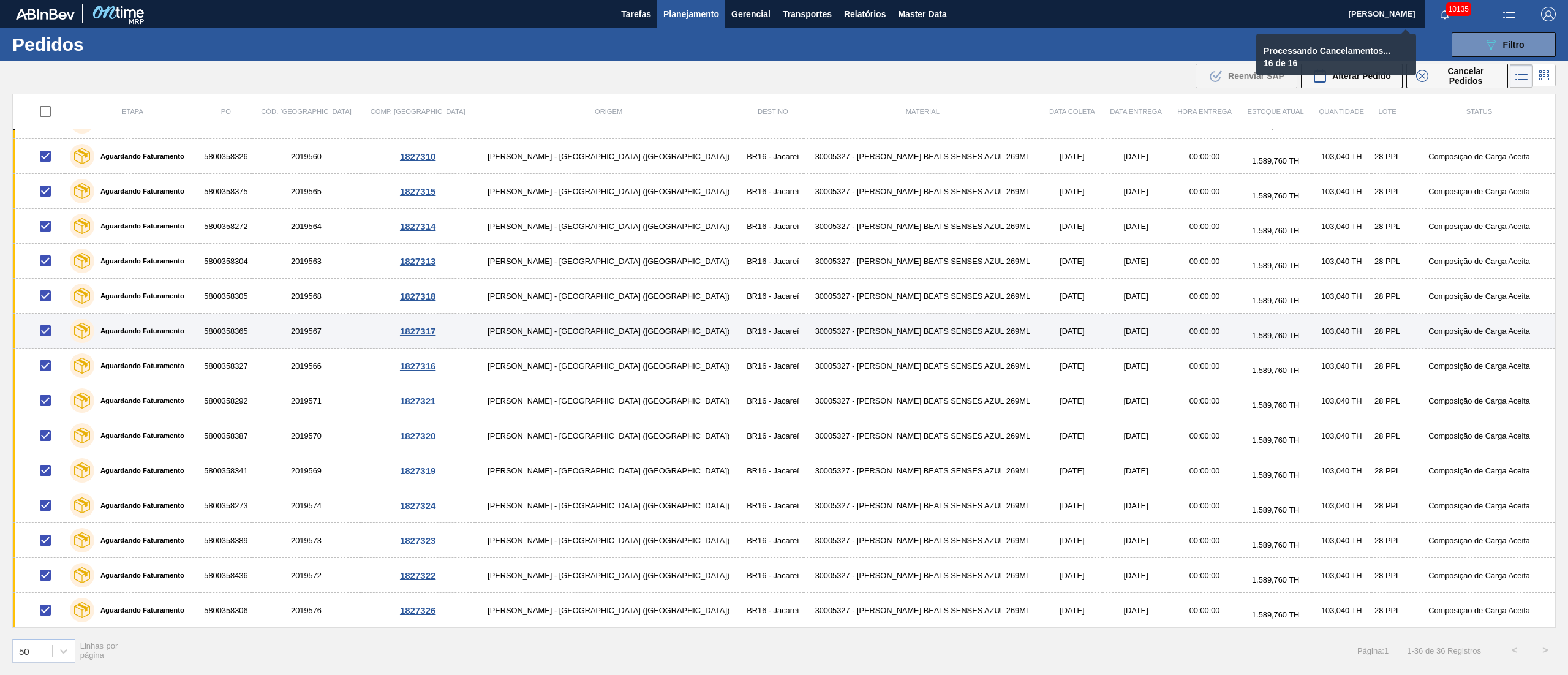
checkbox input "false"
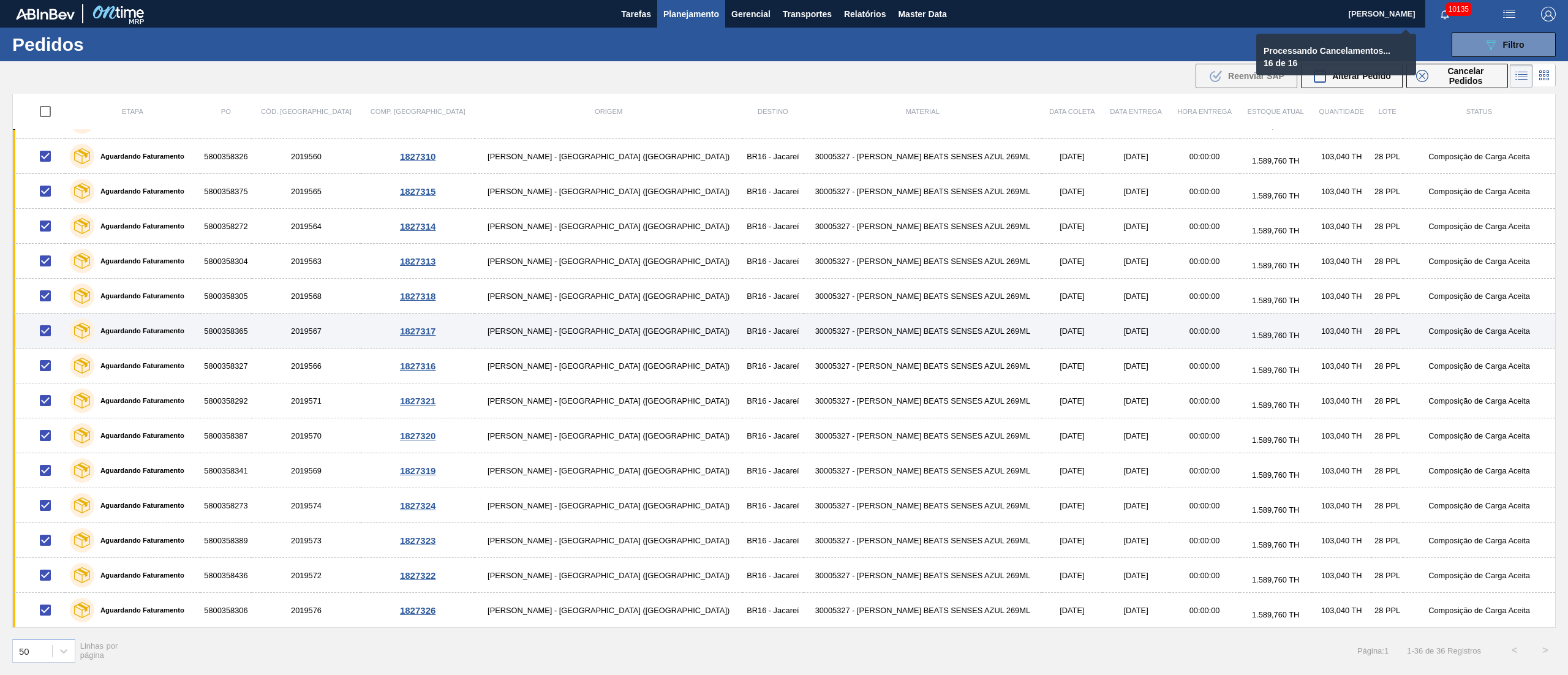
checkbox input "false"
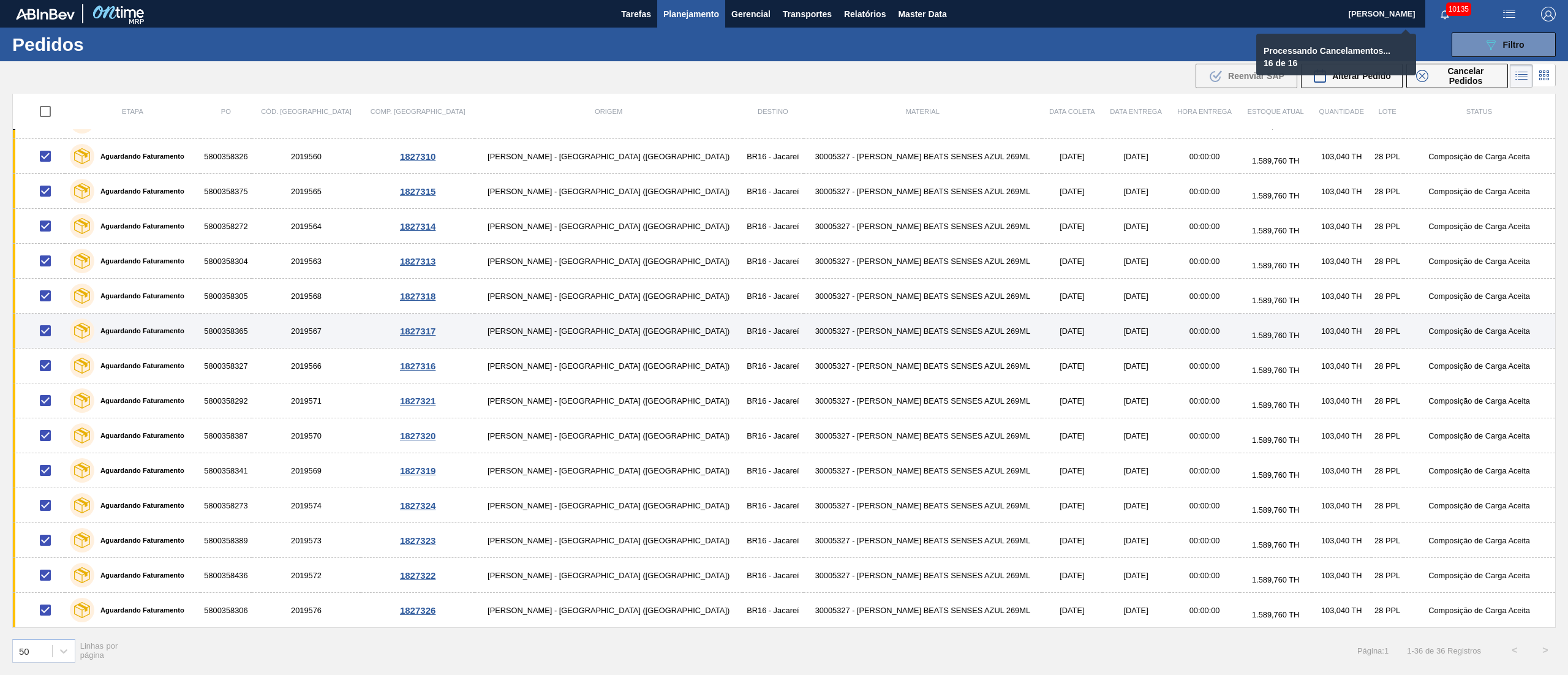
checkbox input "false"
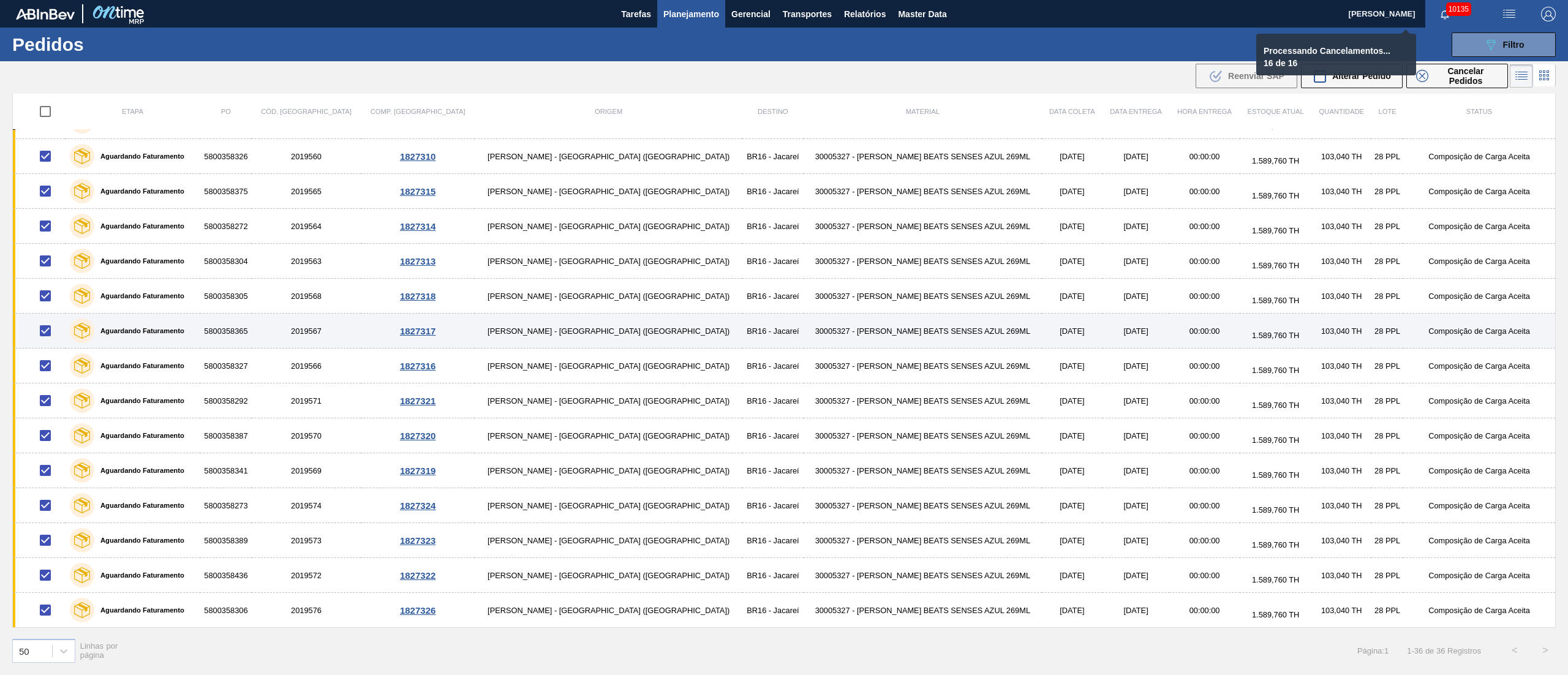
checkbox input "false"
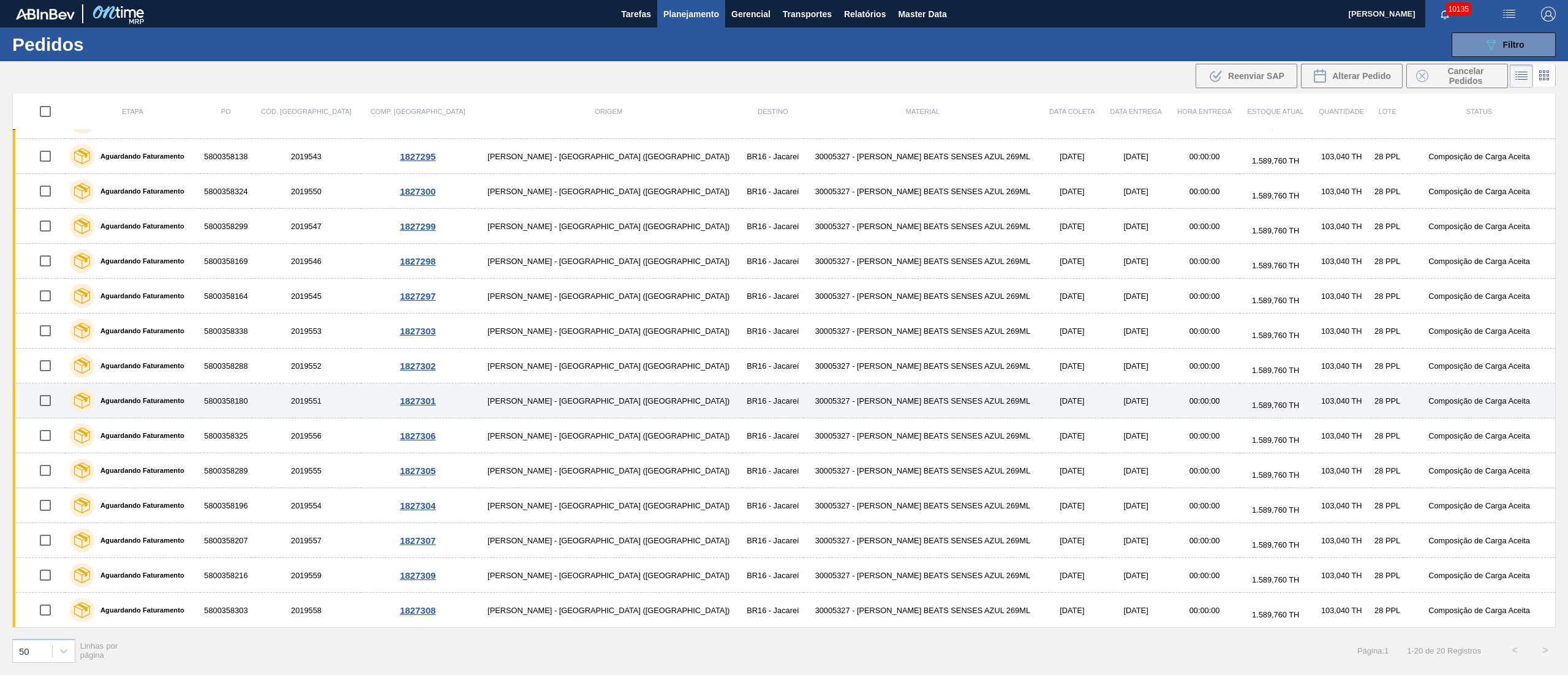
scroll to position [0, 0]
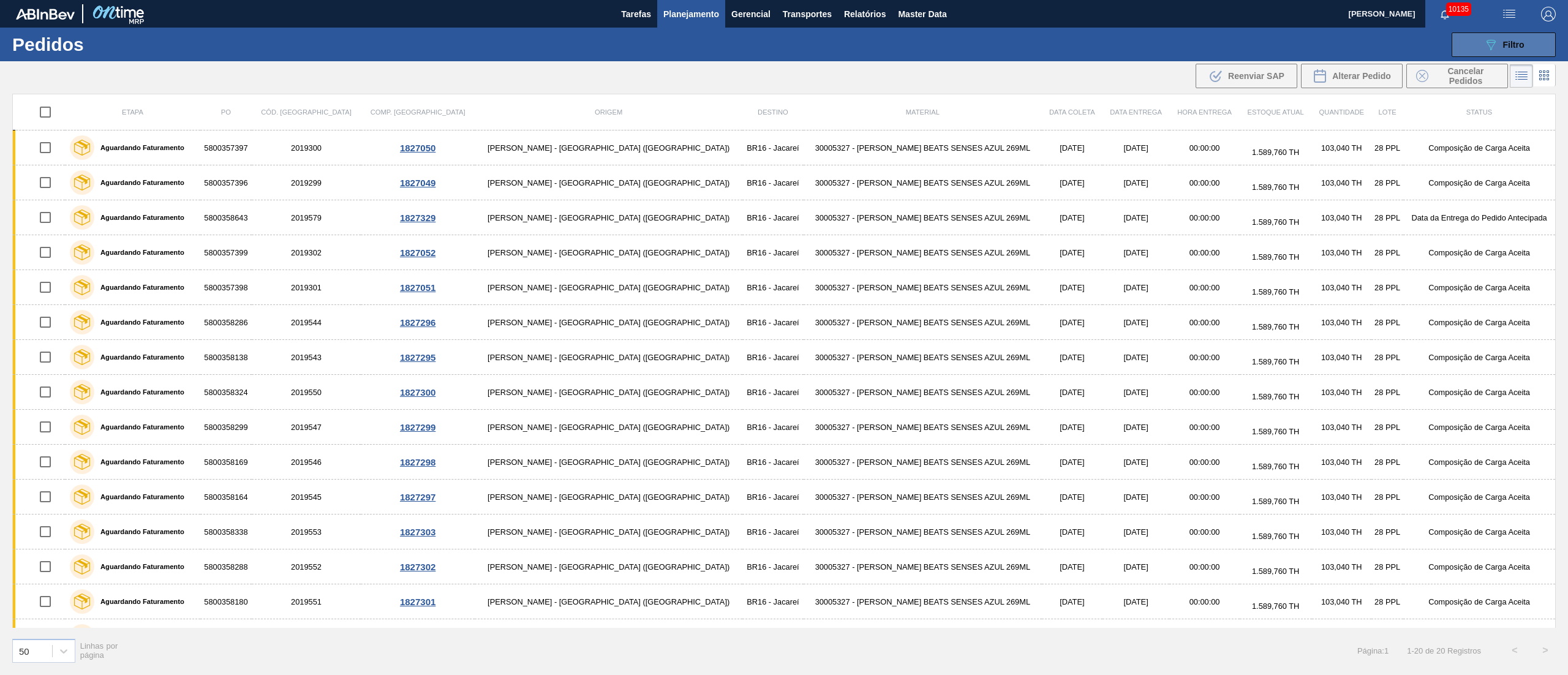
click at [1490, 44] on icon "089F7B8B-B2A5-4AFE-B5C0-19BA573D28AC" at bounding box center [1491, 45] width 15 height 15
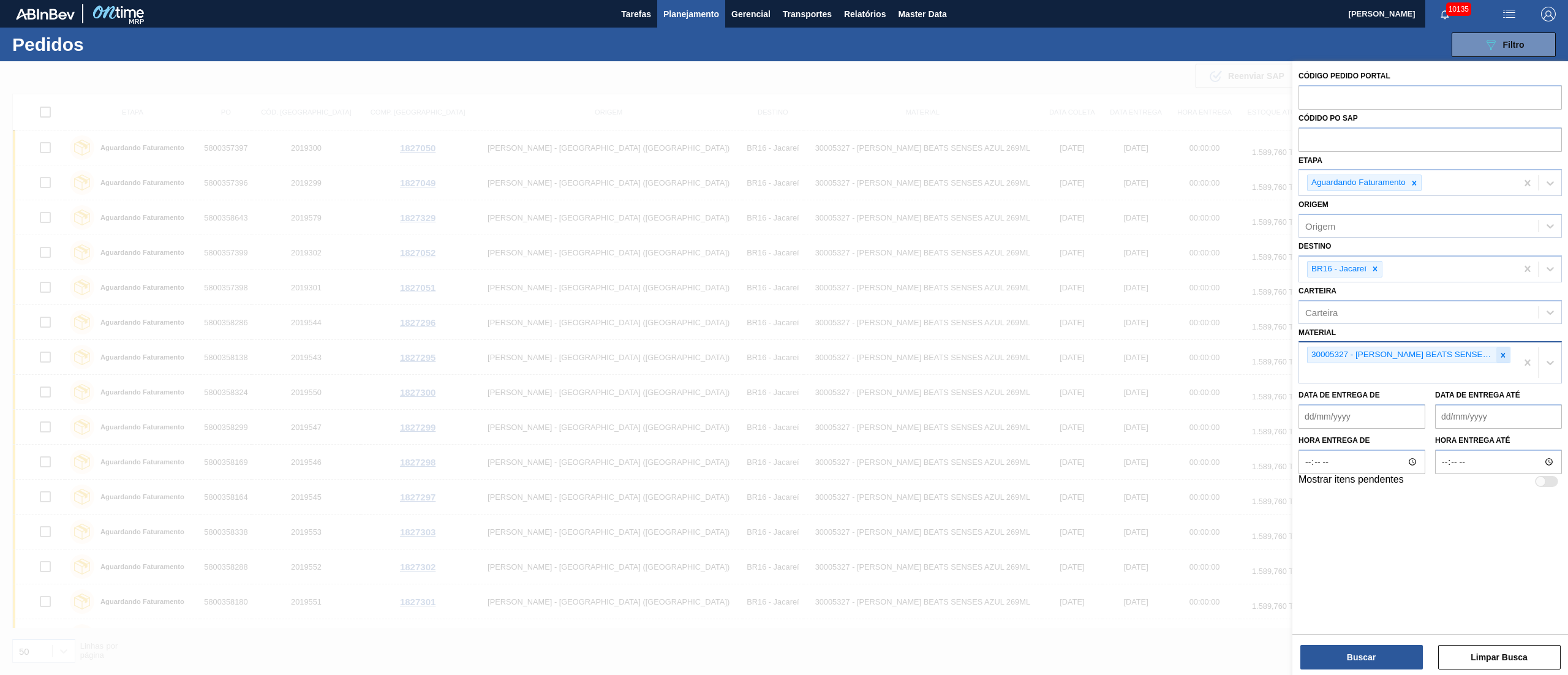
click at [1505, 358] on icon at bounding box center [1503, 355] width 9 height 9
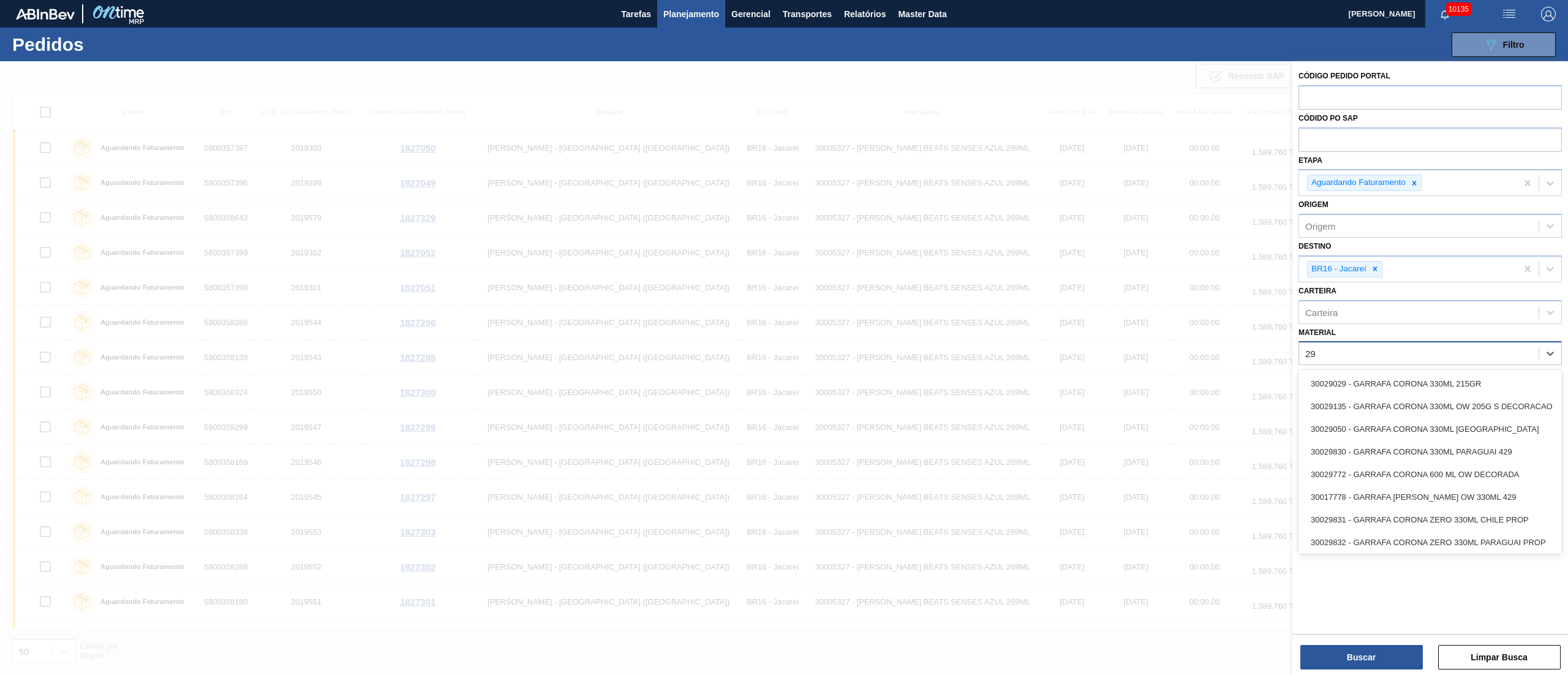
type input "2"
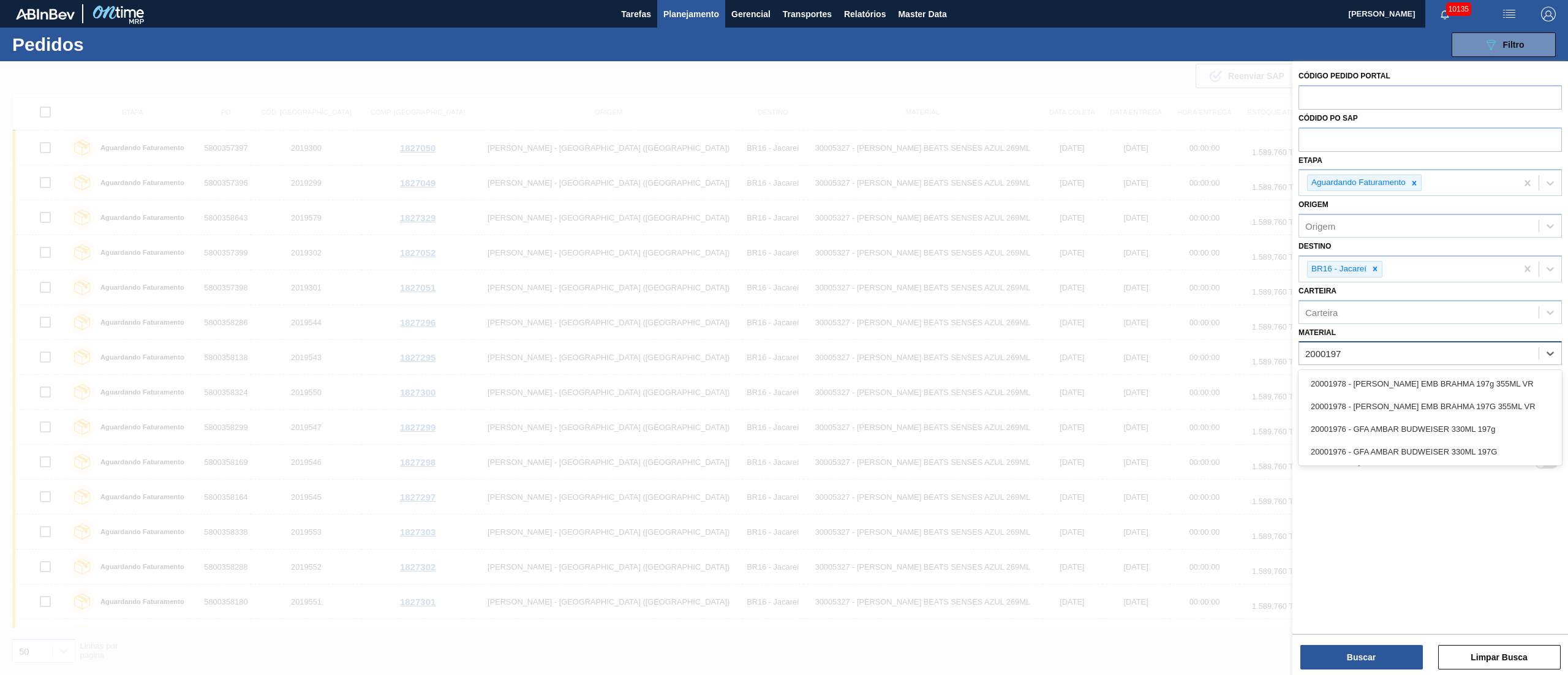
type input "20001976"
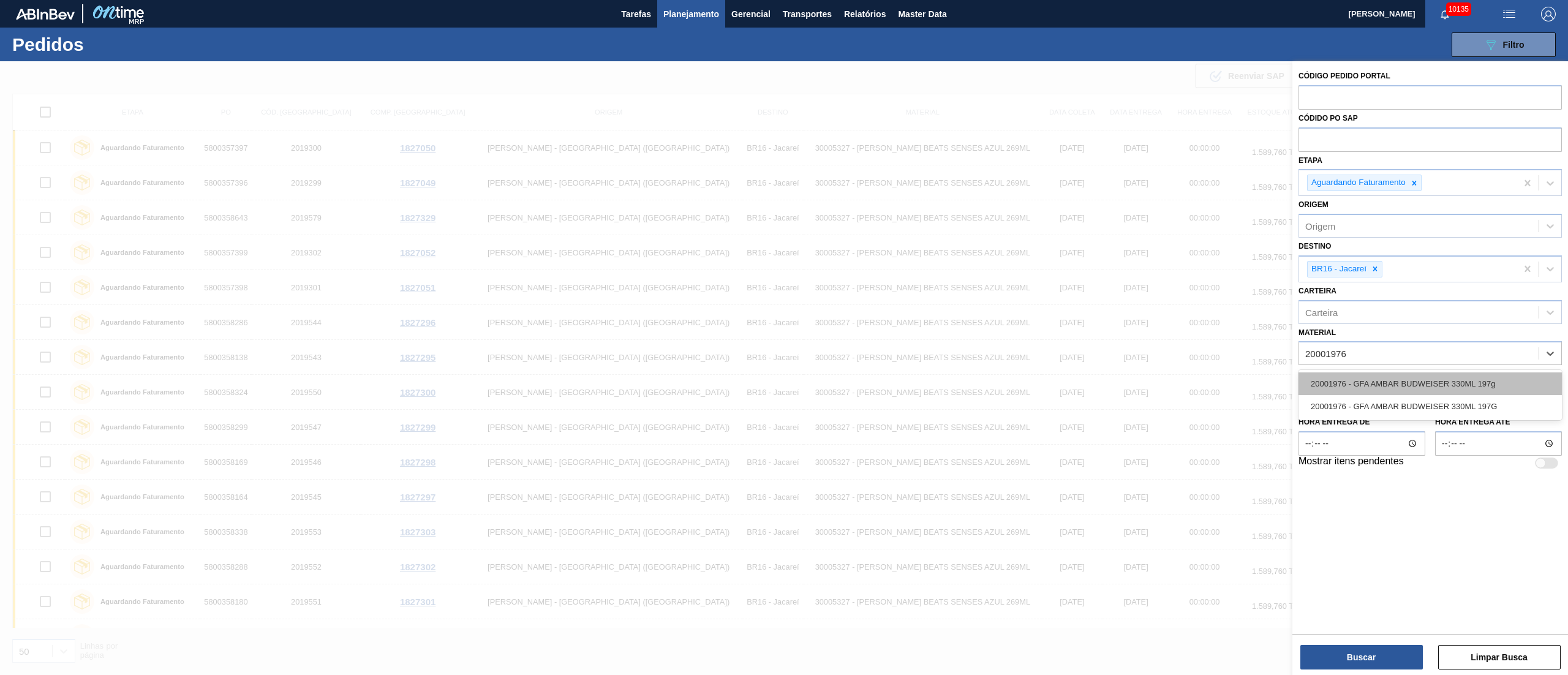
click at [1382, 378] on div "20001976 - GFA AMBAR BUDWEISER 330ML 197g" at bounding box center [1430, 384] width 263 height 23
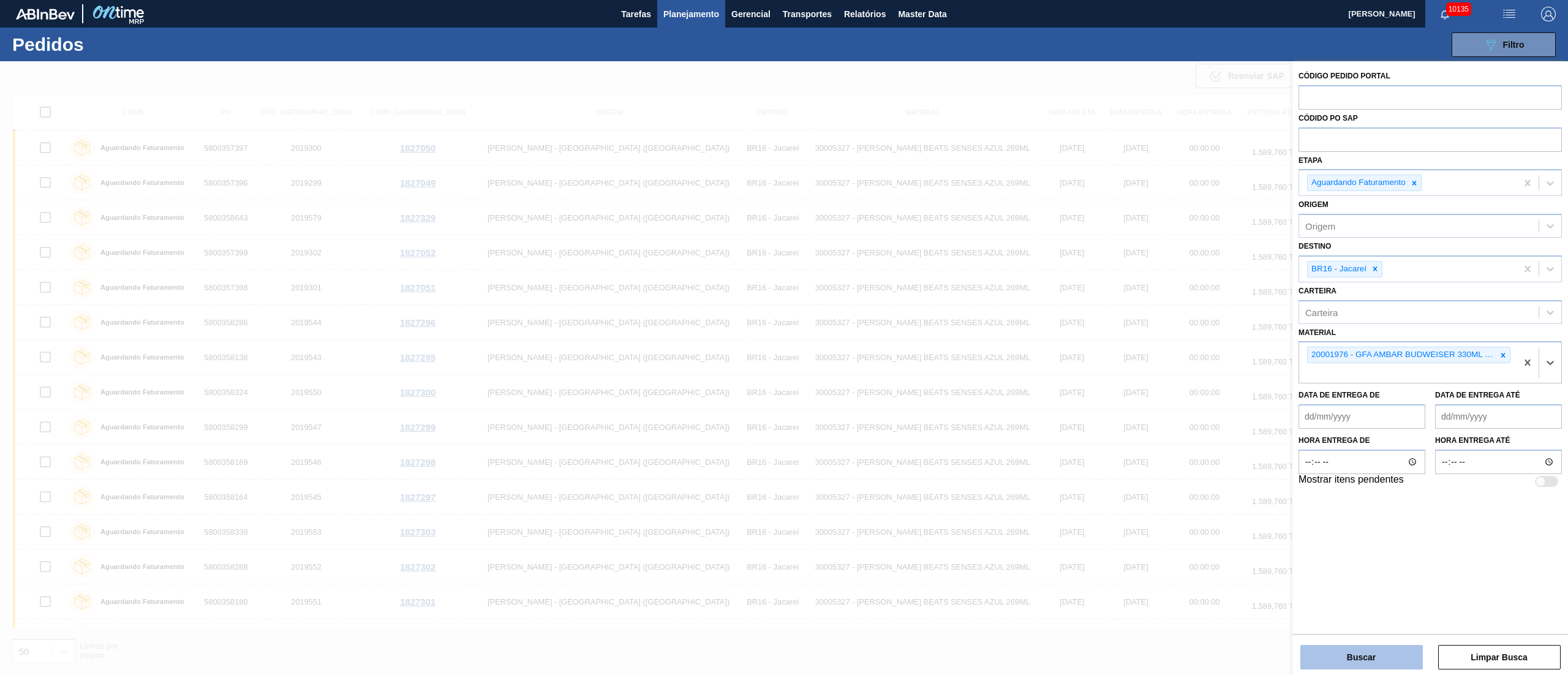
click at [1355, 654] on button "Buscar" at bounding box center [1361, 657] width 122 height 25
